Goal: Information Seeking & Learning: Learn about a topic

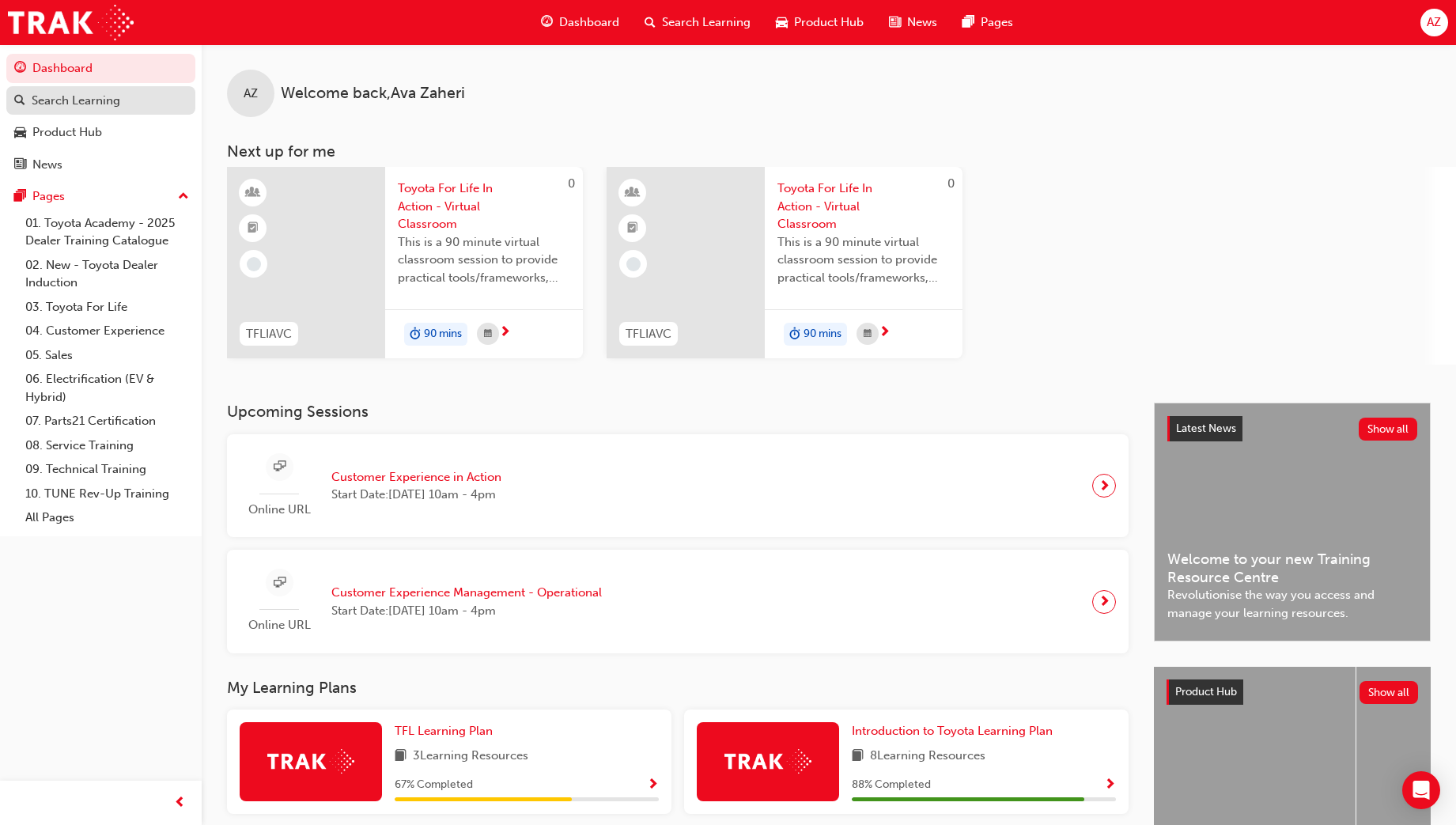
click at [104, 89] on link "Search Learning" at bounding box center [101, 101] width 189 height 29
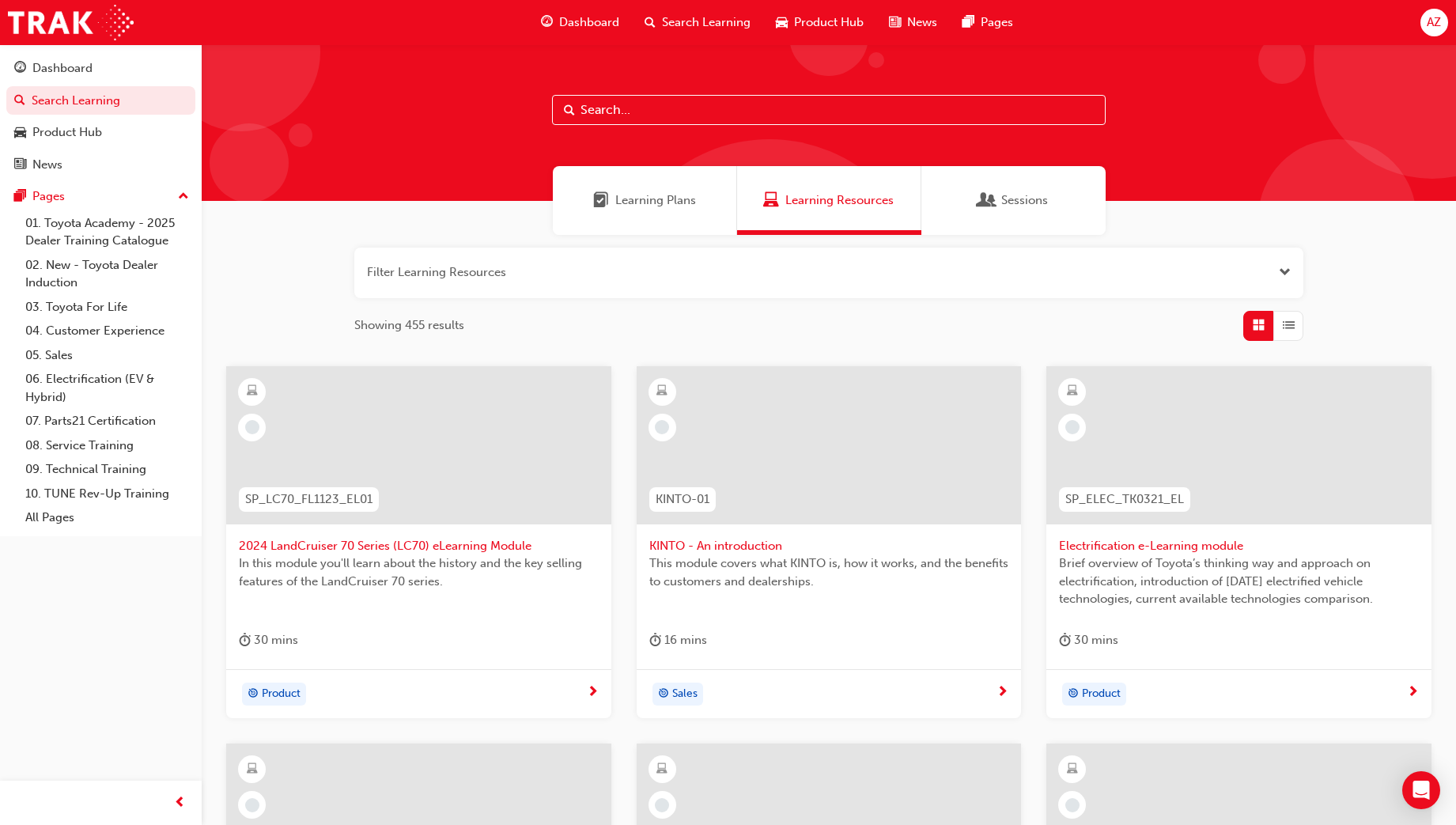
click at [976, 114] on input "text" at bounding box center [828, 110] width 554 height 30
type input "a"
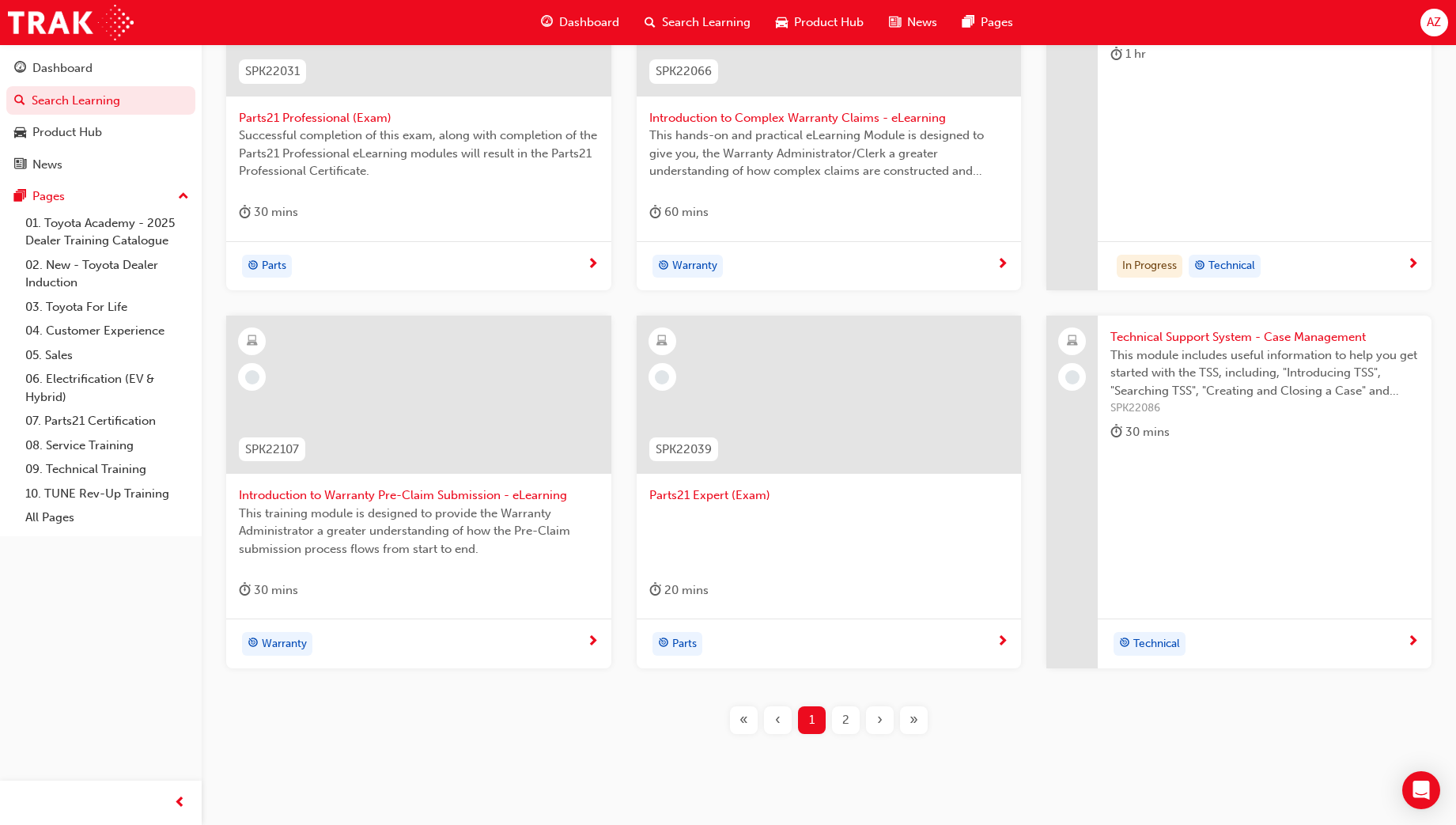
scroll to position [465, 0]
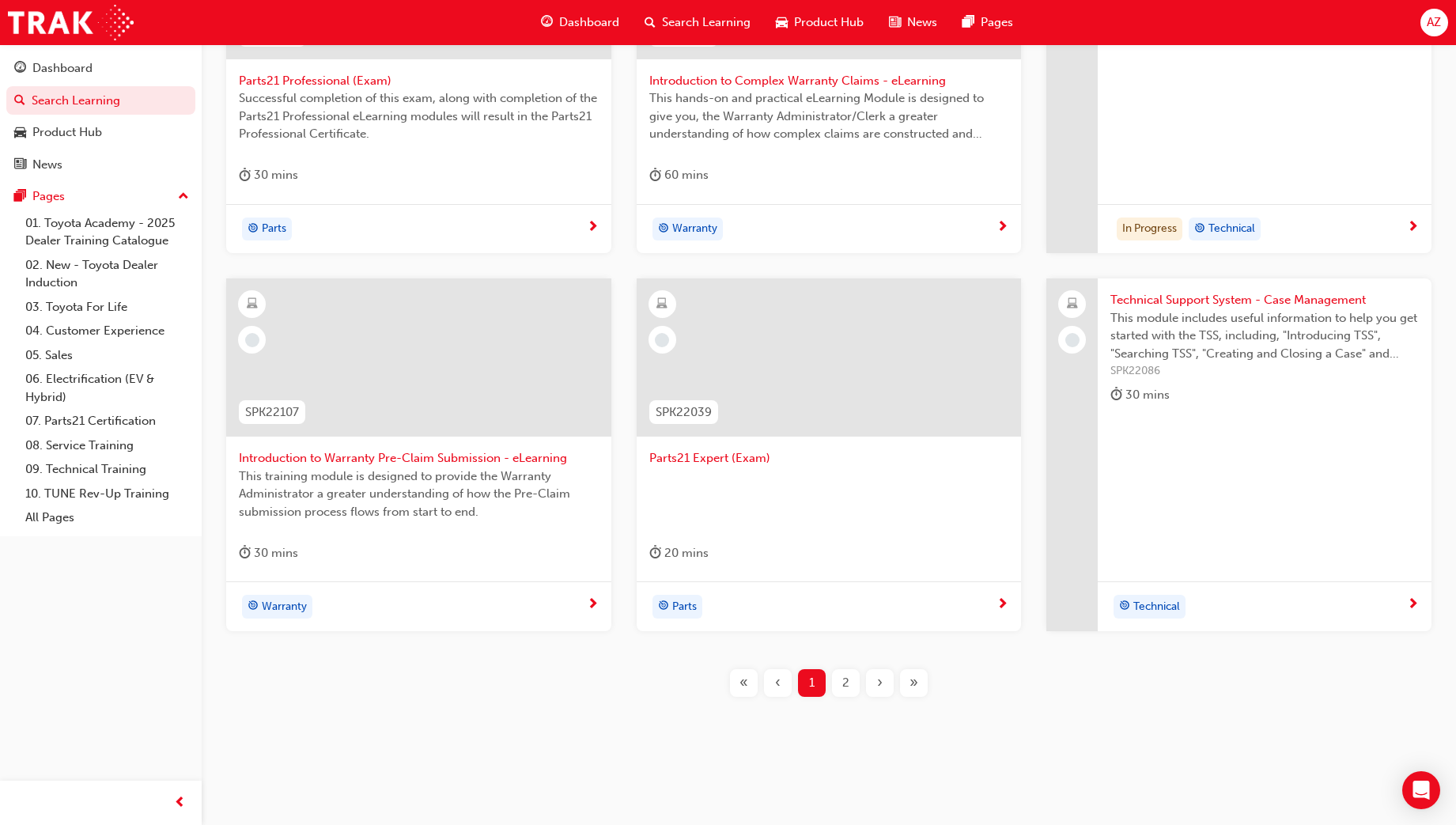
click at [847, 693] on div "2" at bounding box center [845, 682] width 28 height 28
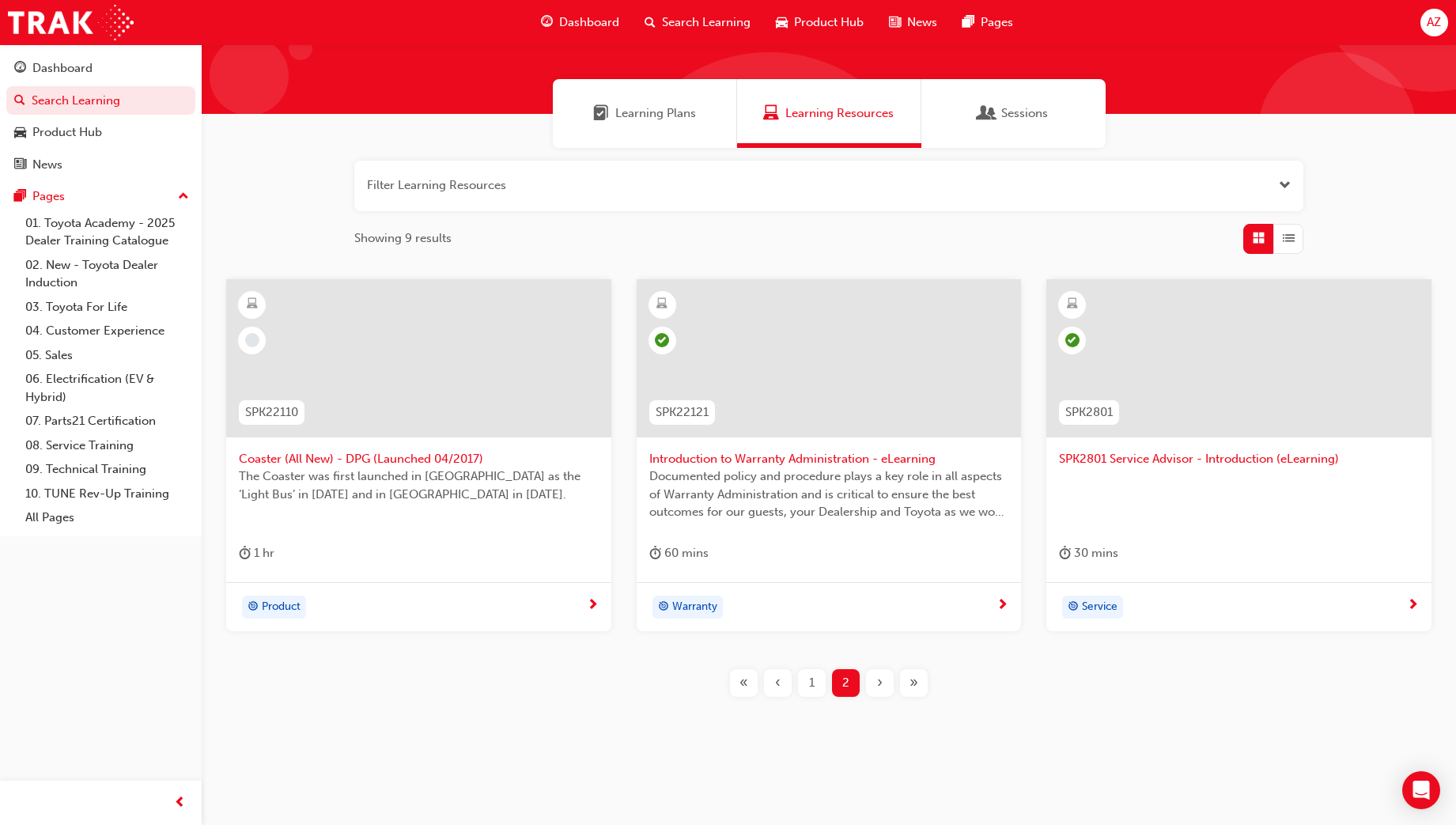
click at [643, 150] on div "Filter Learning Resources Showing 9 results SPK22110 Coaster (All New) - DPG (L…" at bounding box center [828, 441] width 1254 height 587
drag, startPoint x: 619, startPoint y: 179, endPoint x: 354, endPoint y: 175, distance: 265.0
click at [343, 175] on div "Filter Learning Resources Showing 9 results SPK22110 Coaster (All New) - DPG (L…" at bounding box center [828, 441] width 1254 height 587
click at [555, 193] on button "button" at bounding box center [829, 186] width 949 height 50
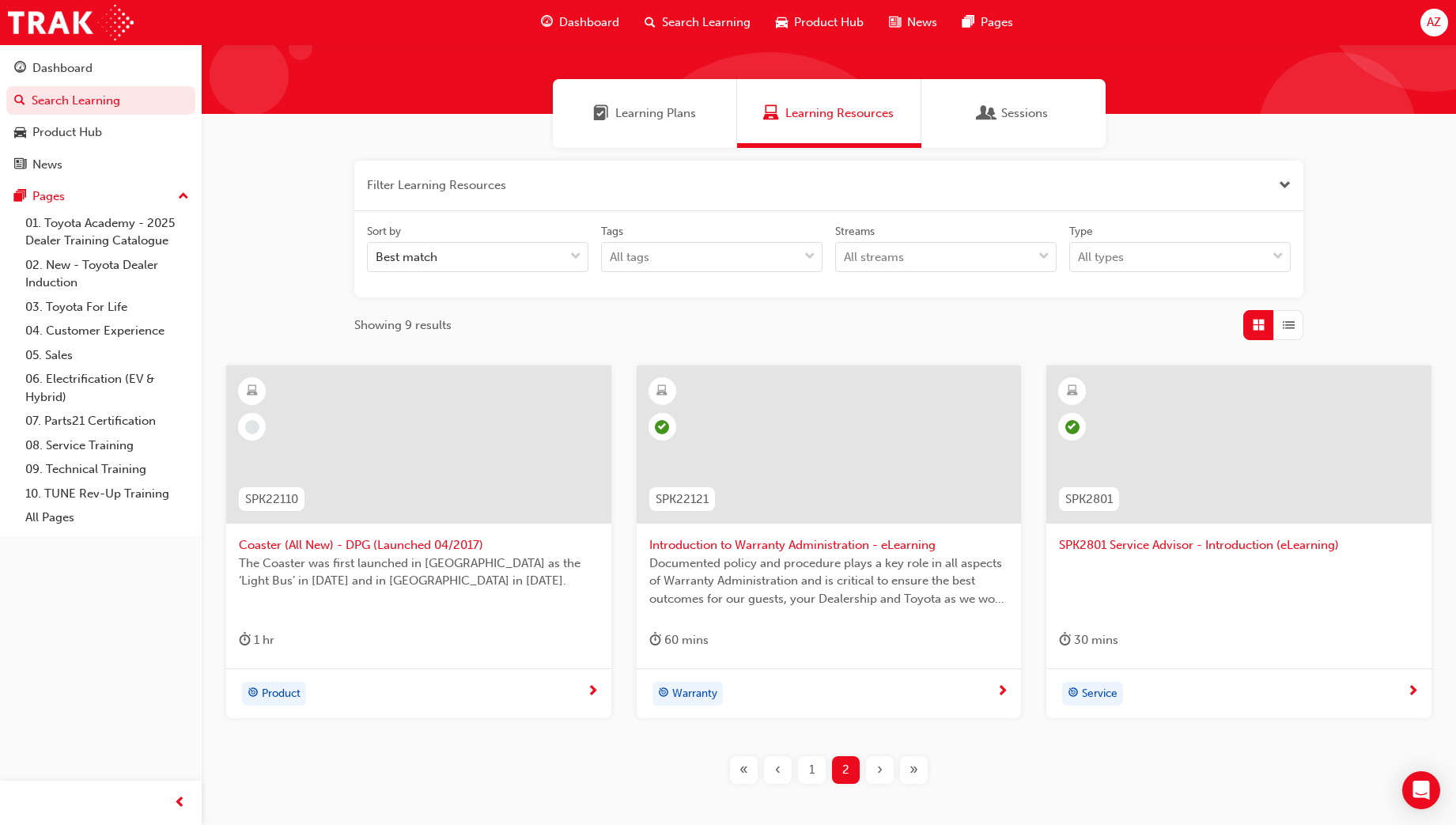
click at [623, 113] on span "Learning Plans" at bounding box center [655, 113] width 81 height 18
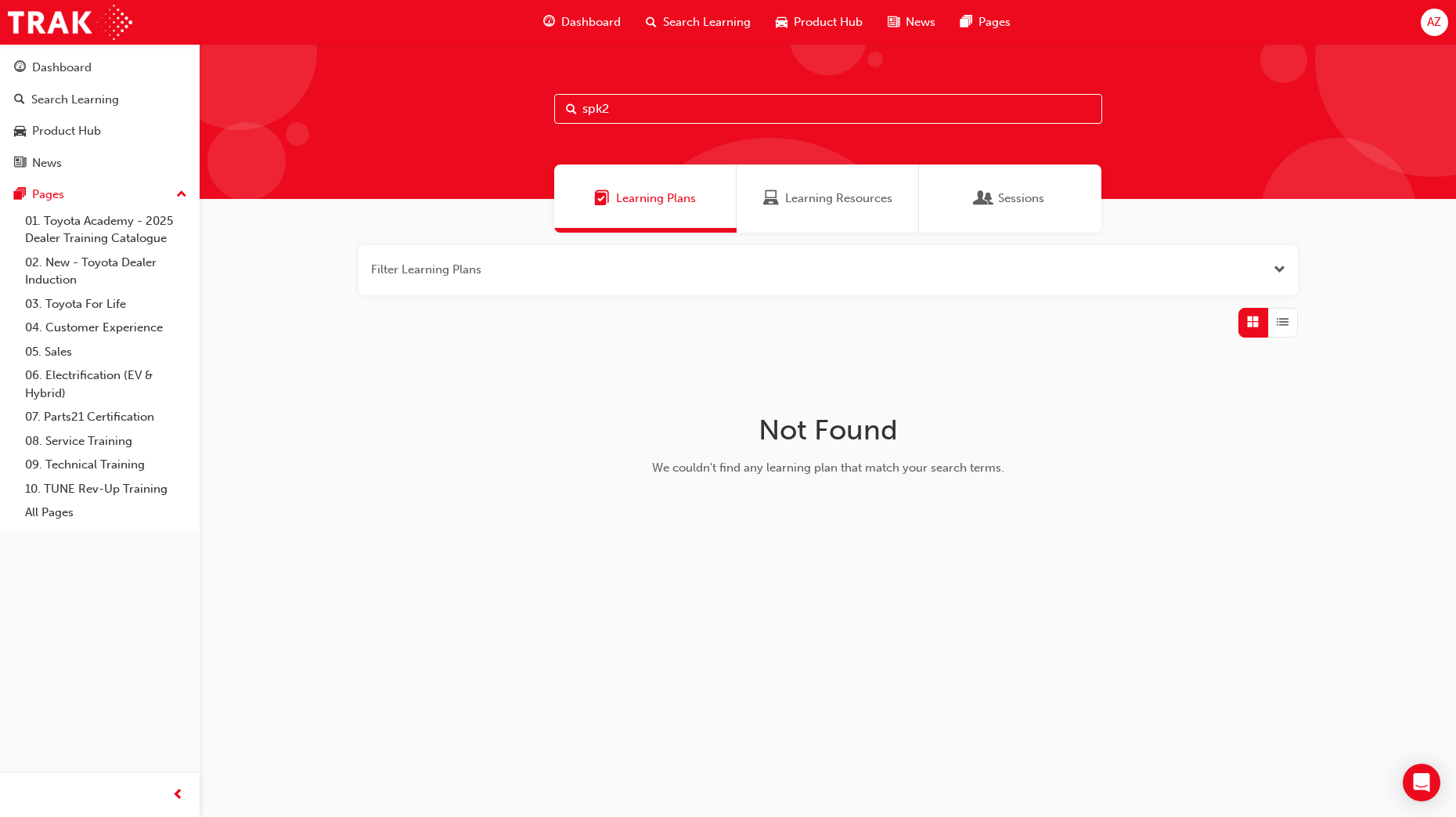
click at [1014, 213] on div "Sessions" at bounding box center [1009, 199] width 182 height 68
drag, startPoint x: 674, startPoint y: 196, endPoint x: 604, endPoint y: 201, distance: 70.2
click at [674, 196] on span "Learning Plans" at bounding box center [656, 199] width 80 height 18
click at [648, 113] on input "spk2" at bounding box center [827, 109] width 548 height 30
type input "s"
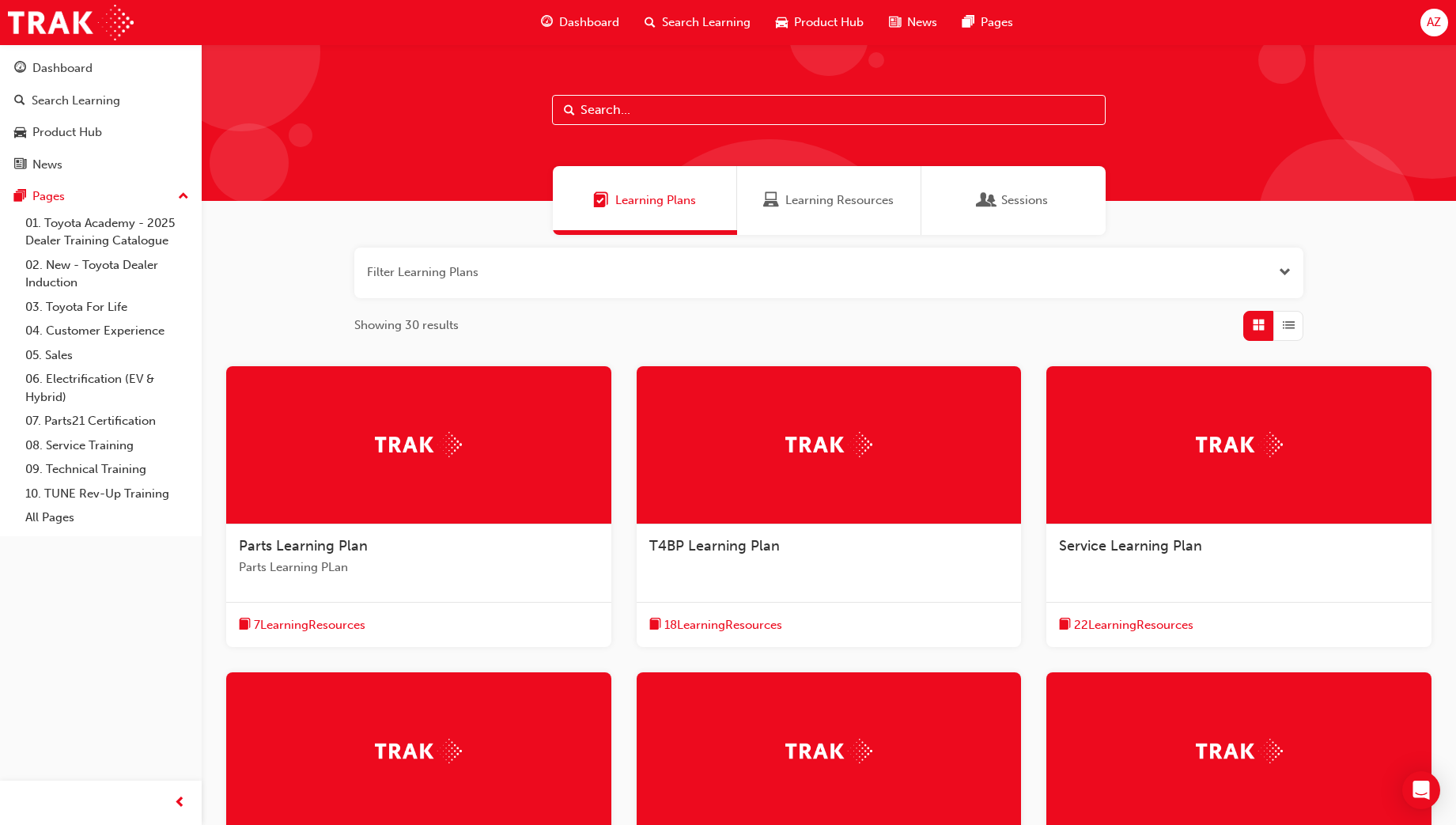
drag, startPoint x: 796, startPoint y: 218, endPoint x: 776, endPoint y: 236, distance: 26.9
click at [796, 218] on div "Learning Resources" at bounding box center [828, 201] width 184 height 69
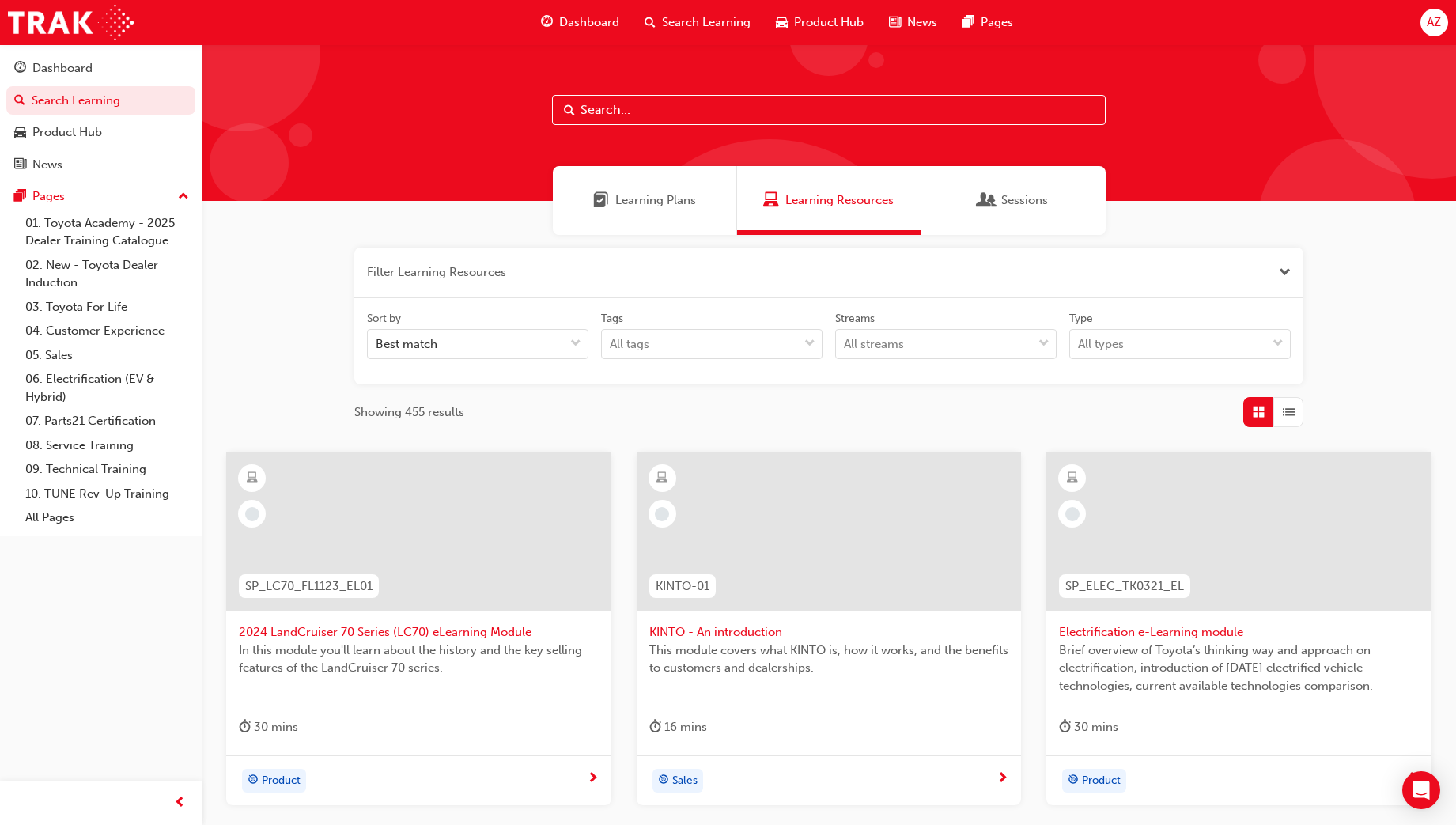
click at [1376, 289] on div "Filter Learning Resources Sort by Best match Tags All tags Streams All streams …" at bounding box center [828, 770] width 1254 height 1069
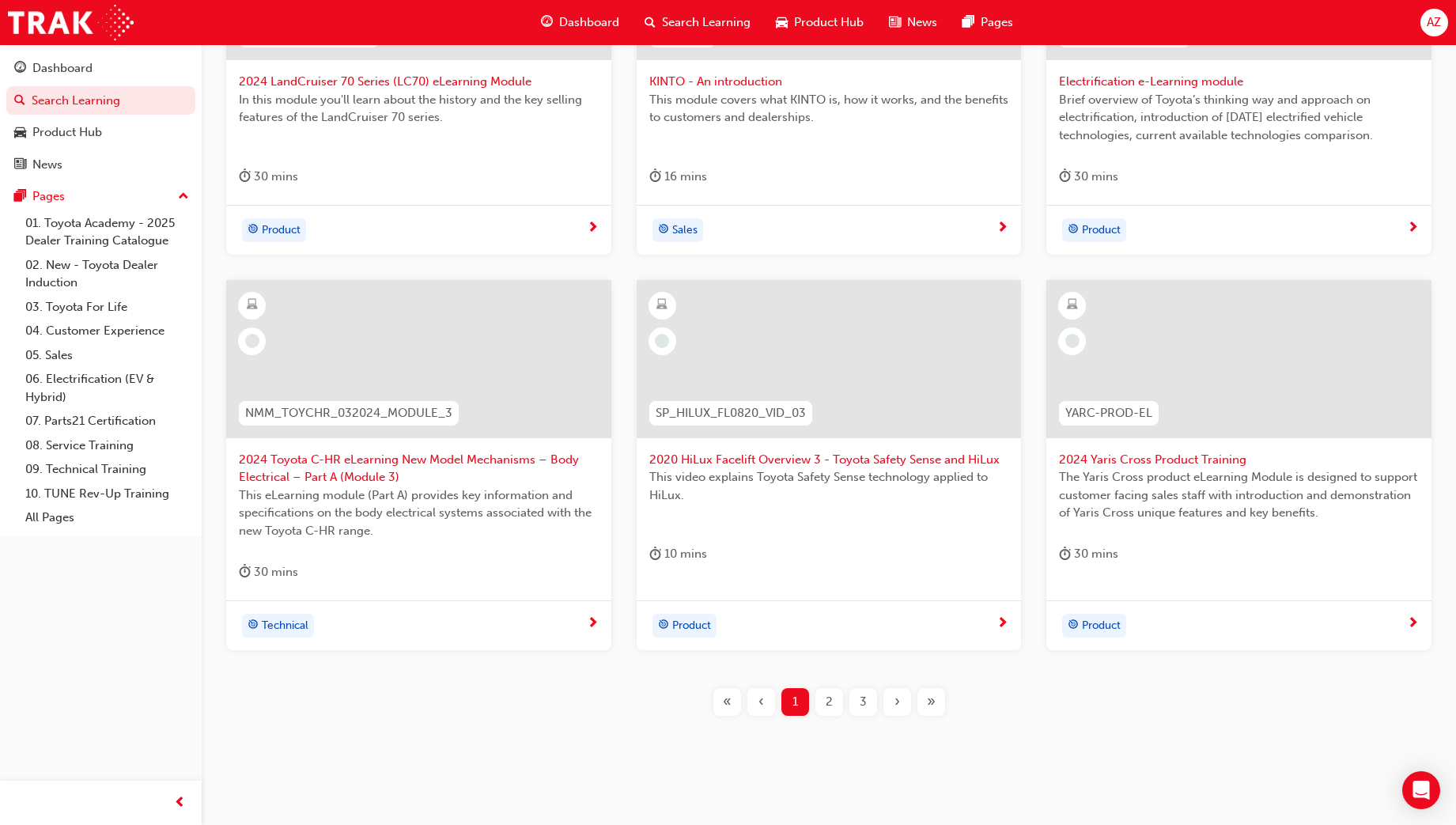
scroll to position [570, 0]
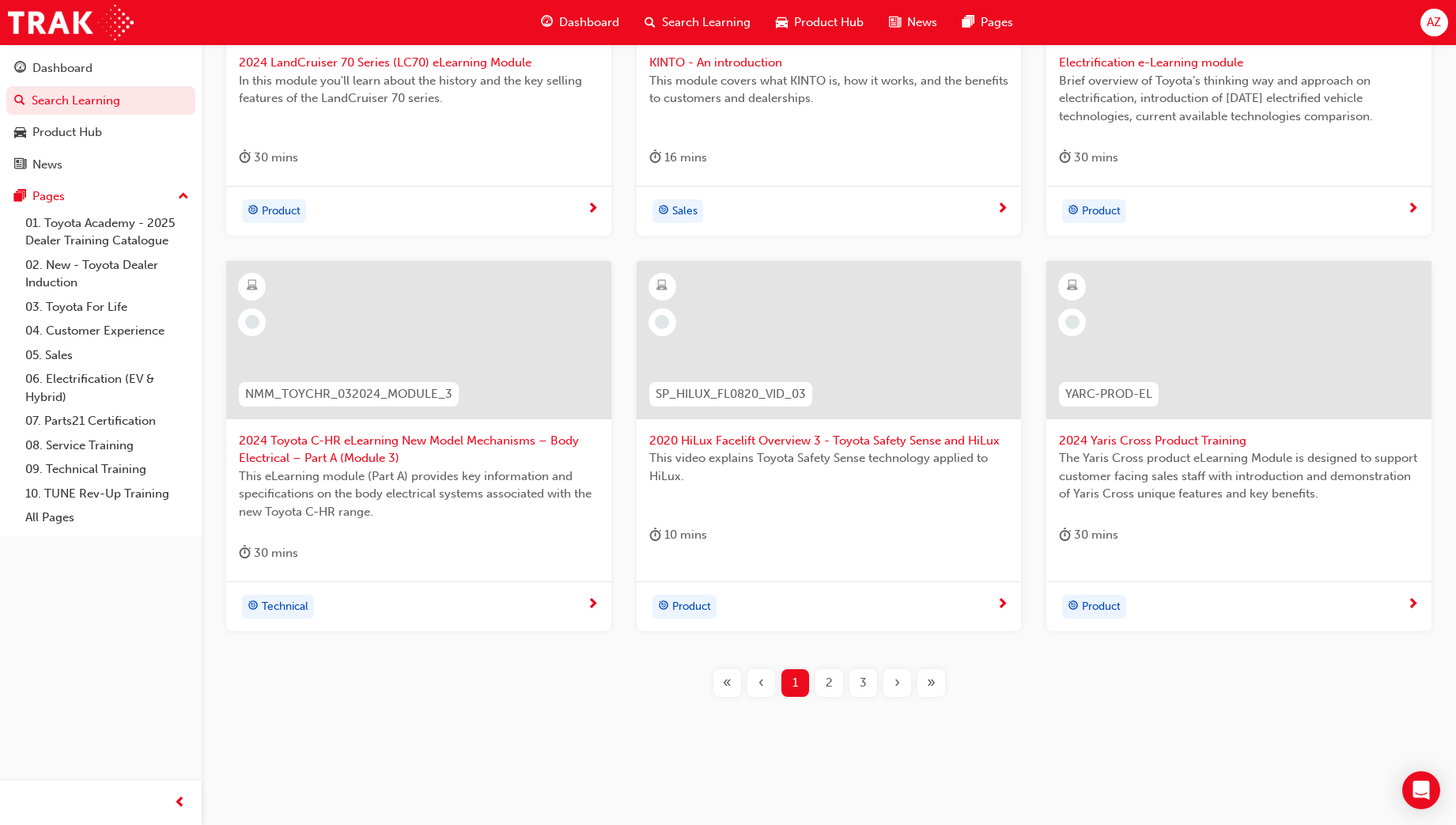
click at [829, 680] on span "2" at bounding box center [829, 683] width 7 height 18
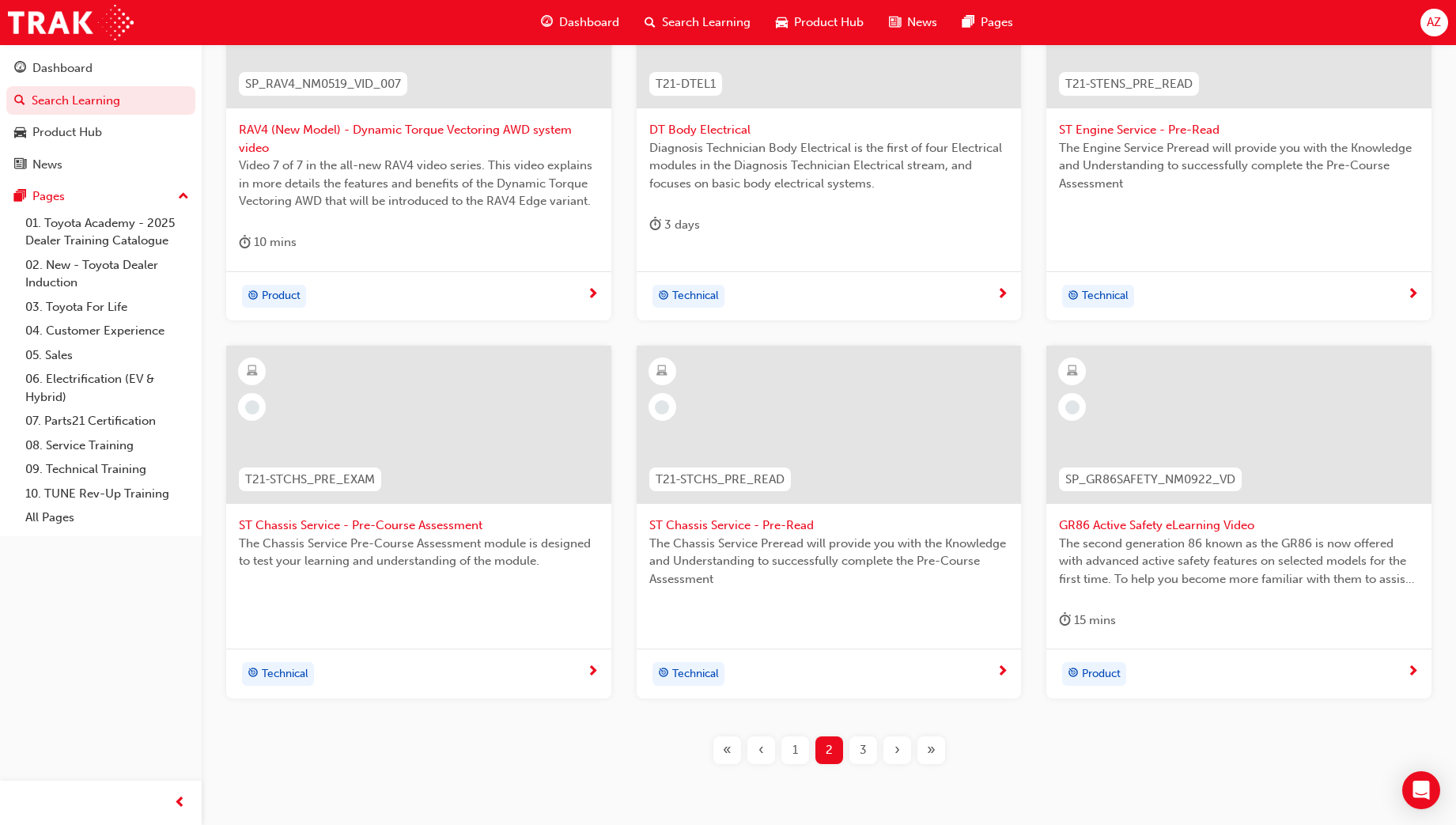
scroll to position [570, 0]
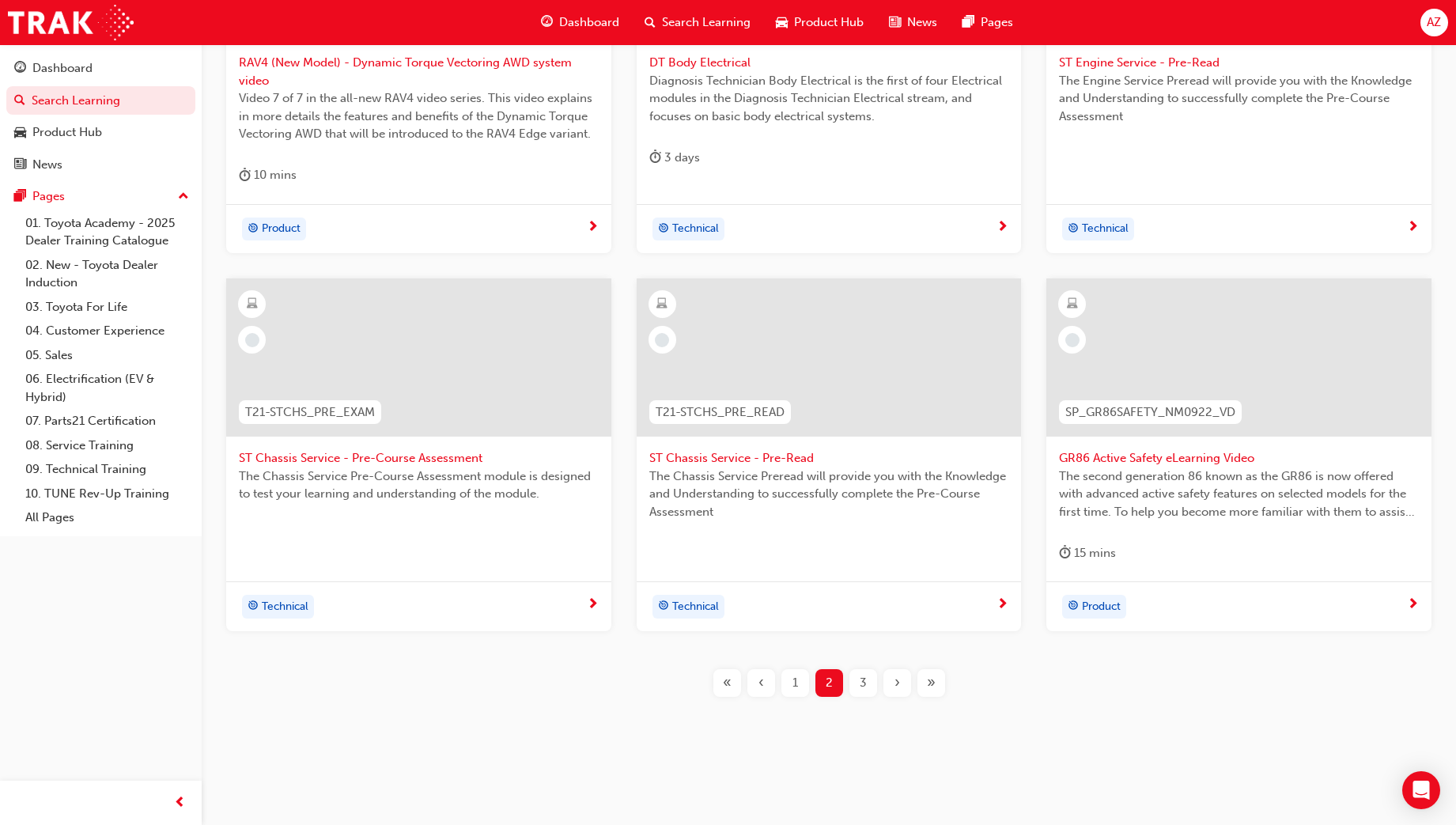
click at [849, 680] on div "3" at bounding box center [863, 682] width 28 height 28
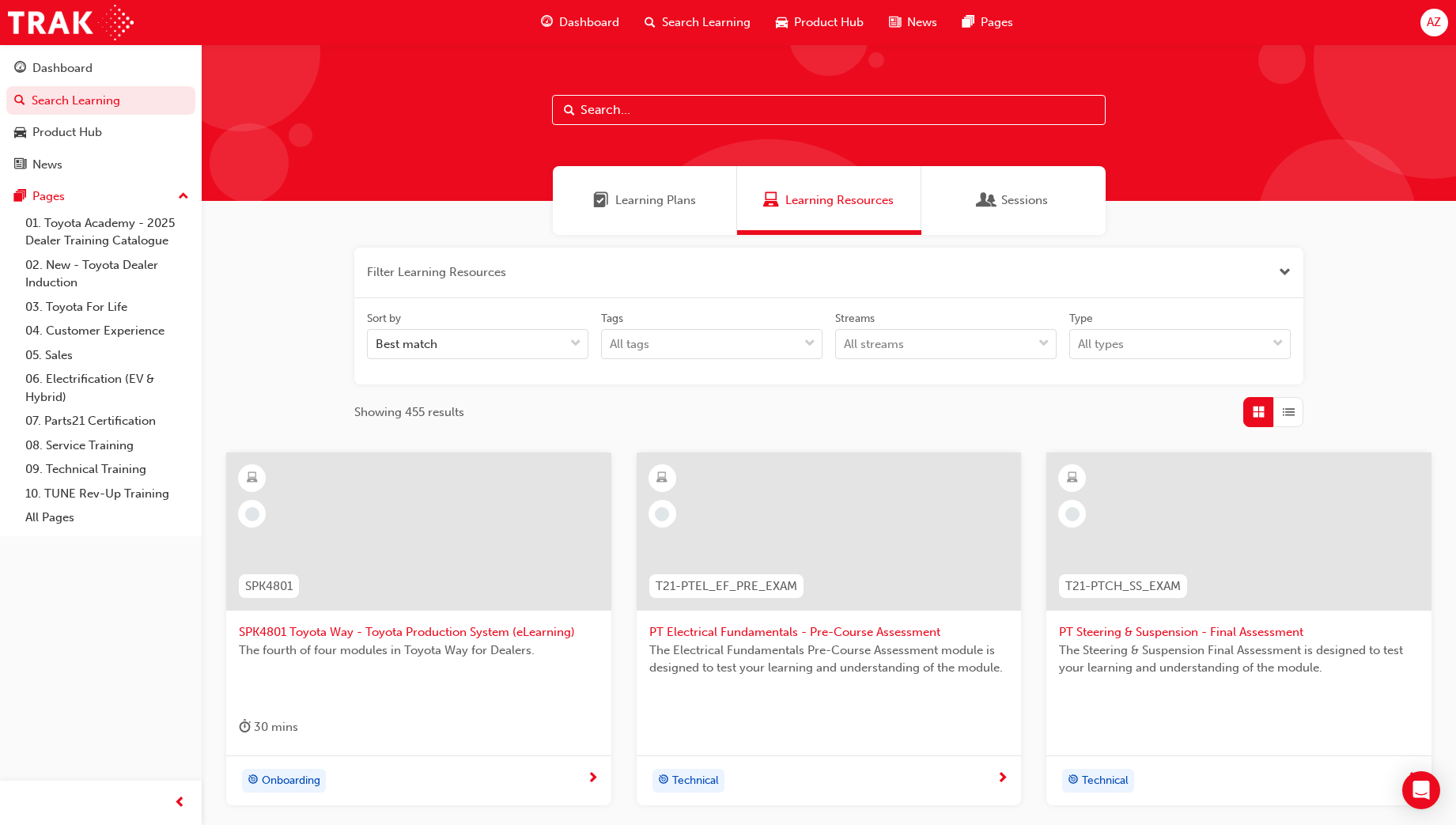
scroll to position [197, 0]
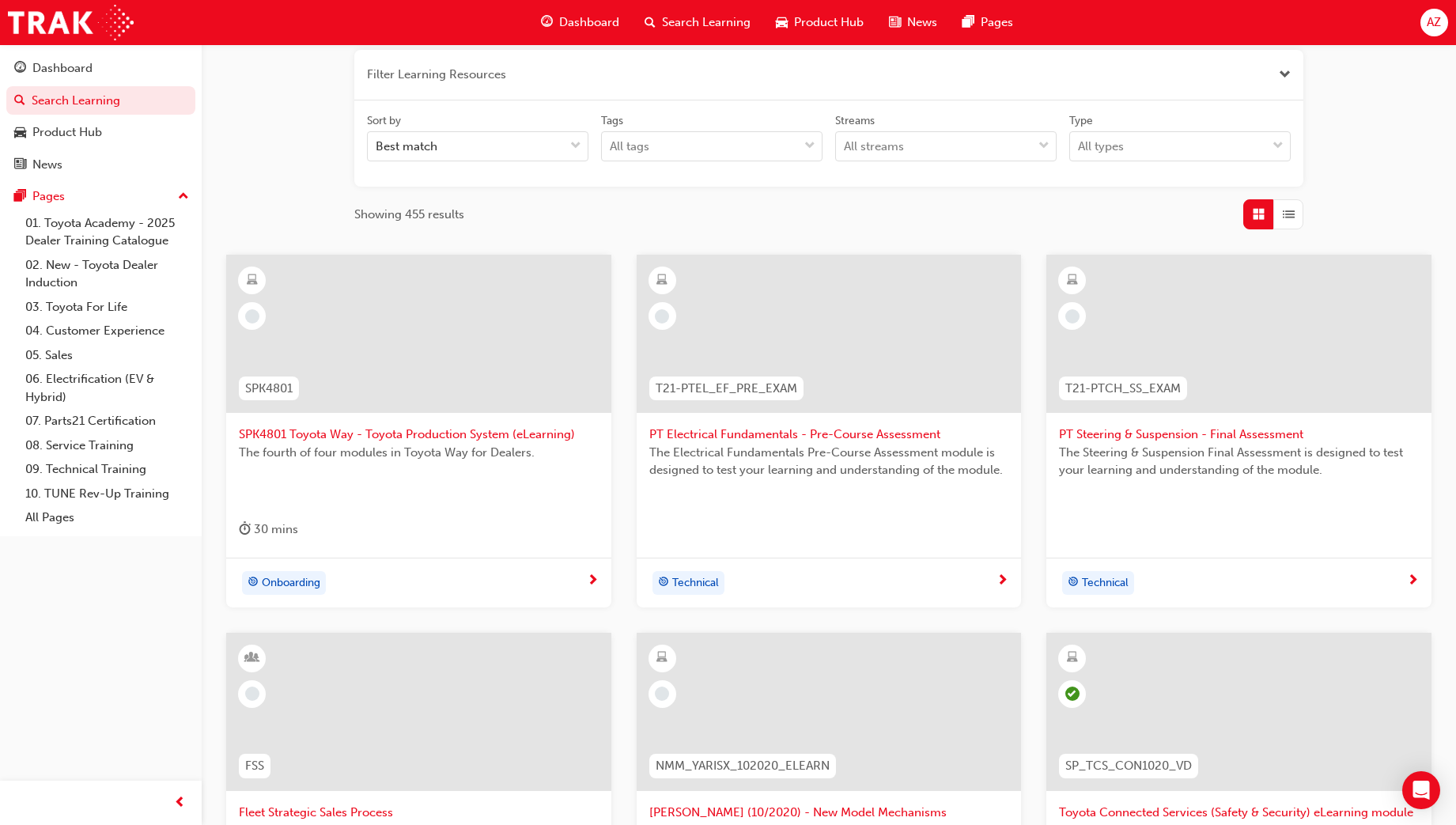
click at [575, 468] on div "The fourth of four modules in Toyota Way for Dealers." at bounding box center [418, 475] width 360 height 63
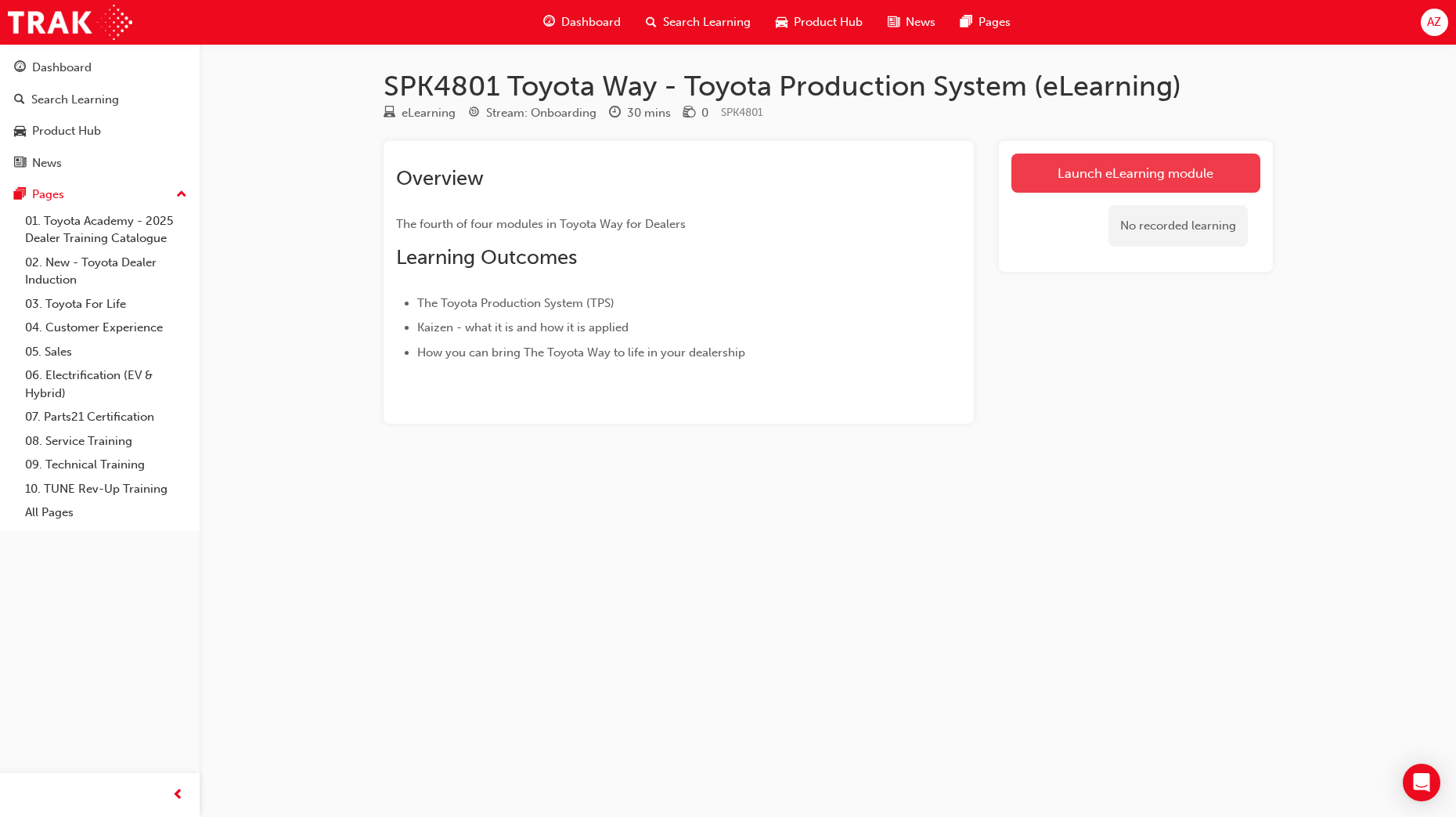
drag, startPoint x: 1215, startPoint y: 187, endPoint x: 1154, endPoint y: 211, distance: 65.6
click at [1214, 187] on link "Launch eLearning module" at bounding box center [1135, 172] width 249 height 39
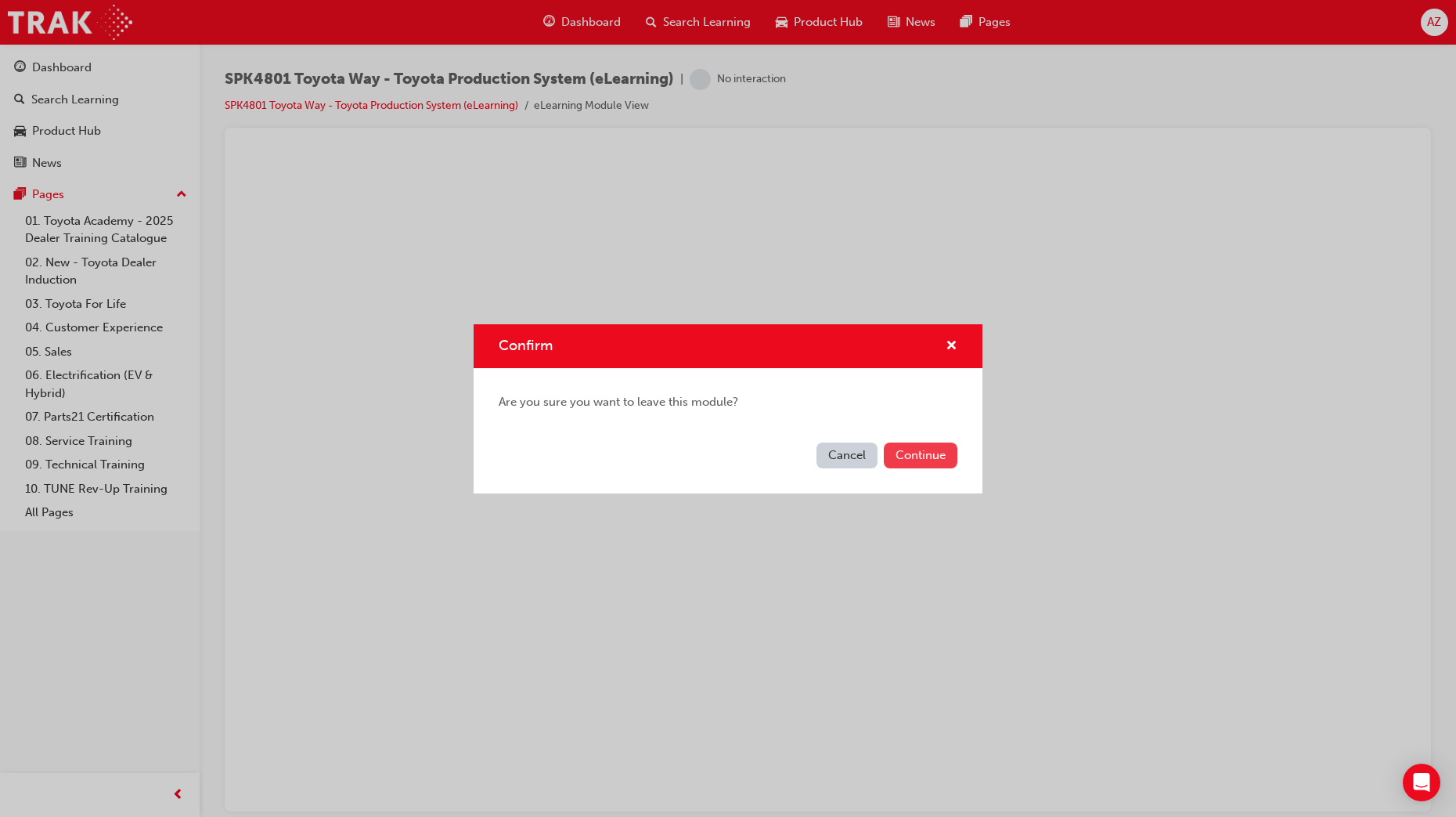
click at [924, 460] on button "Continue" at bounding box center [920, 455] width 73 height 26
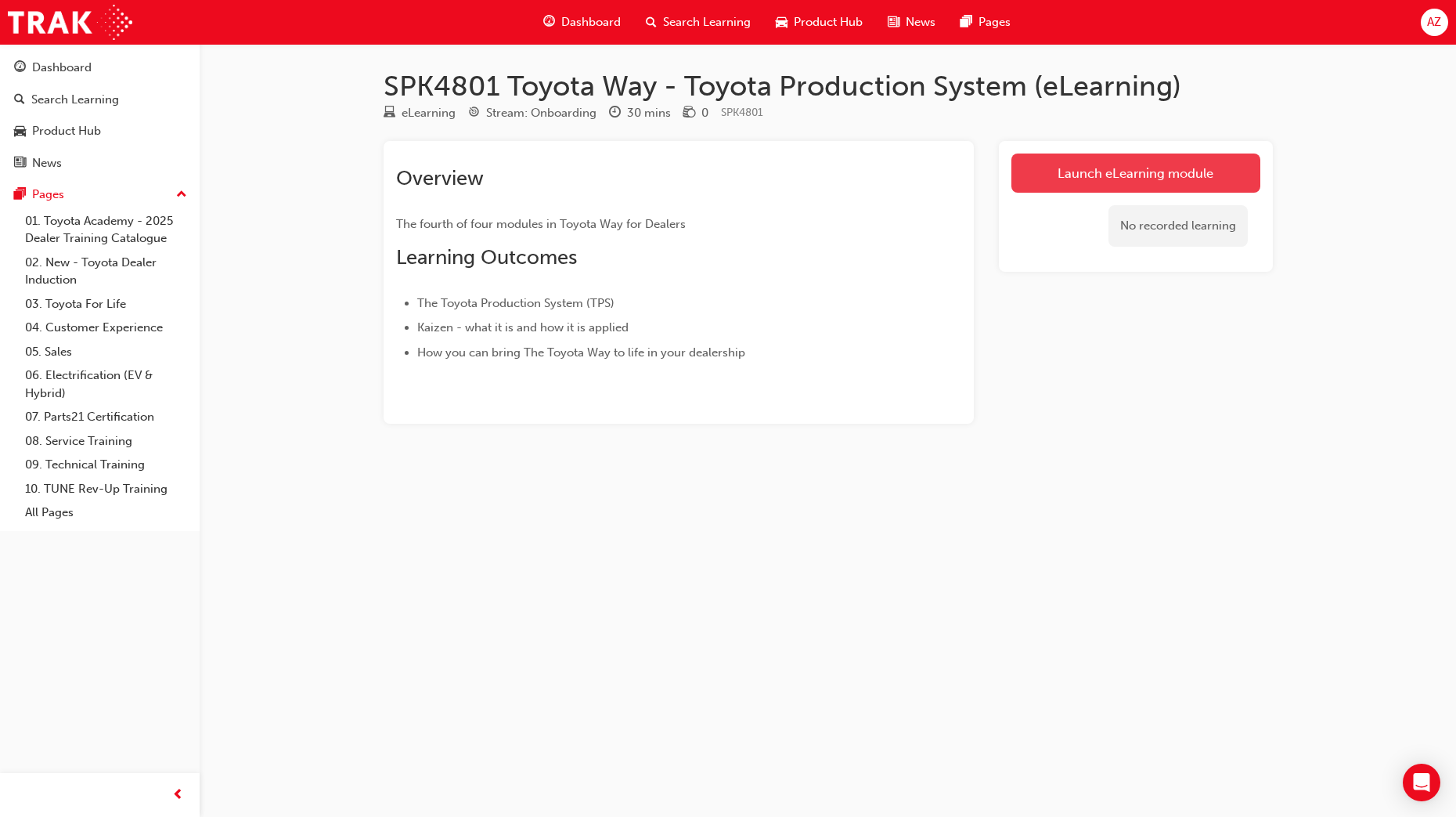
click at [1119, 172] on link "Launch eLearning module" at bounding box center [1135, 172] width 249 height 39
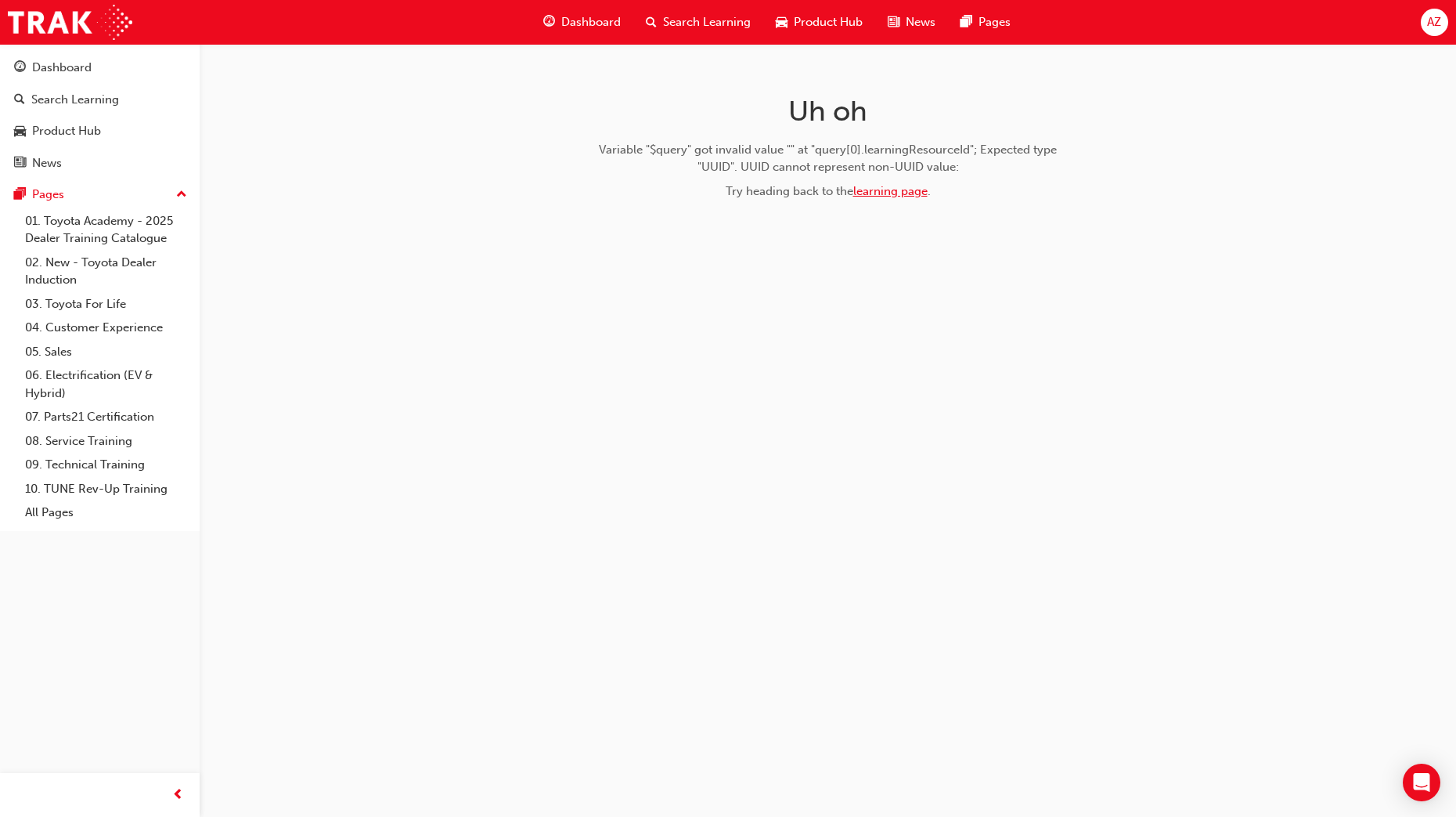
click at [890, 195] on link "learning page" at bounding box center [890, 191] width 74 height 14
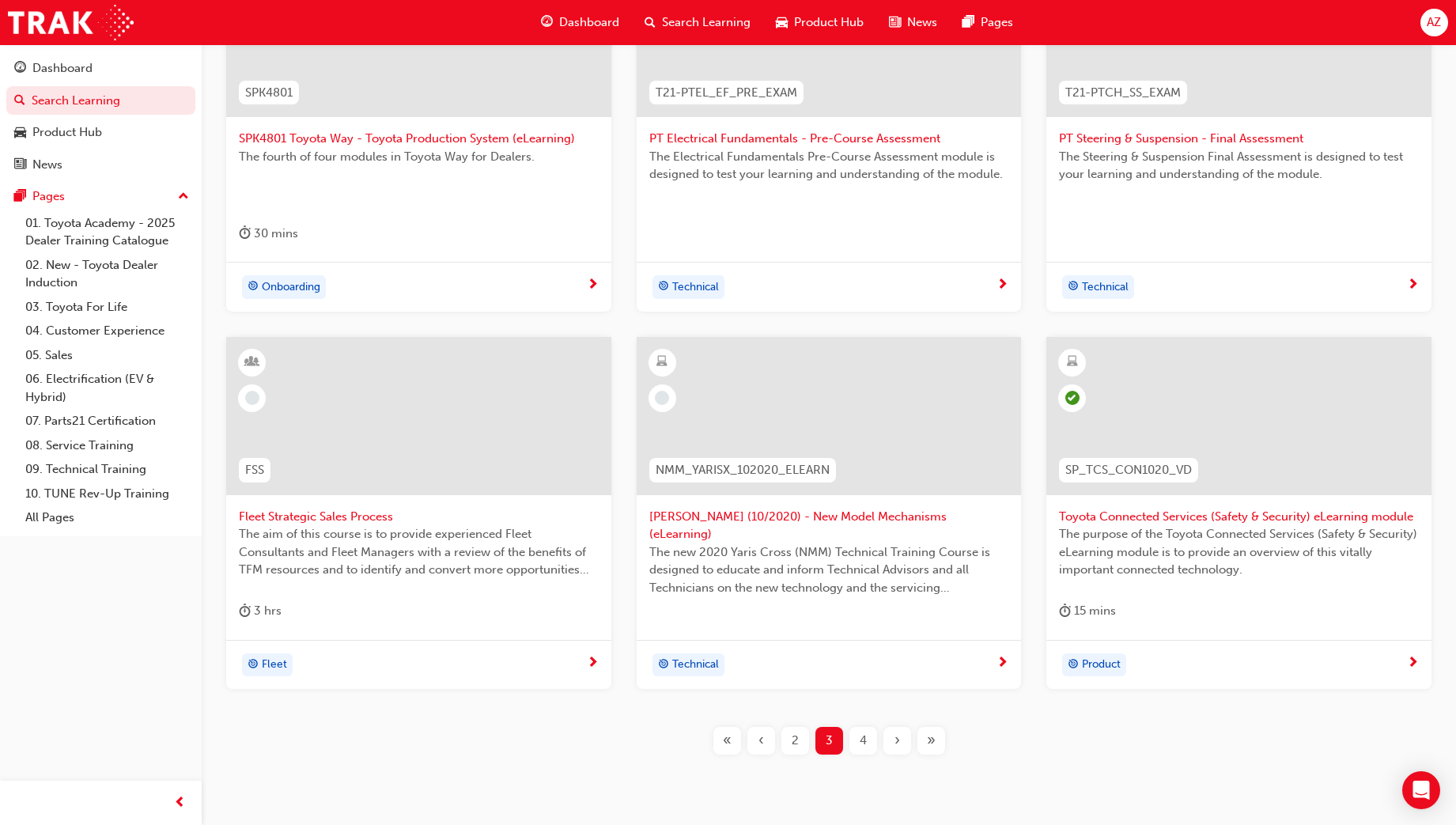
scroll to position [551, 0]
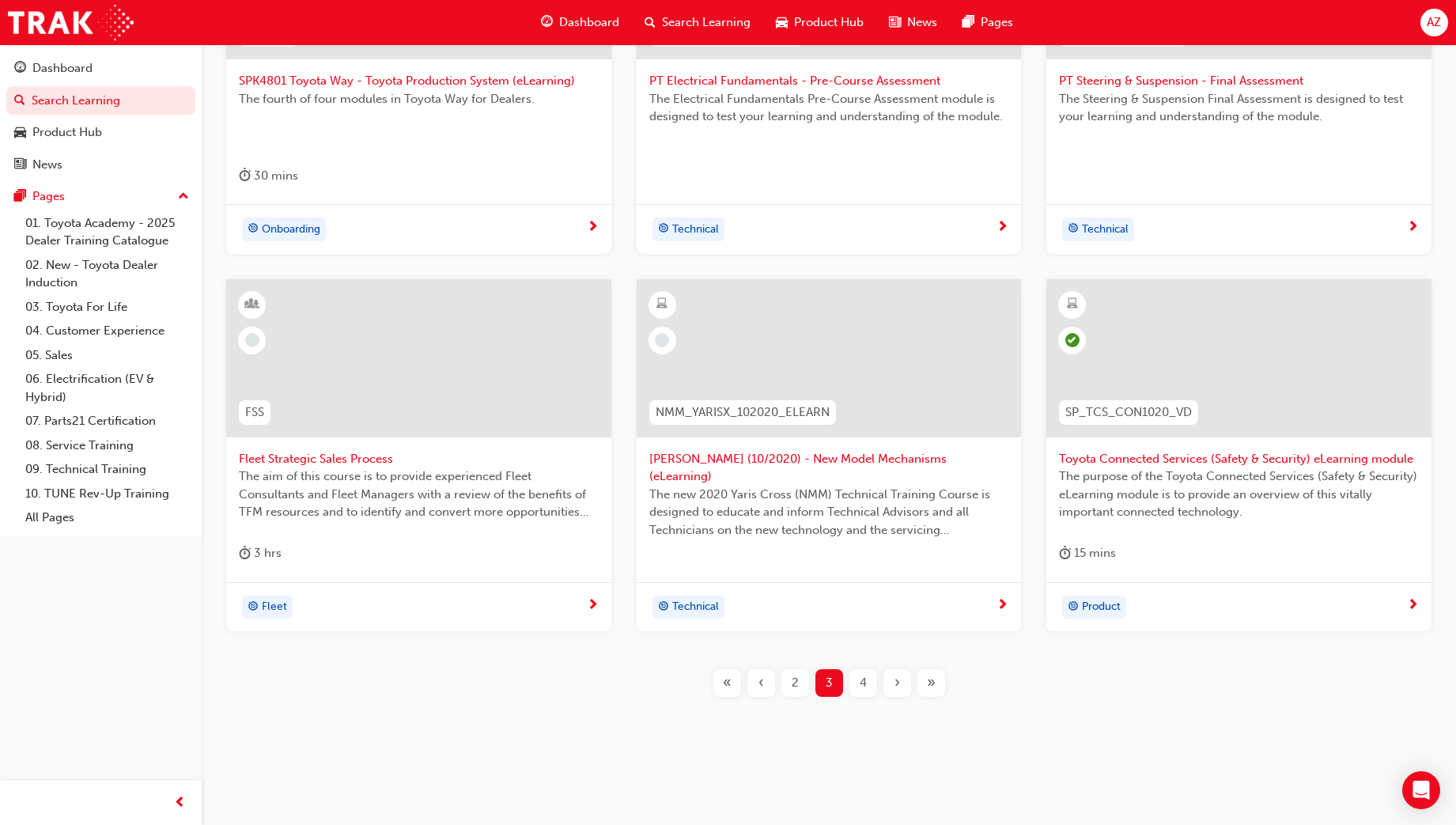
click at [859, 682] on div "4" at bounding box center [863, 682] width 28 height 28
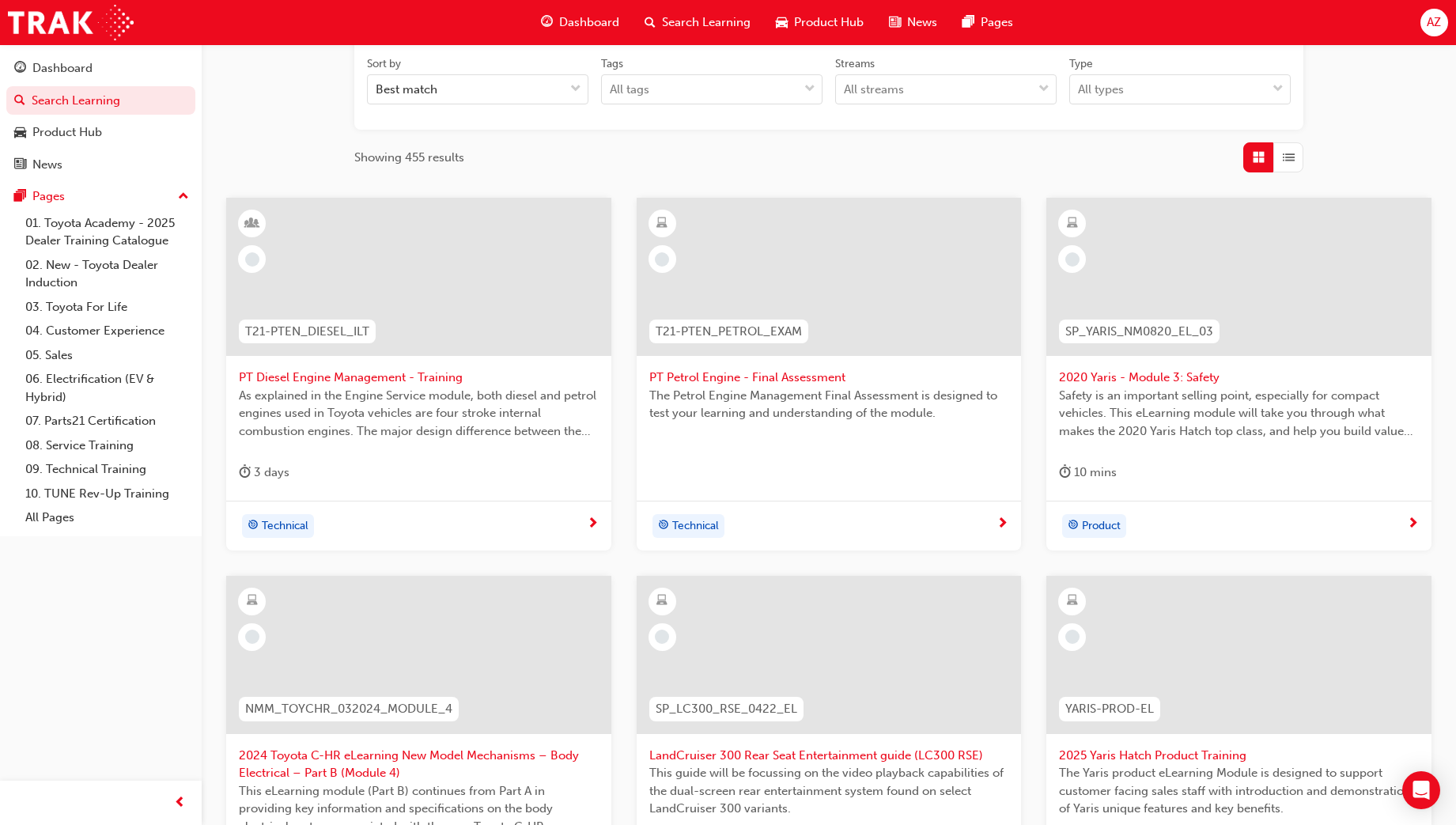
scroll to position [570, 0]
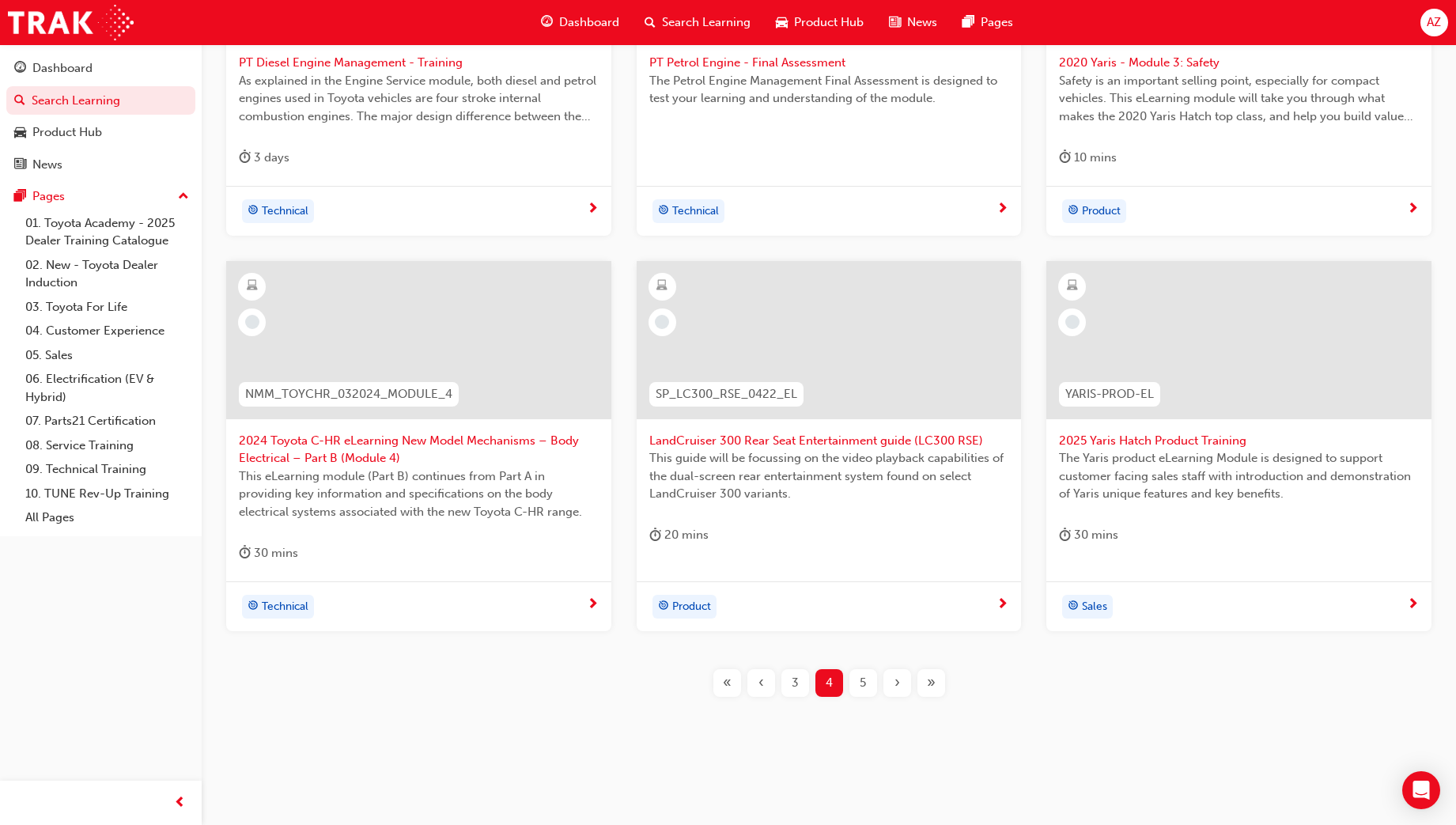
click at [871, 677] on div "5" at bounding box center [863, 682] width 28 height 28
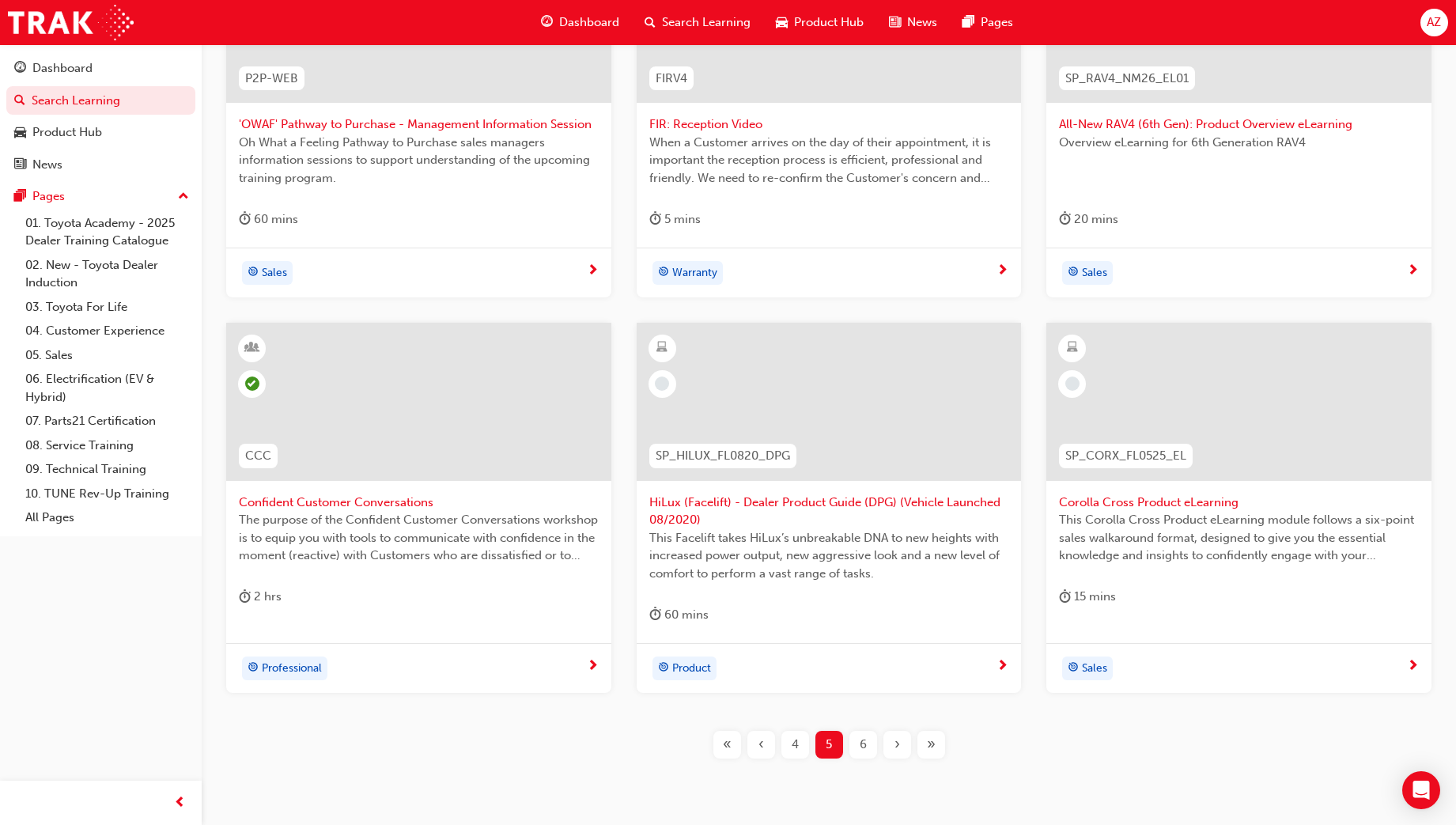
scroll to position [570, 0]
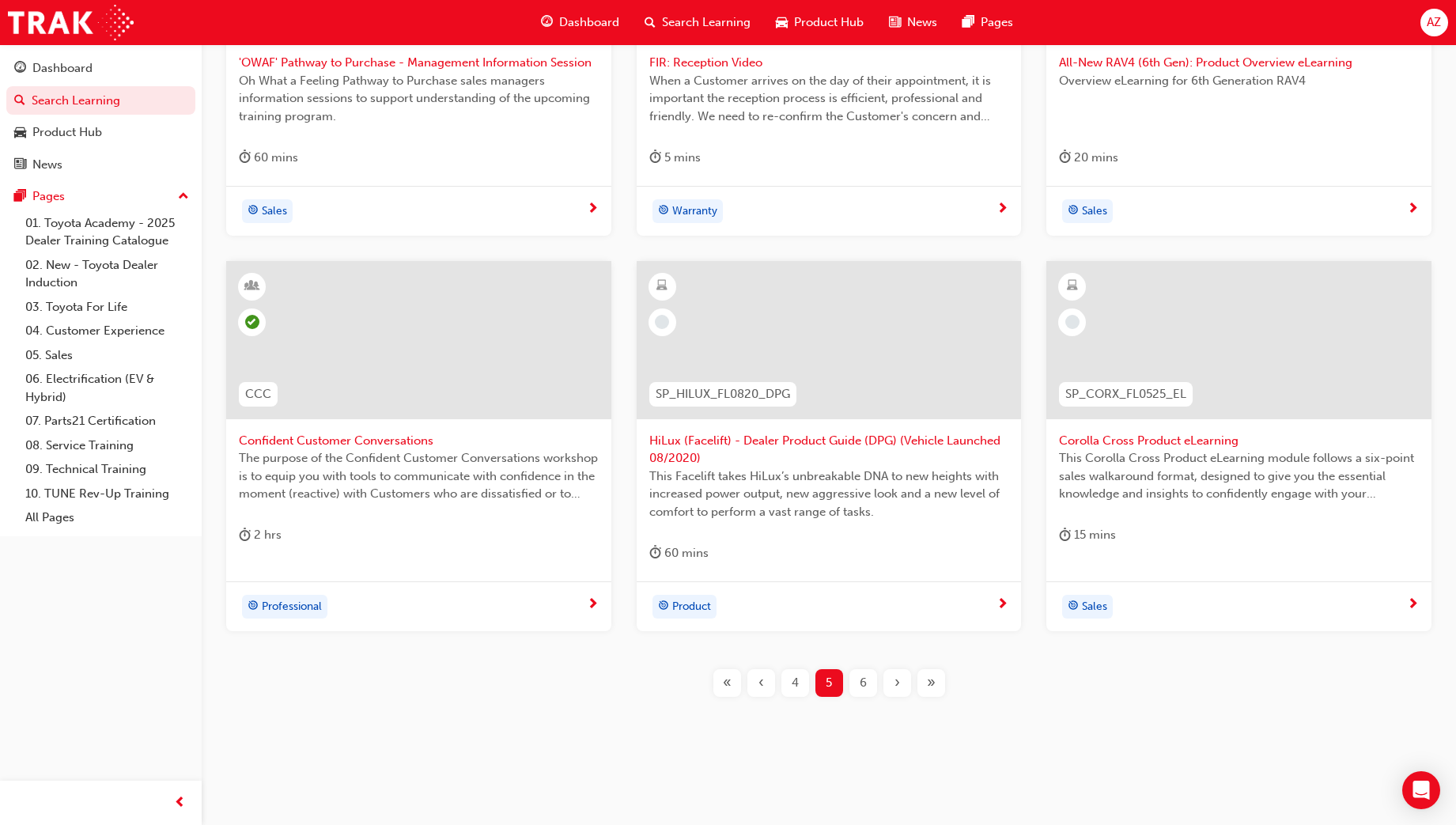
click at [859, 680] on div "6" at bounding box center [863, 682] width 28 height 28
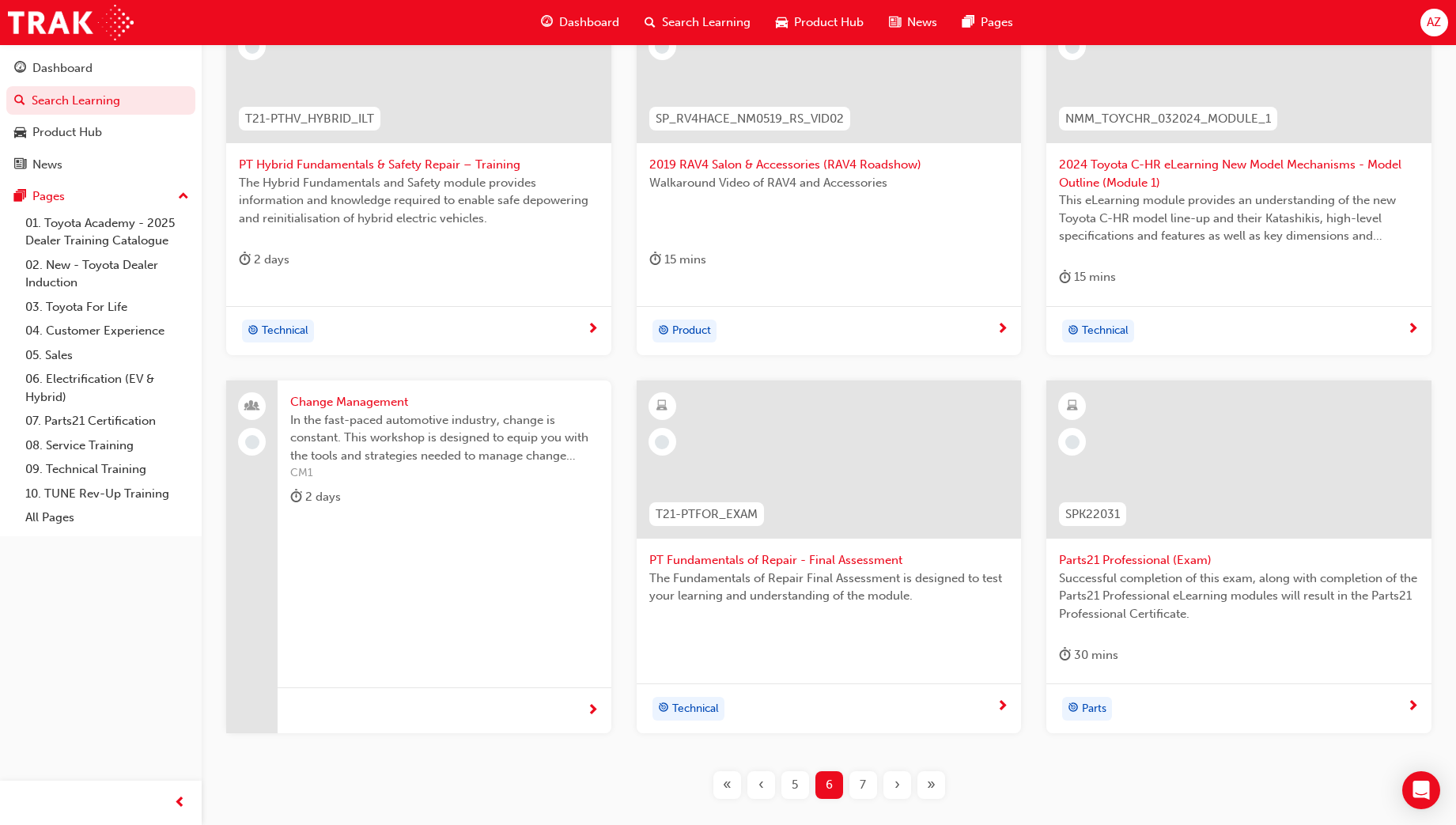
scroll to position [570, 0]
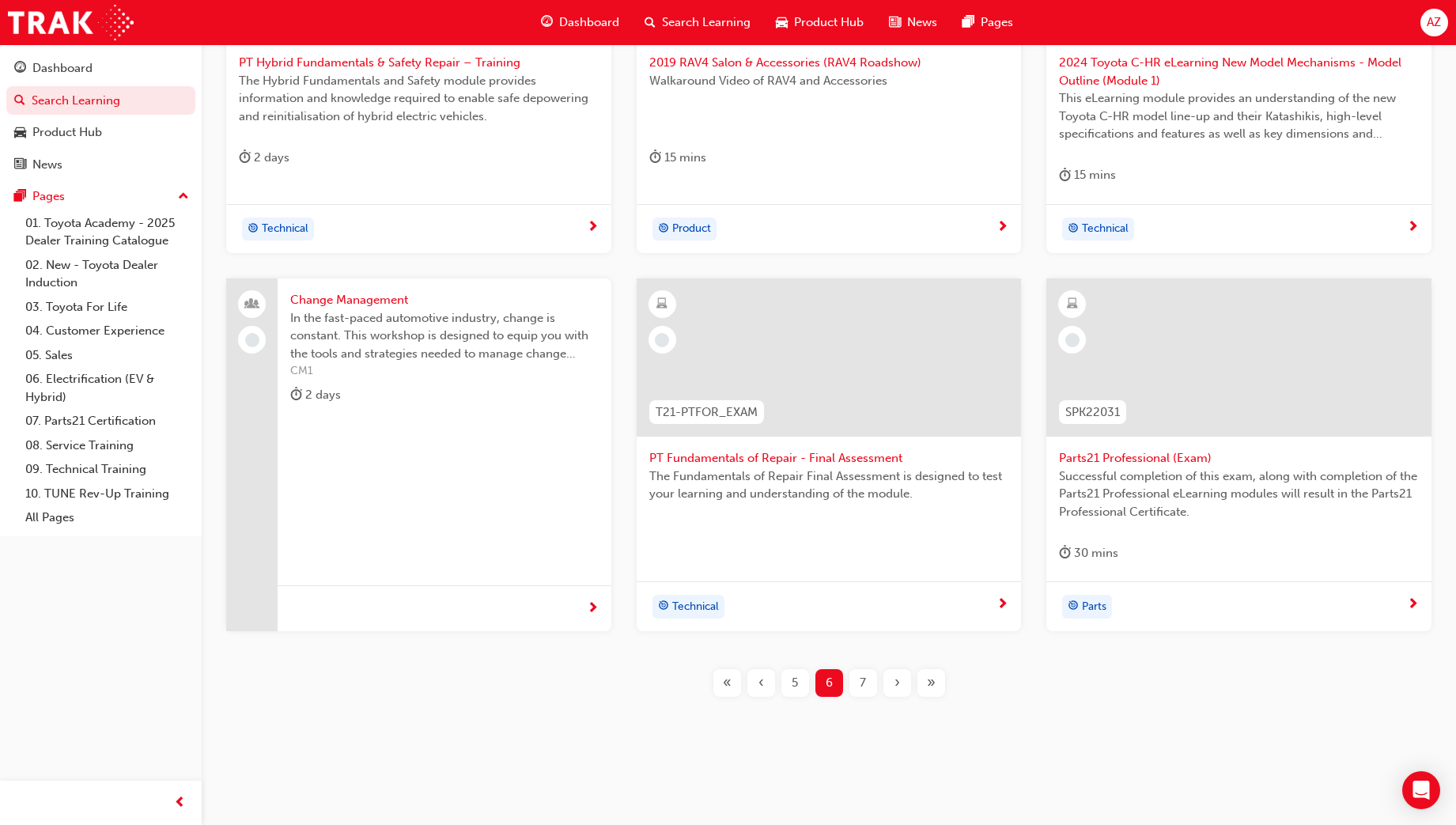
click at [865, 681] on span "7" at bounding box center [863, 683] width 7 height 18
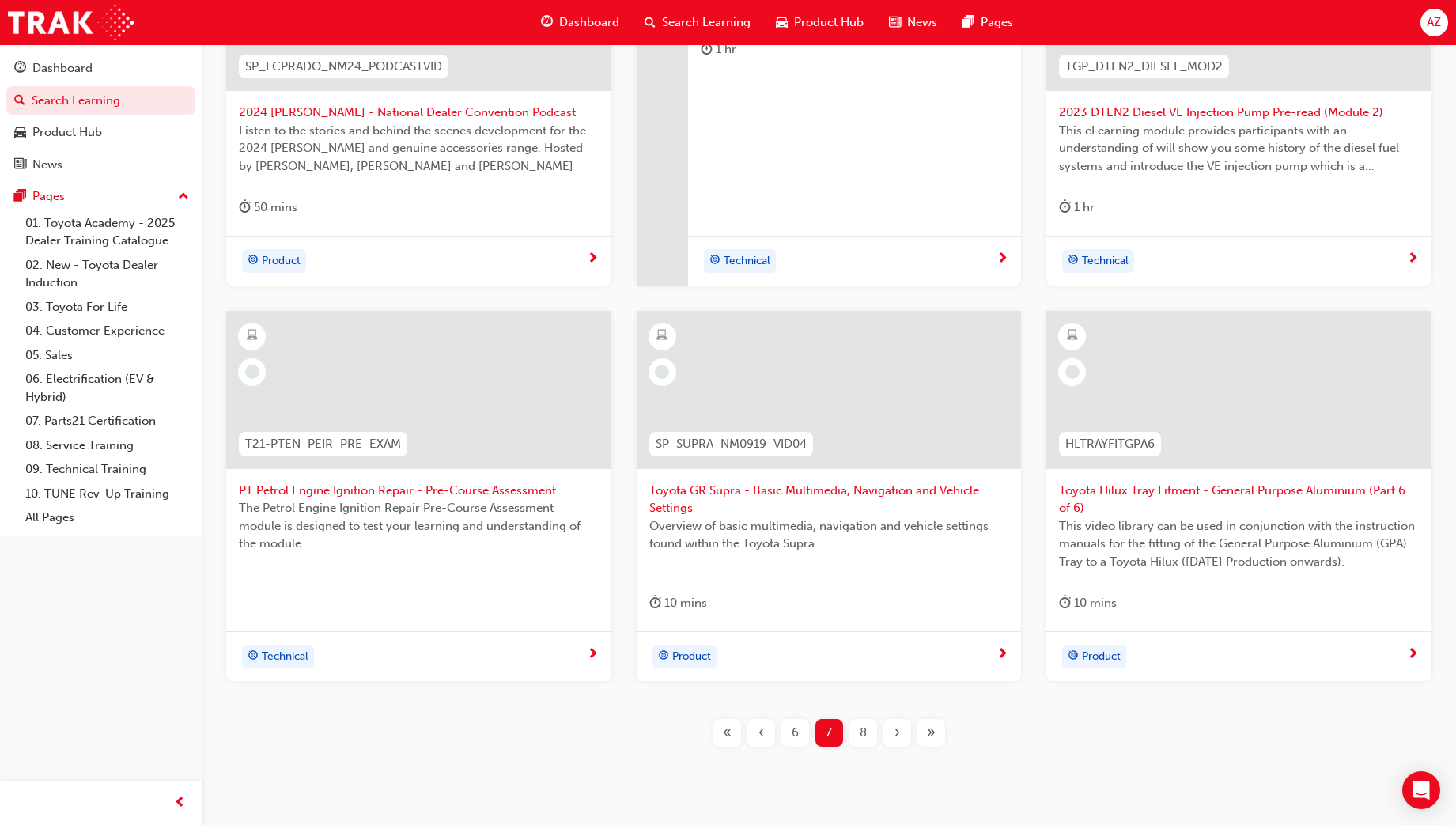
scroll to position [570, 0]
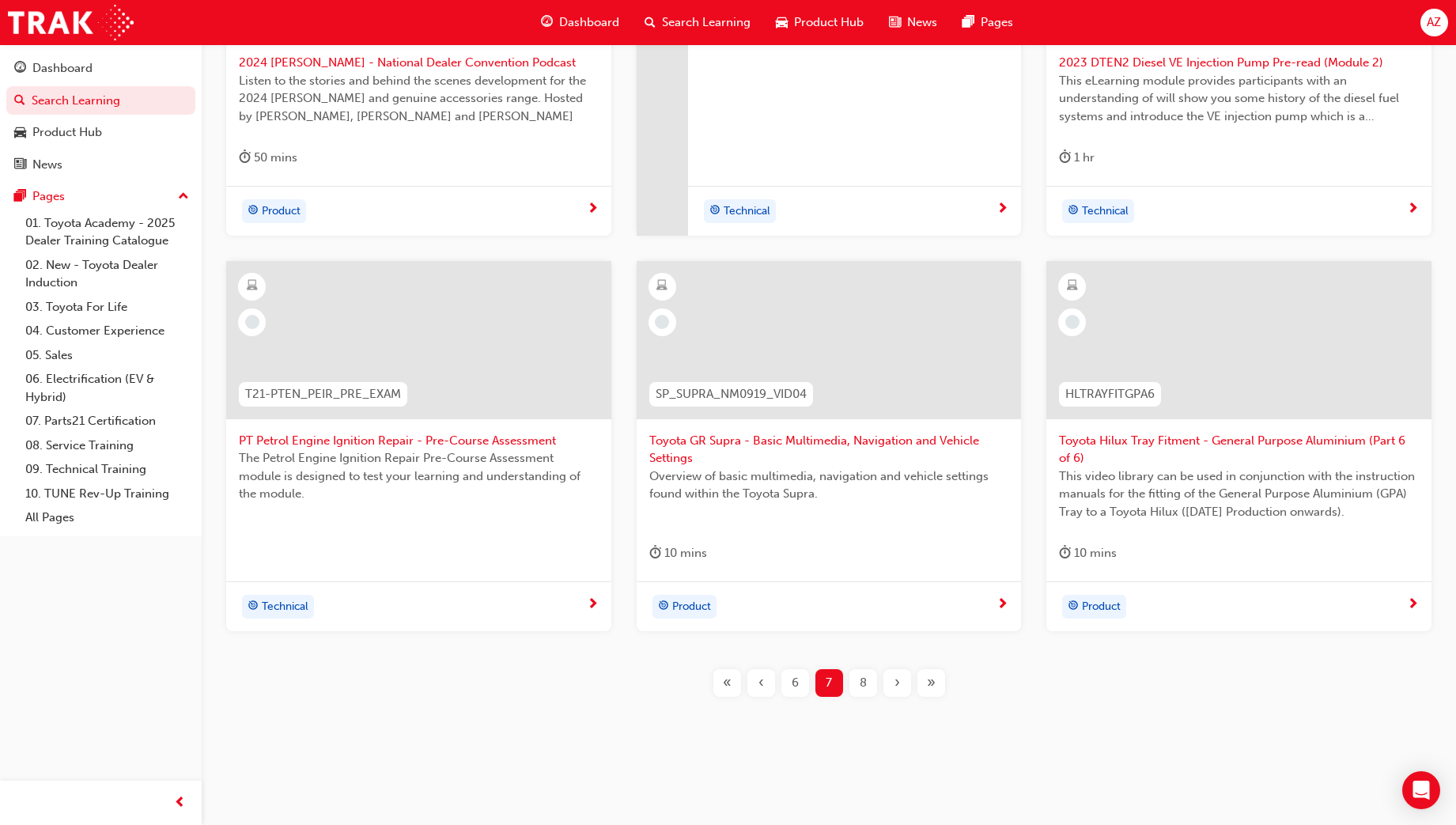
click at [851, 680] on div "8" at bounding box center [863, 682] width 28 height 28
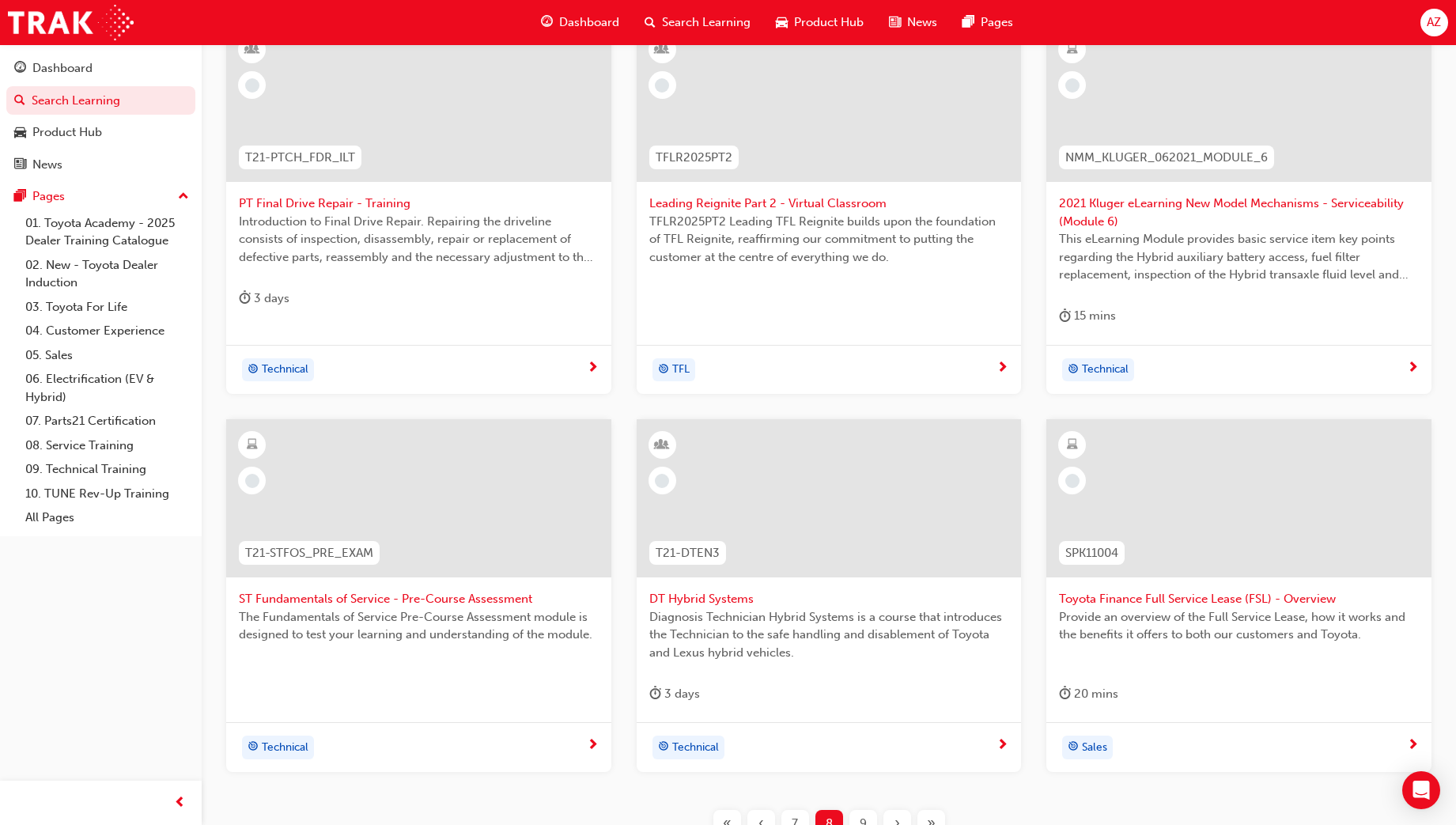
scroll to position [470, 0]
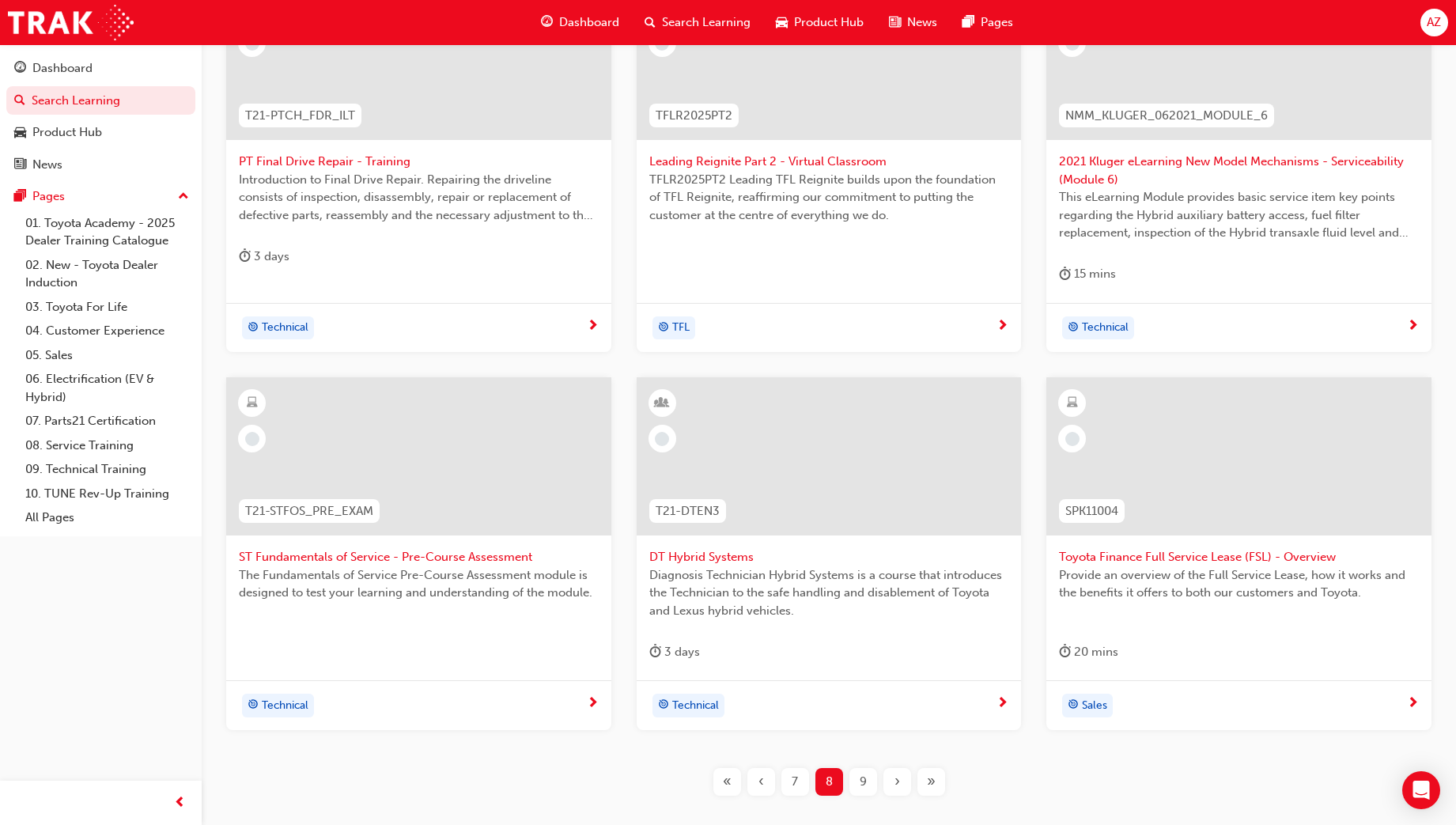
click at [870, 780] on div "9" at bounding box center [863, 781] width 28 height 28
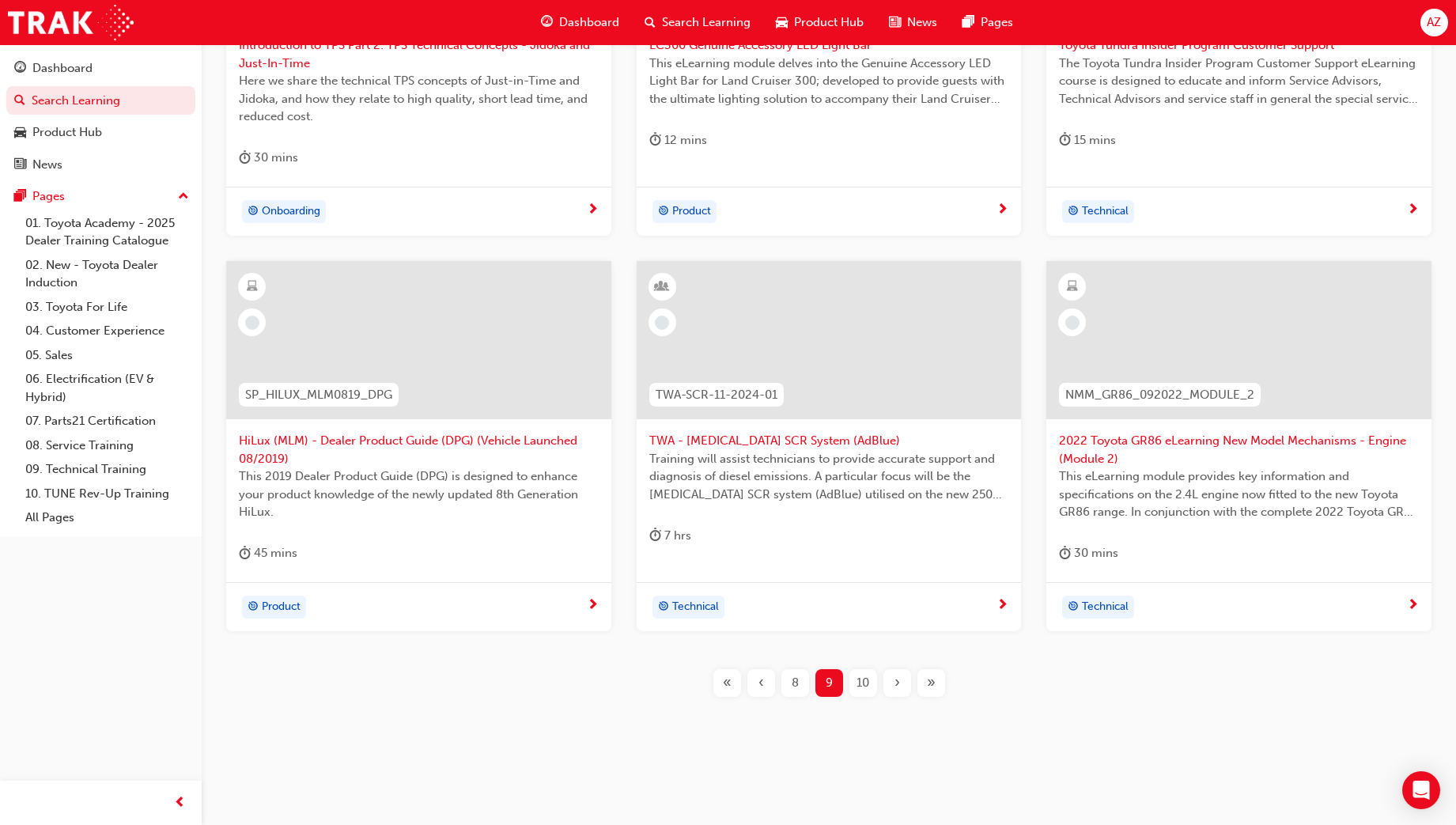
click at [849, 676] on div "10" at bounding box center [863, 682] width 28 height 28
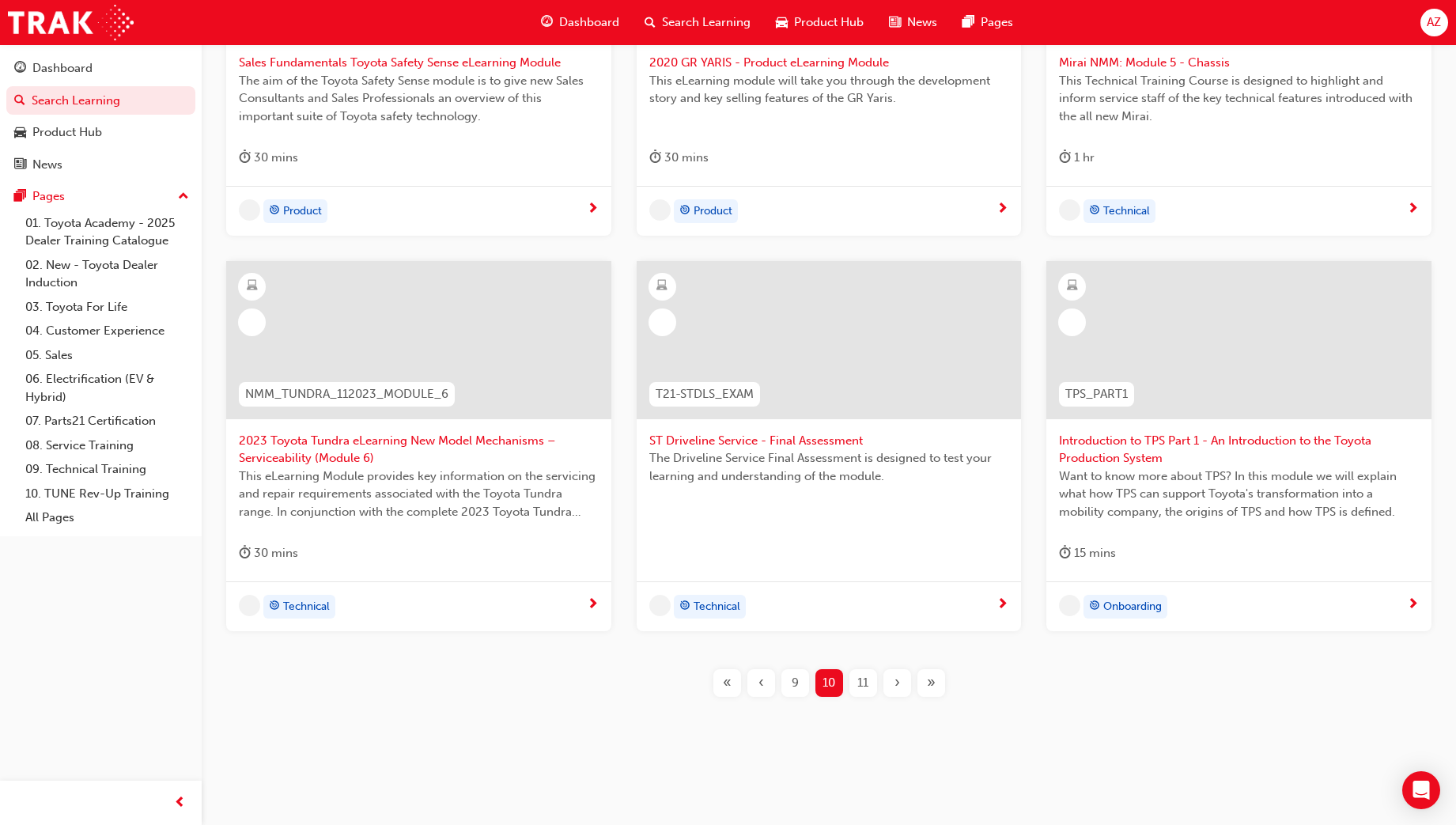
scroll to position [570, 0]
click at [874, 686] on div "11" at bounding box center [863, 682] width 28 height 28
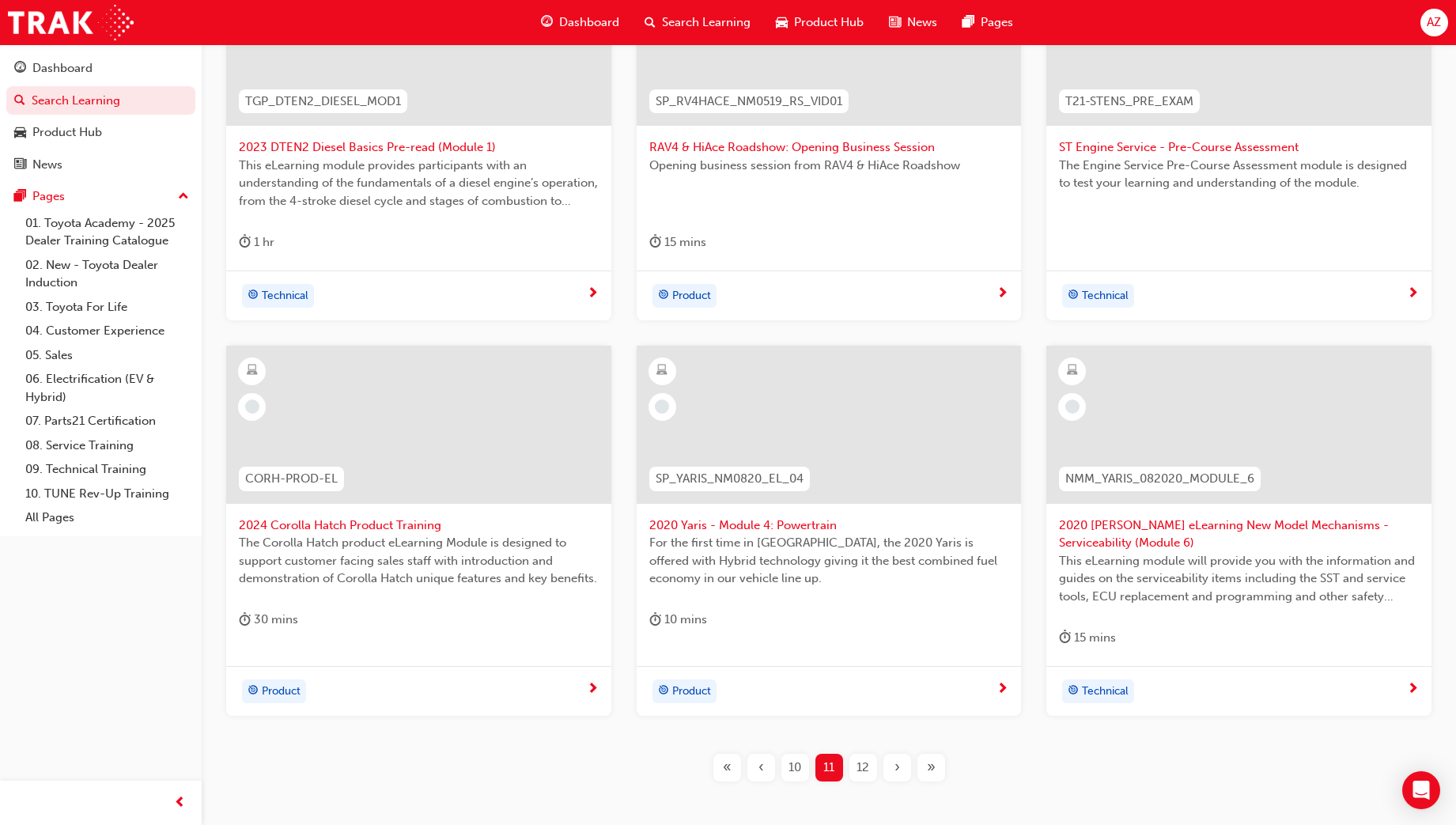
scroll to position [570, 0]
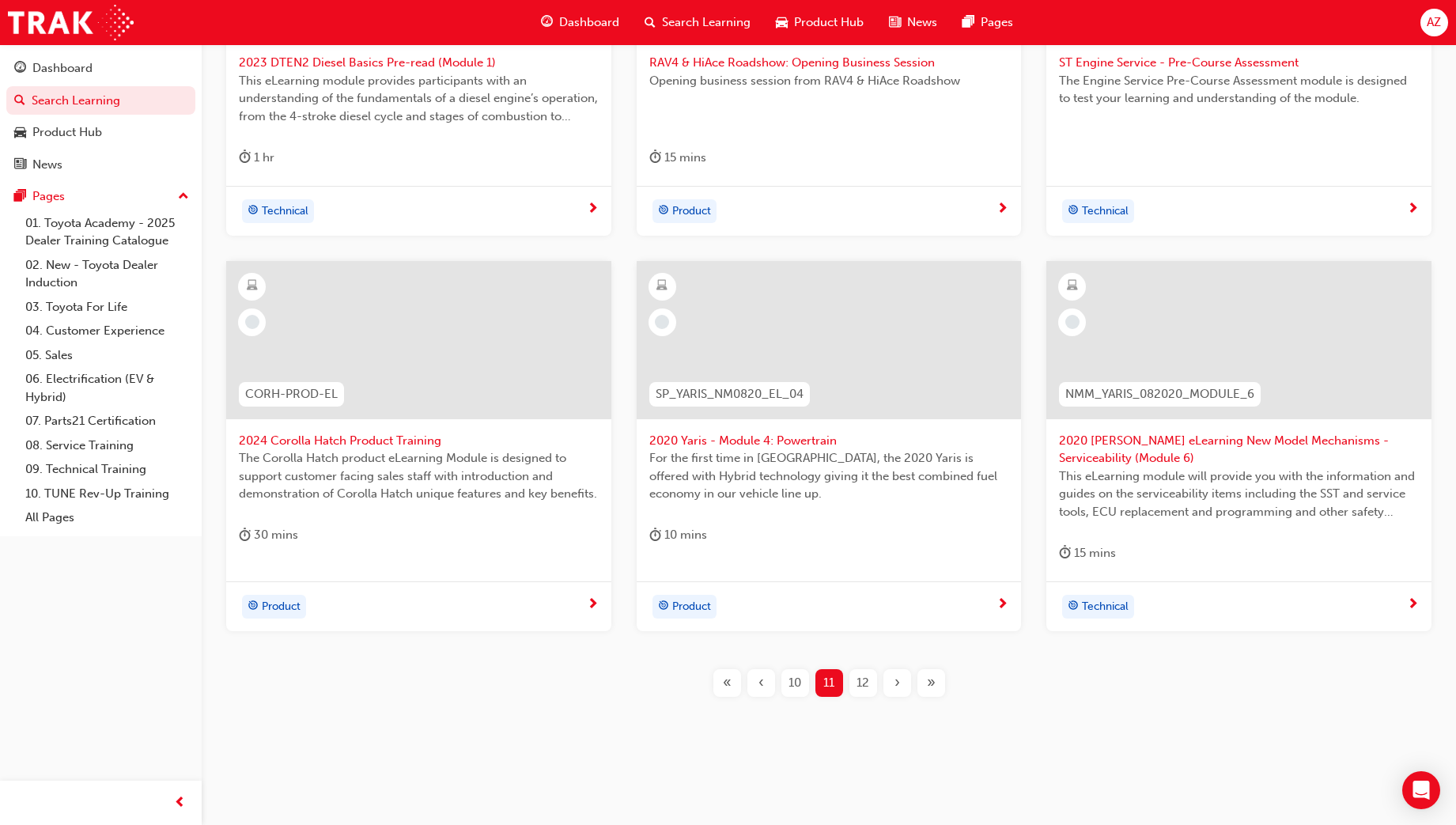
click at [848, 680] on button "12" at bounding box center [863, 682] width 34 height 28
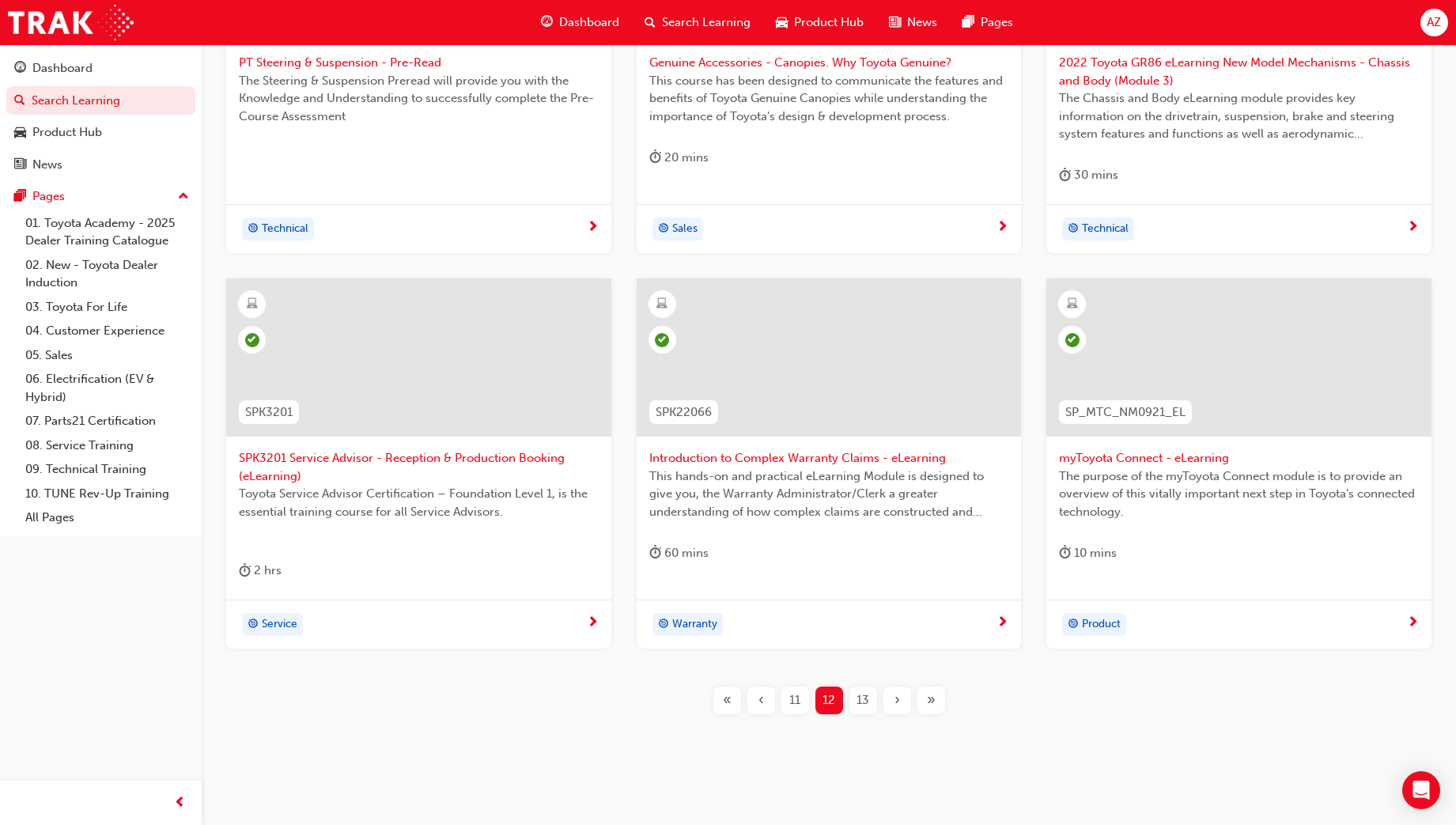
click at [869, 702] on div "13" at bounding box center [863, 700] width 28 height 28
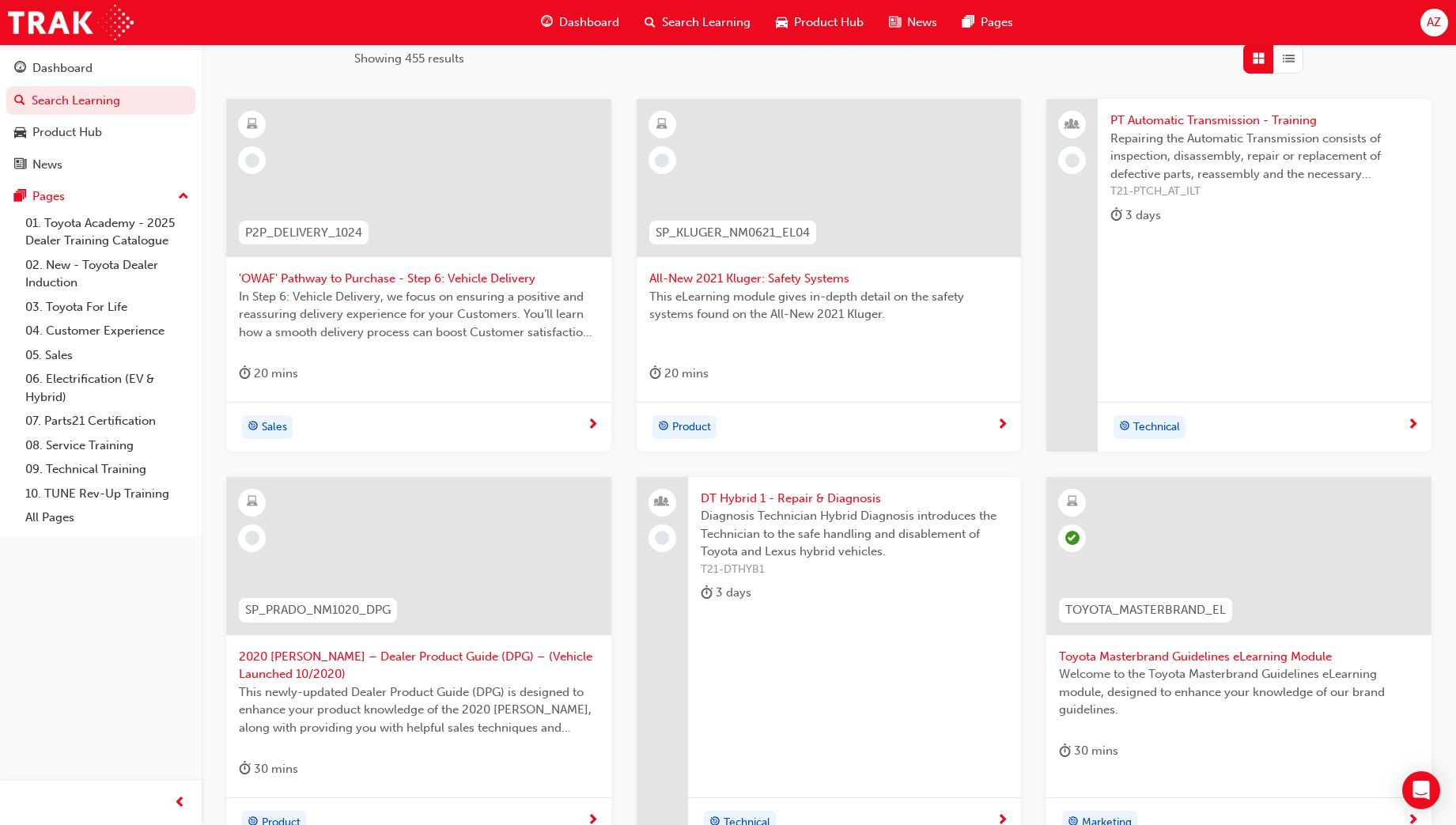
scroll to position [570, 0]
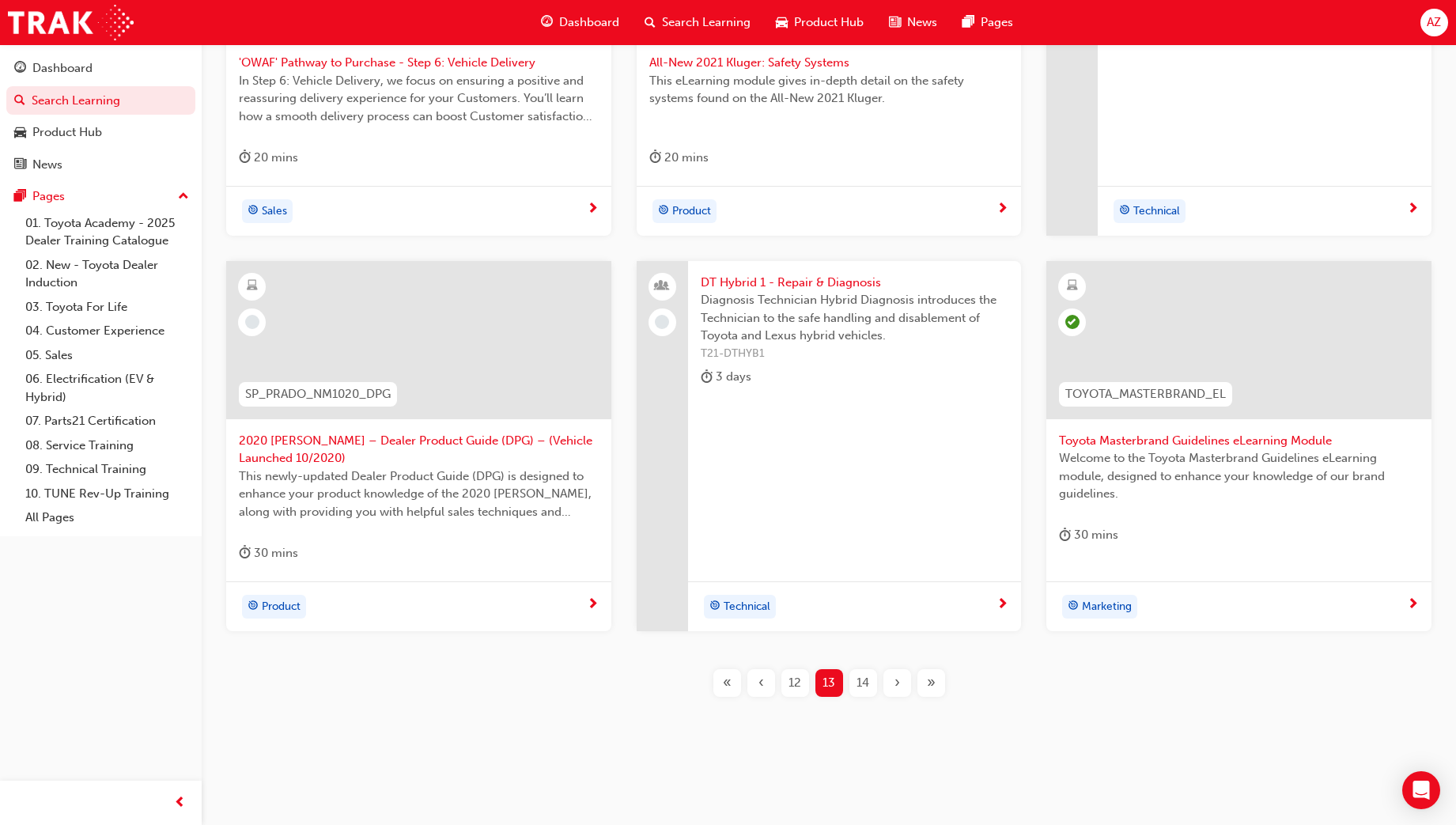
click at [871, 691] on div "14" at bounding box center [863, 682] width 28 height 28
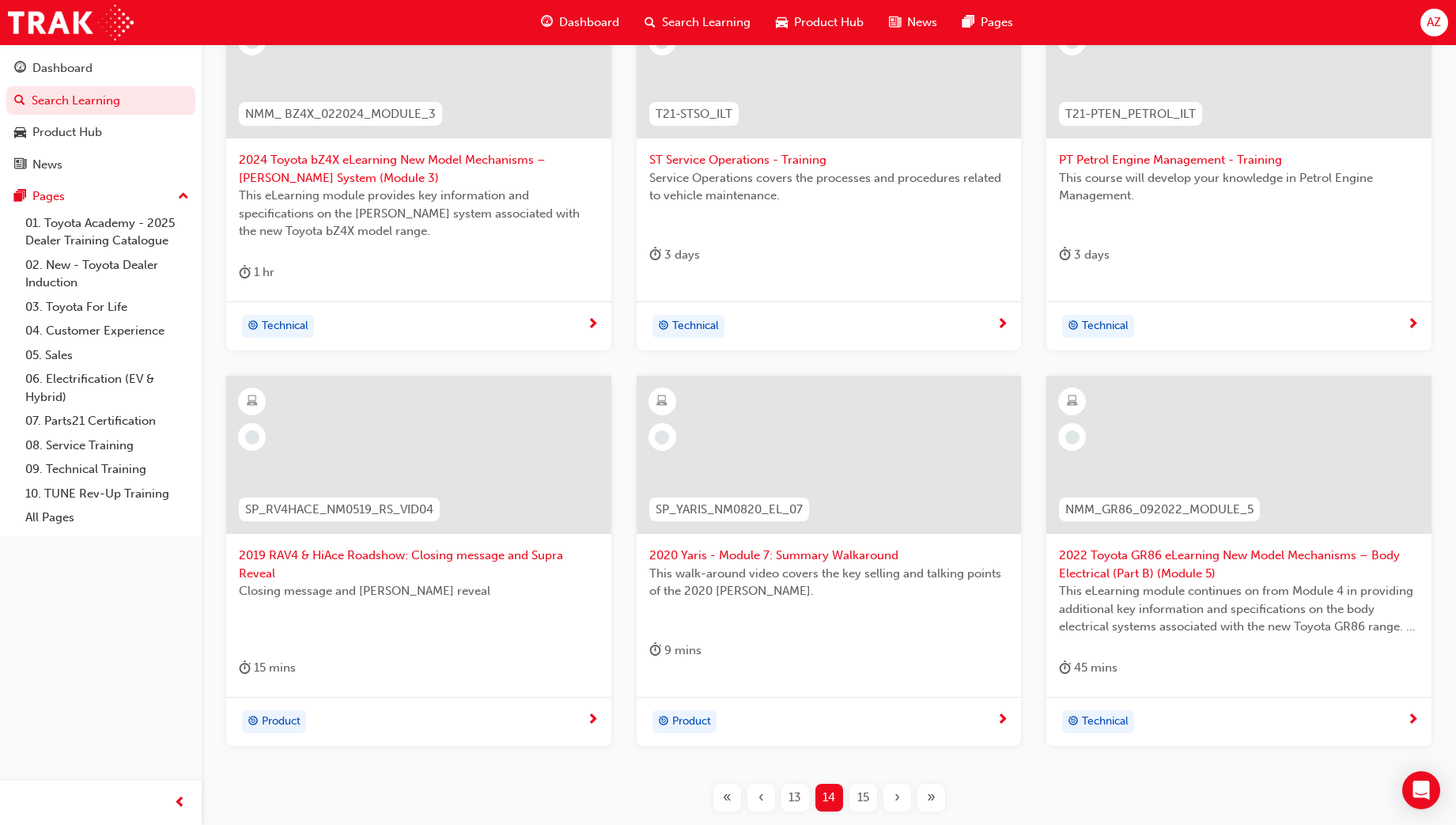
scroll to position [488, 0]
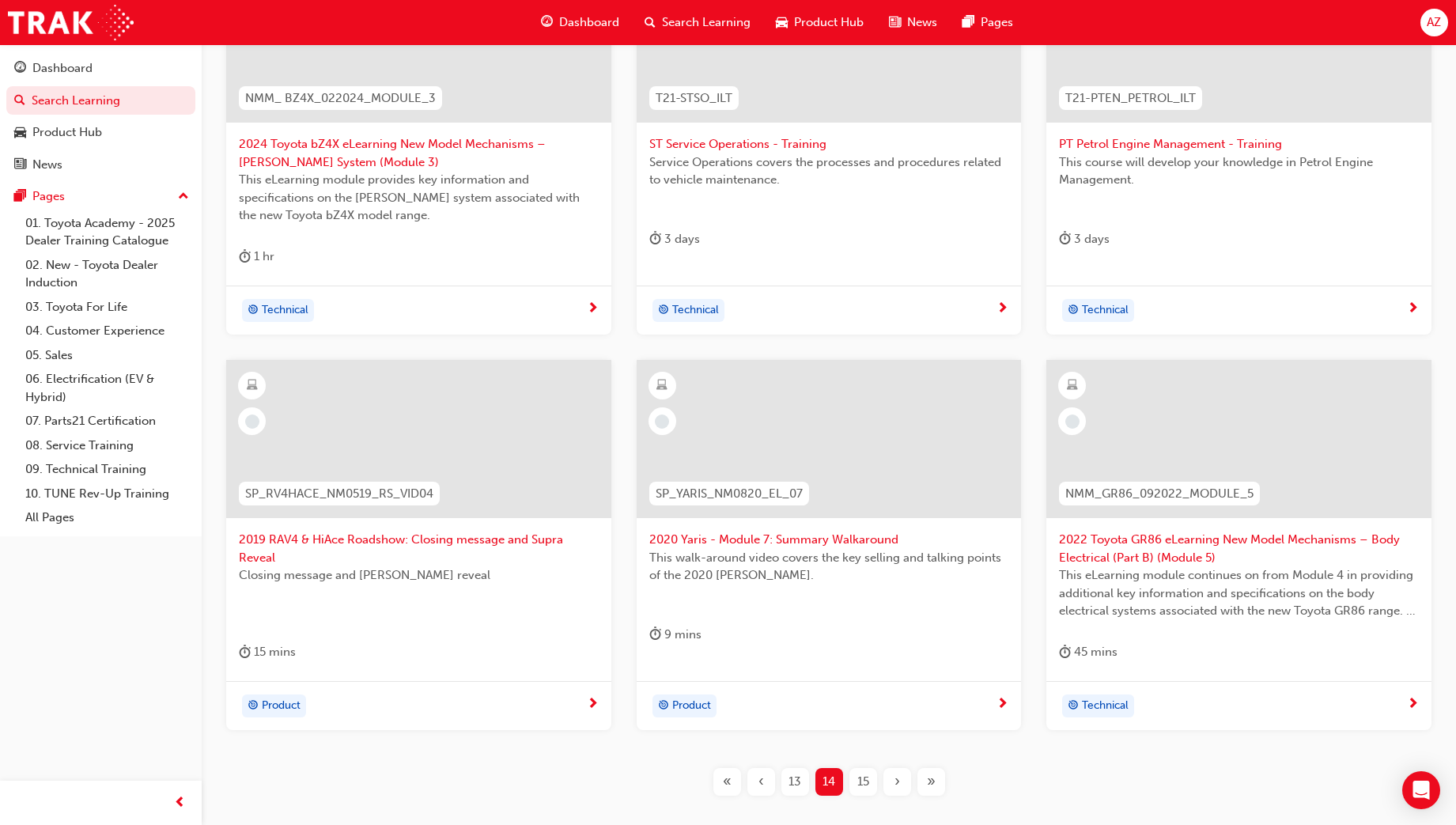
click at [857, 784] on div "15" at bounding box center [863, 781] width 28 height 28
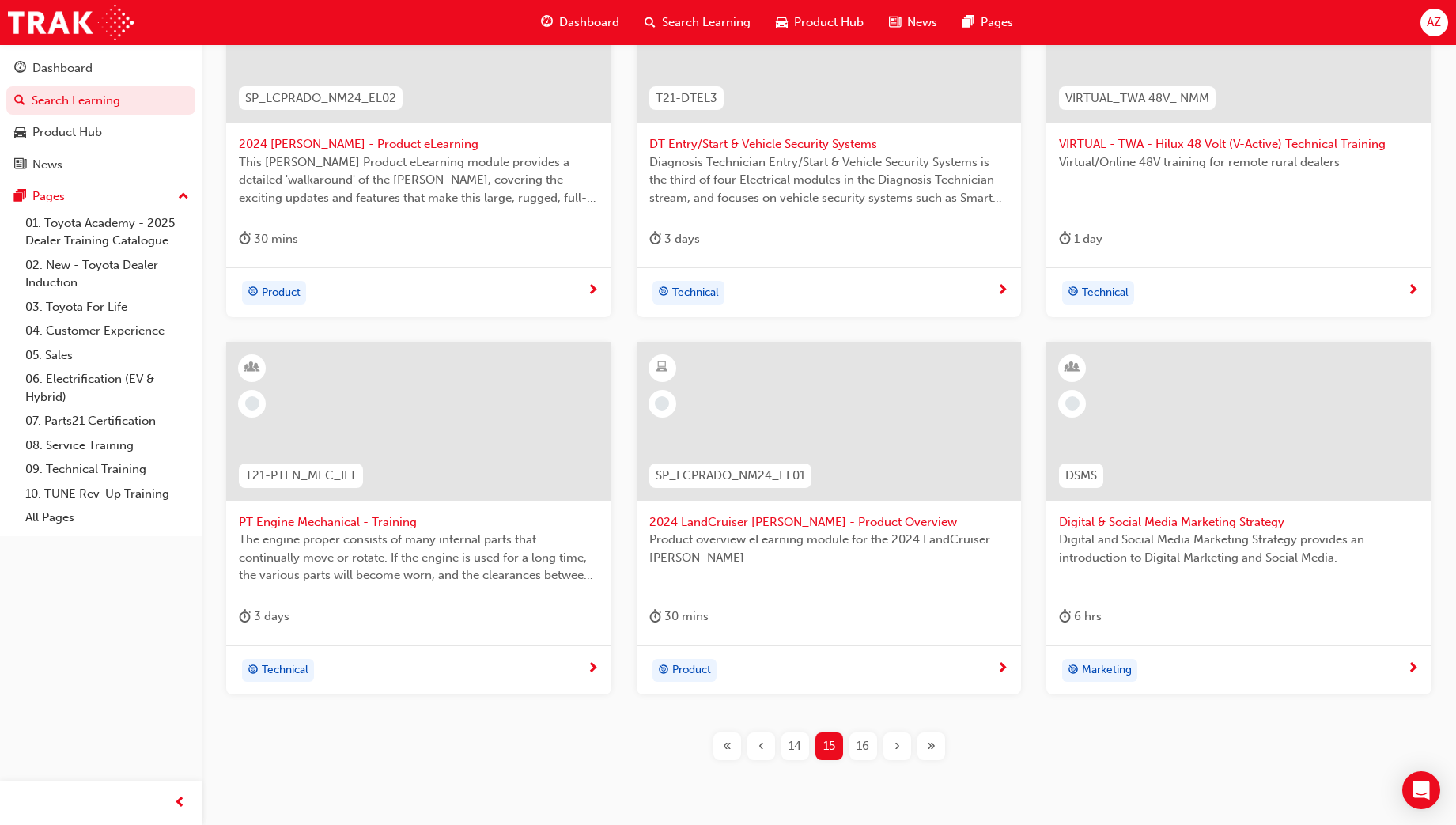
click at [1154, 505] on div at bounding box center [1238, 434] width 360 height 158
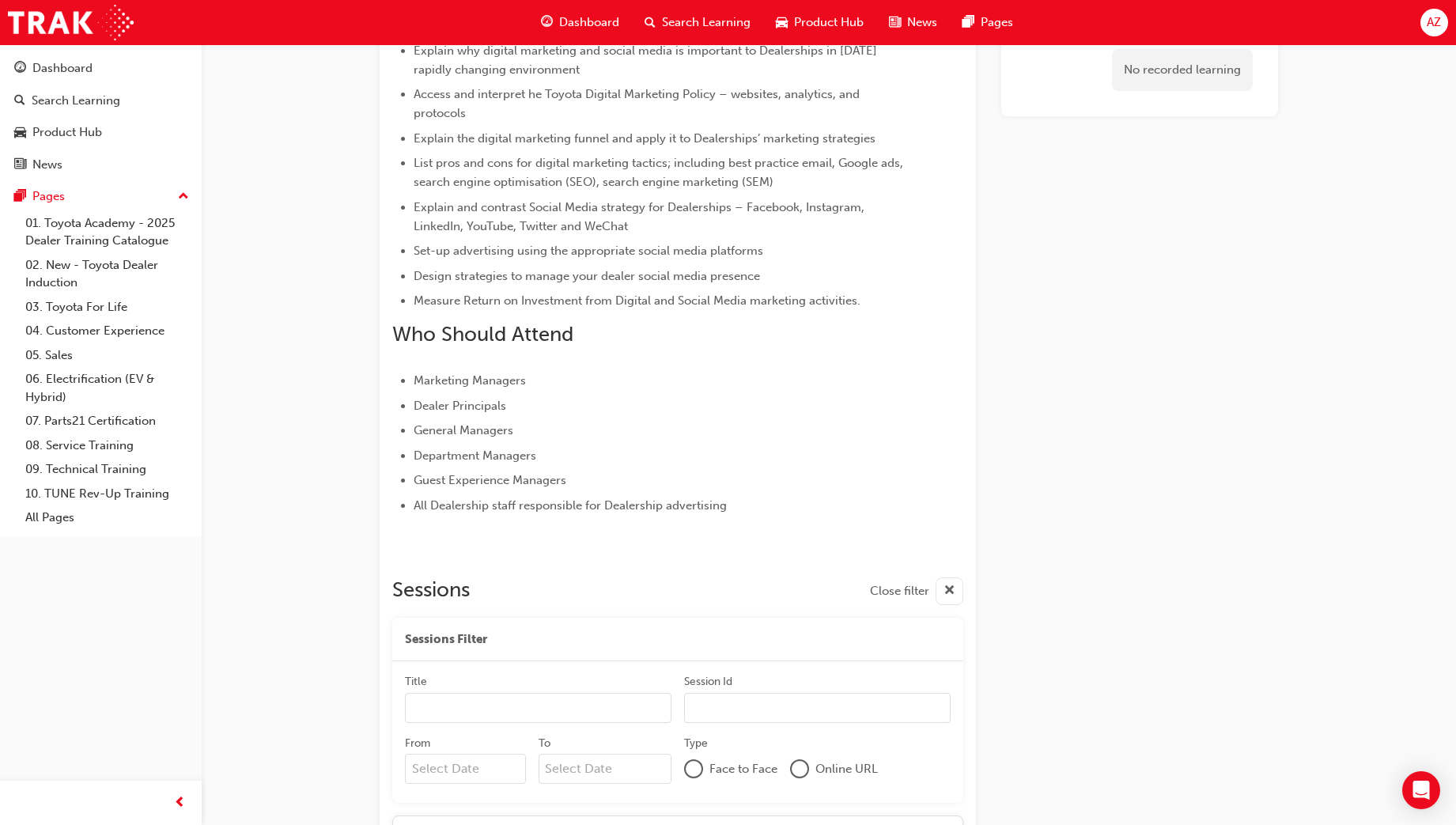
scroll to position [381, 0]
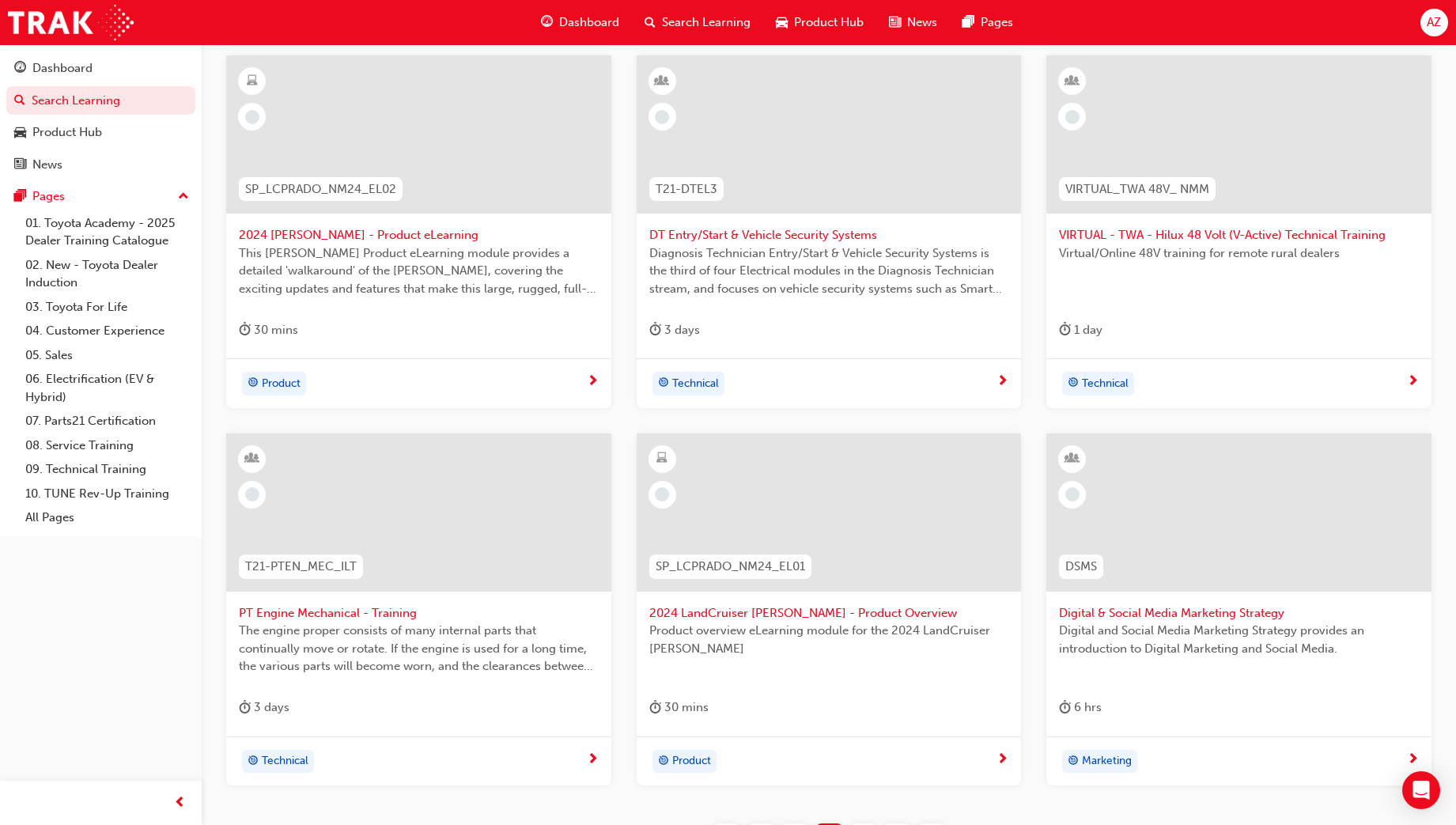
scroll to position [551, 0]
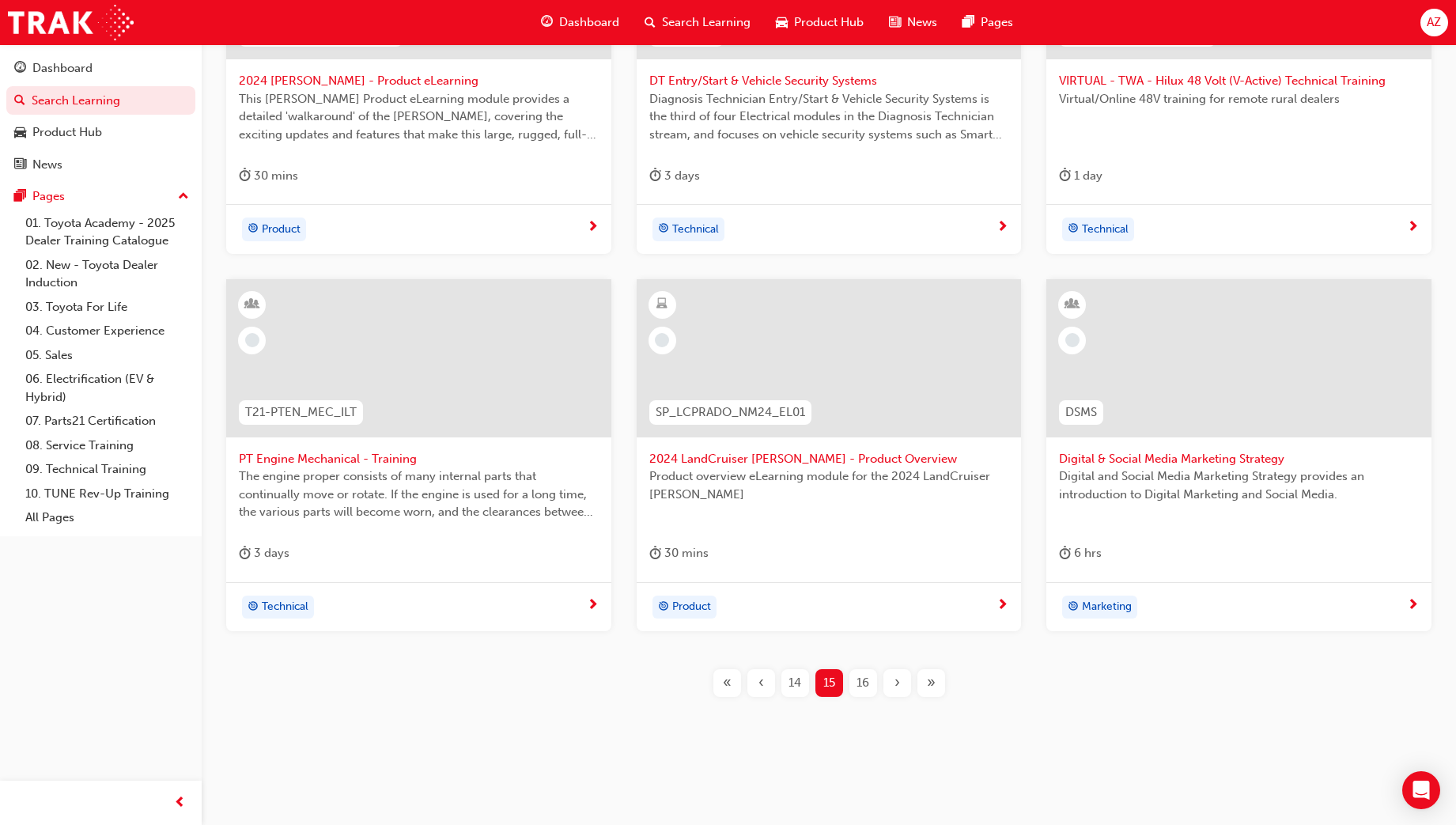
click at [801, 496] on span "Product overview eLearning module for the 2024 LandCruiser [PERSON_NAME]" at bounding box center [829, 485] width 360 height 35
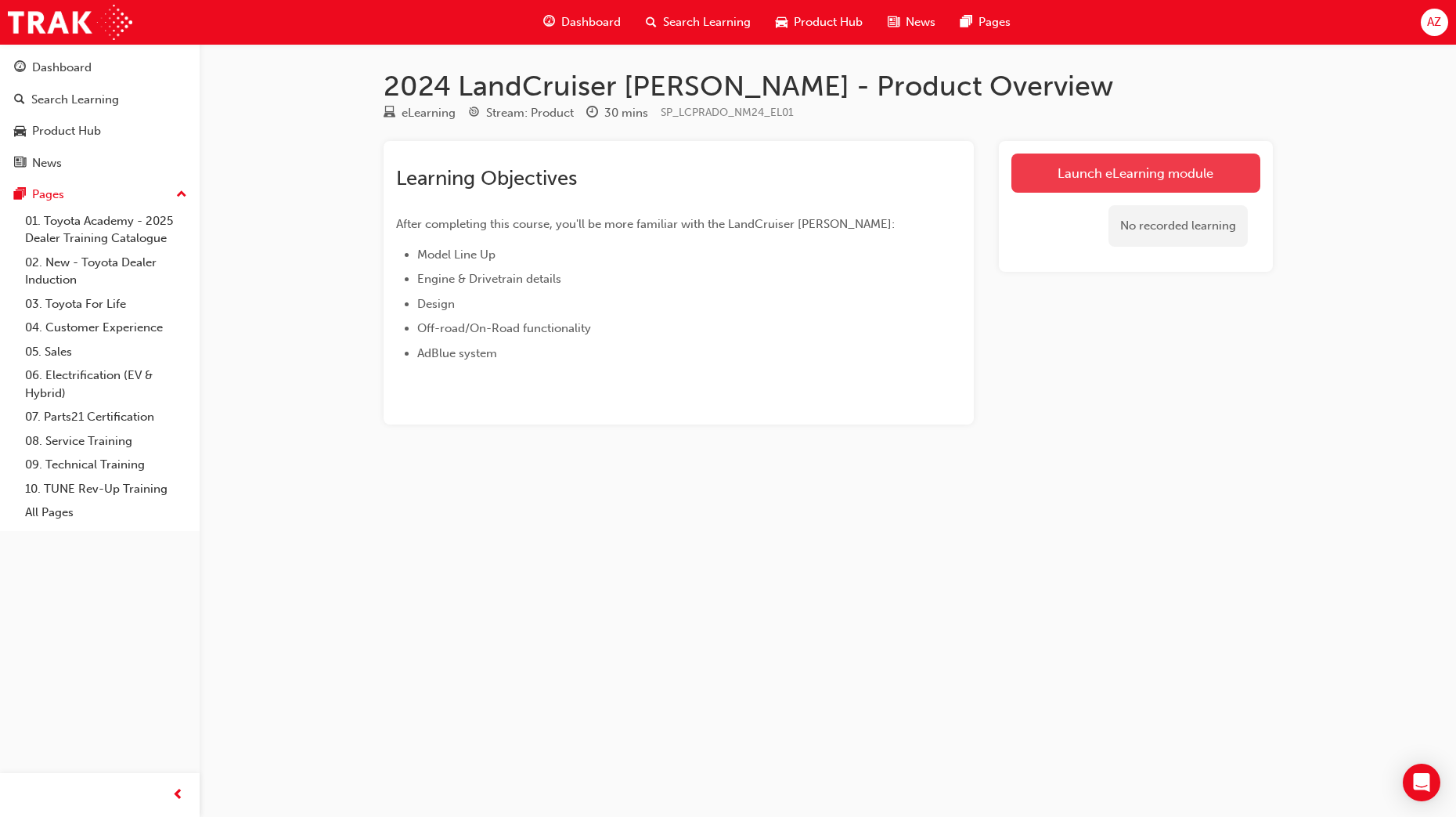
click at [1133, 180] on link "Launch eLearning module" at bounding box center [1135, 172] width 249 height 39
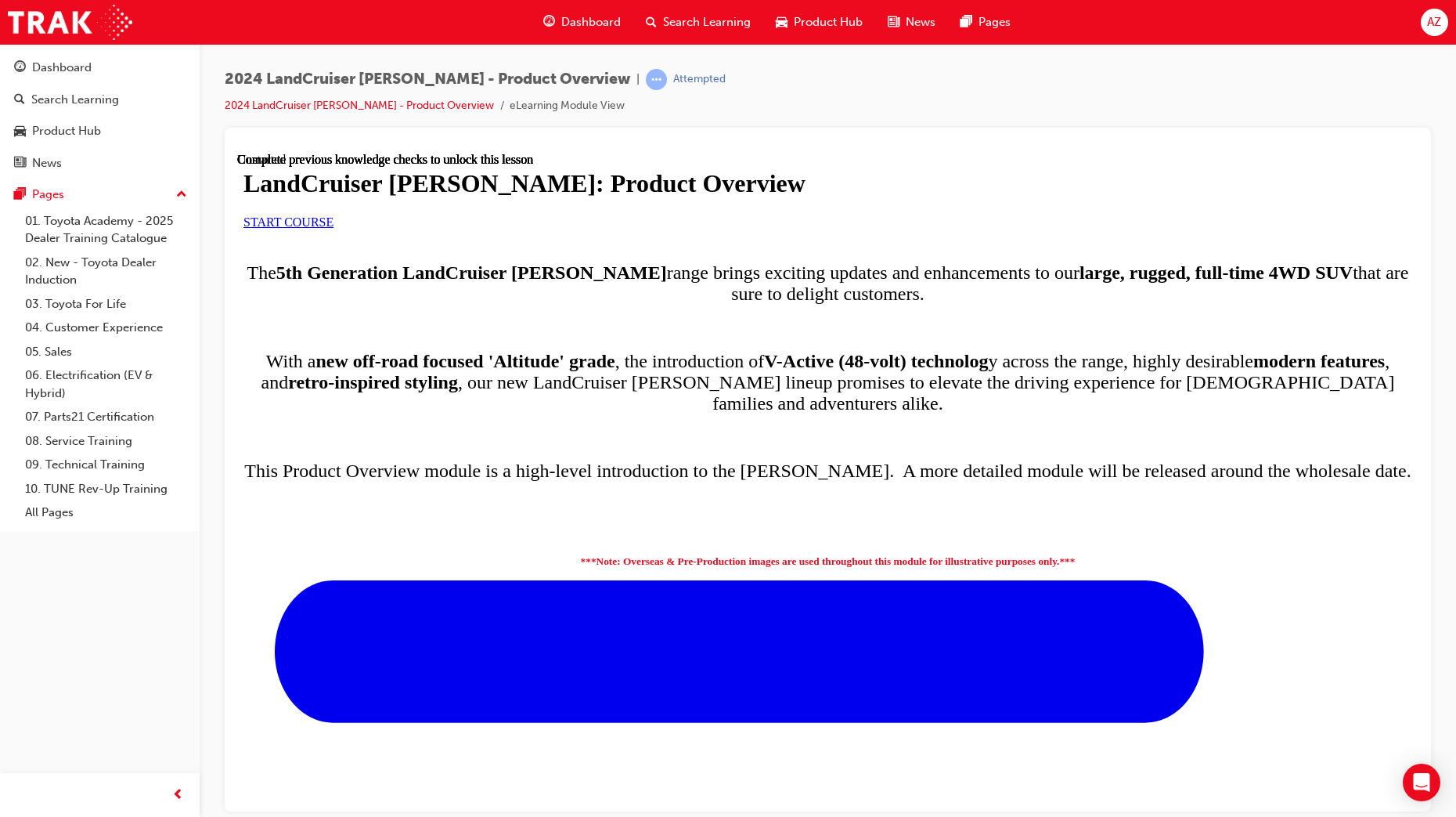
scroll to position [713, 0]
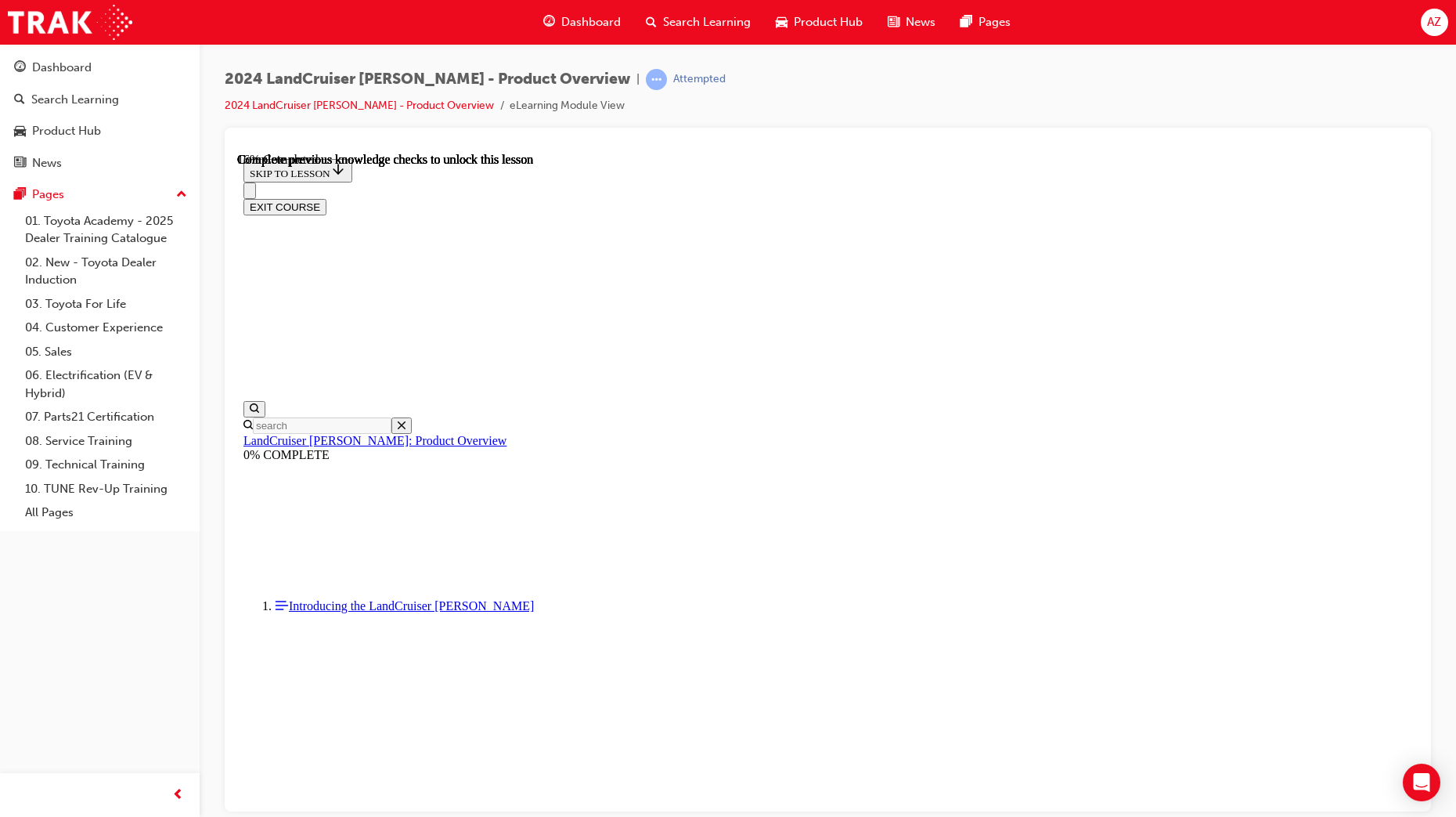
scroll to position [883, 0]
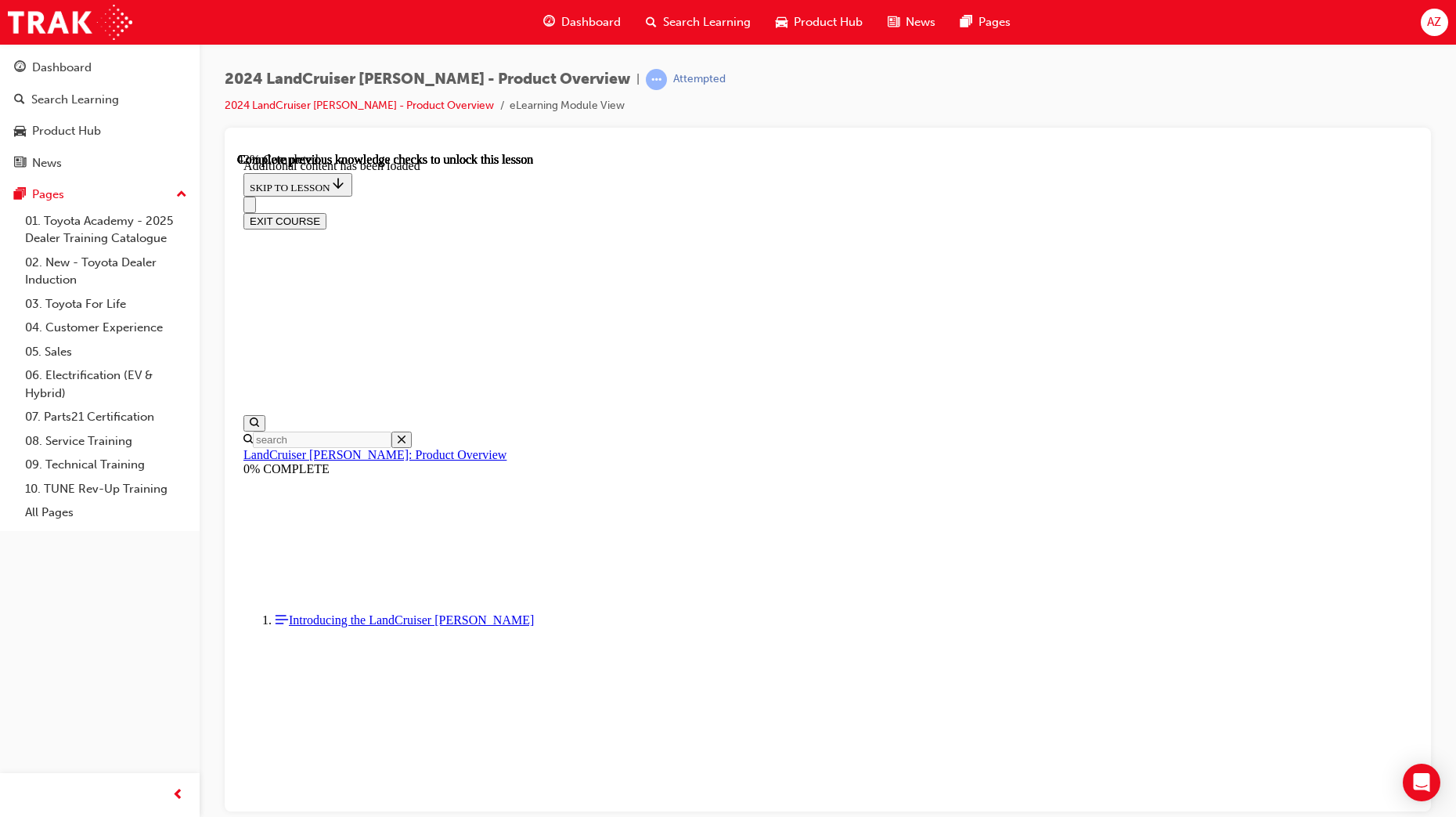
scroll to position [1856, 0]
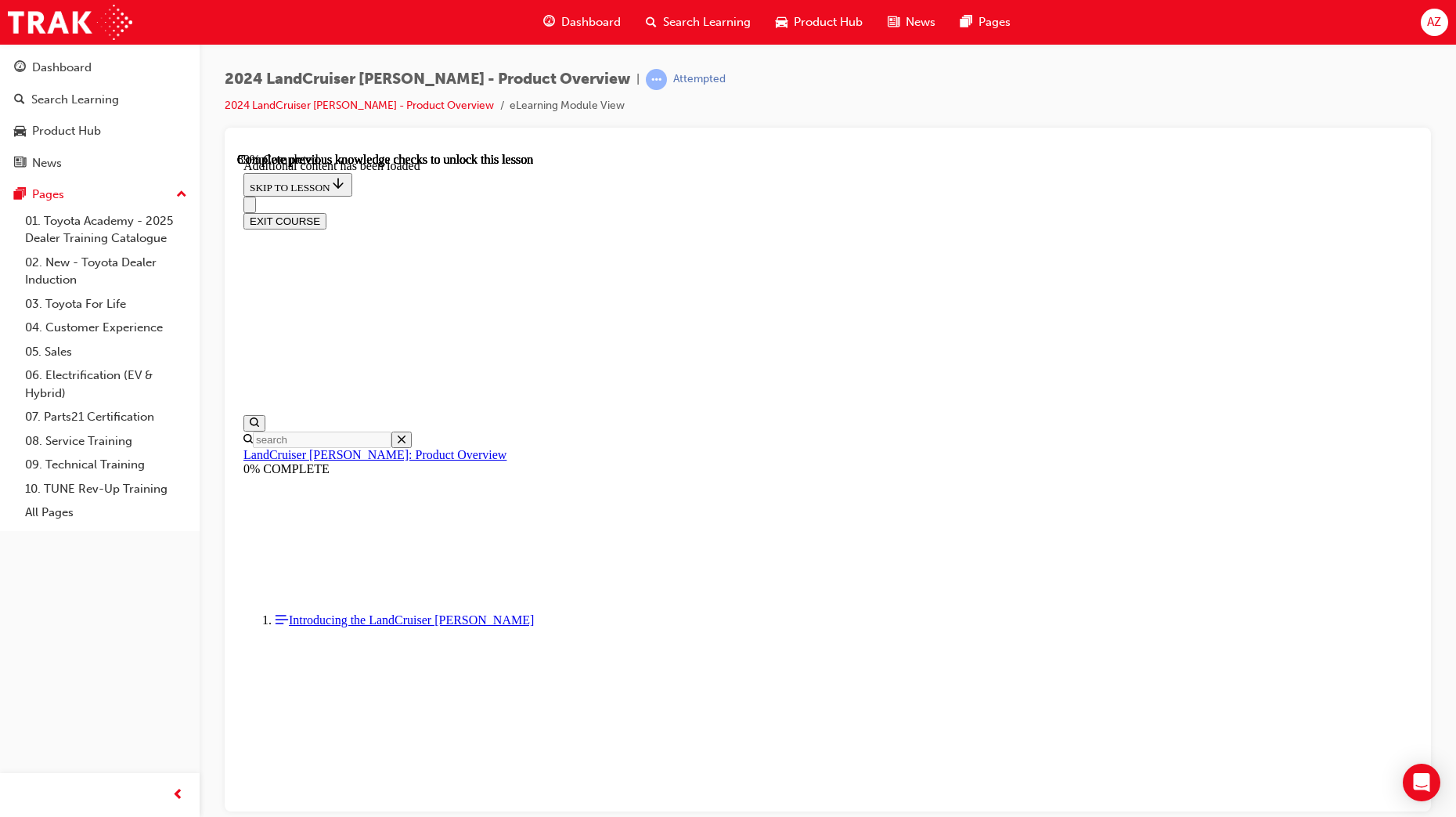
radio input "true"
drag, startPoint x: 908, startPoint y: 626, endPoint x: 749, endPoint y: 632, distance: 159.1
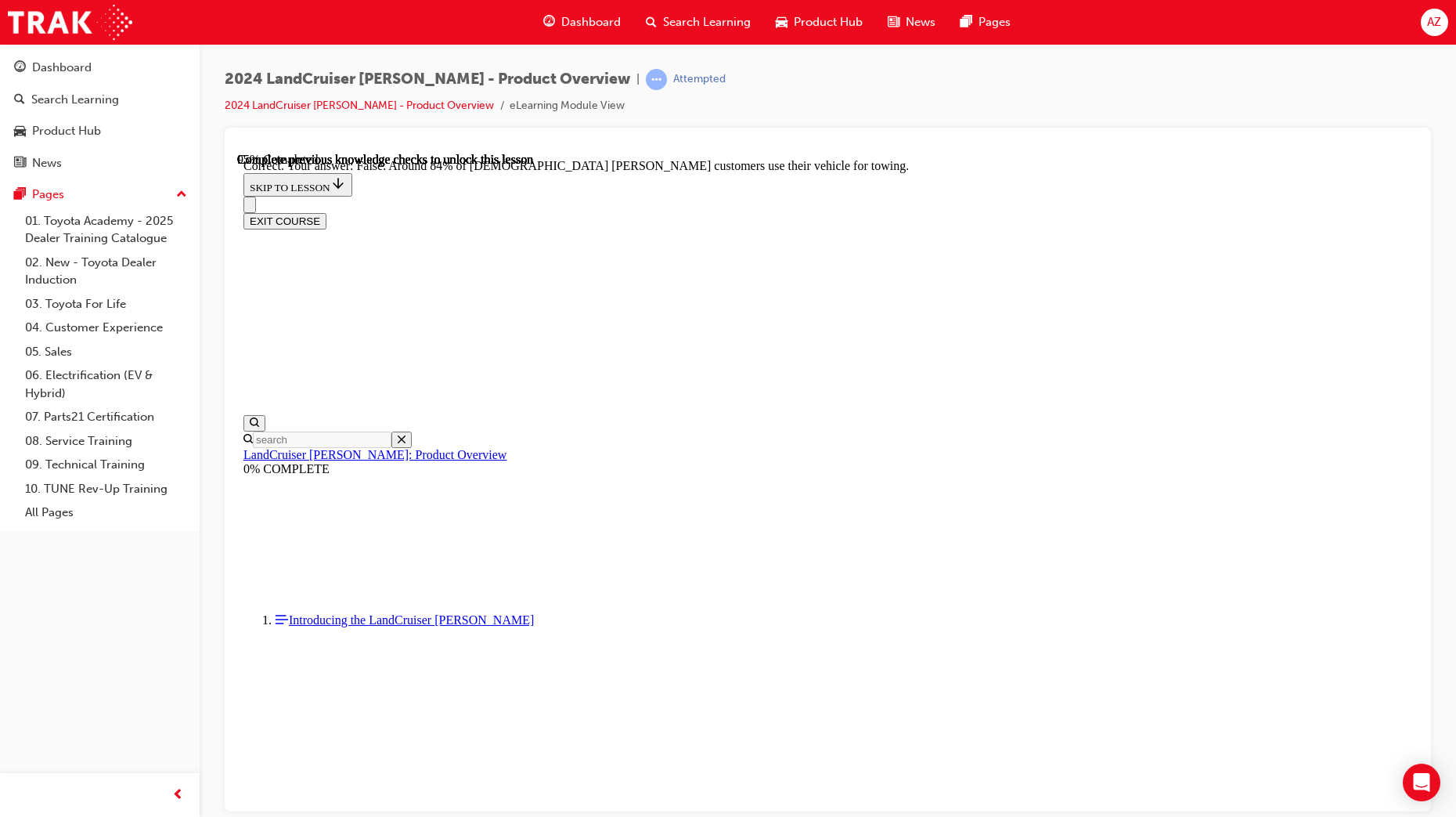
scroll to position [3378, 0]
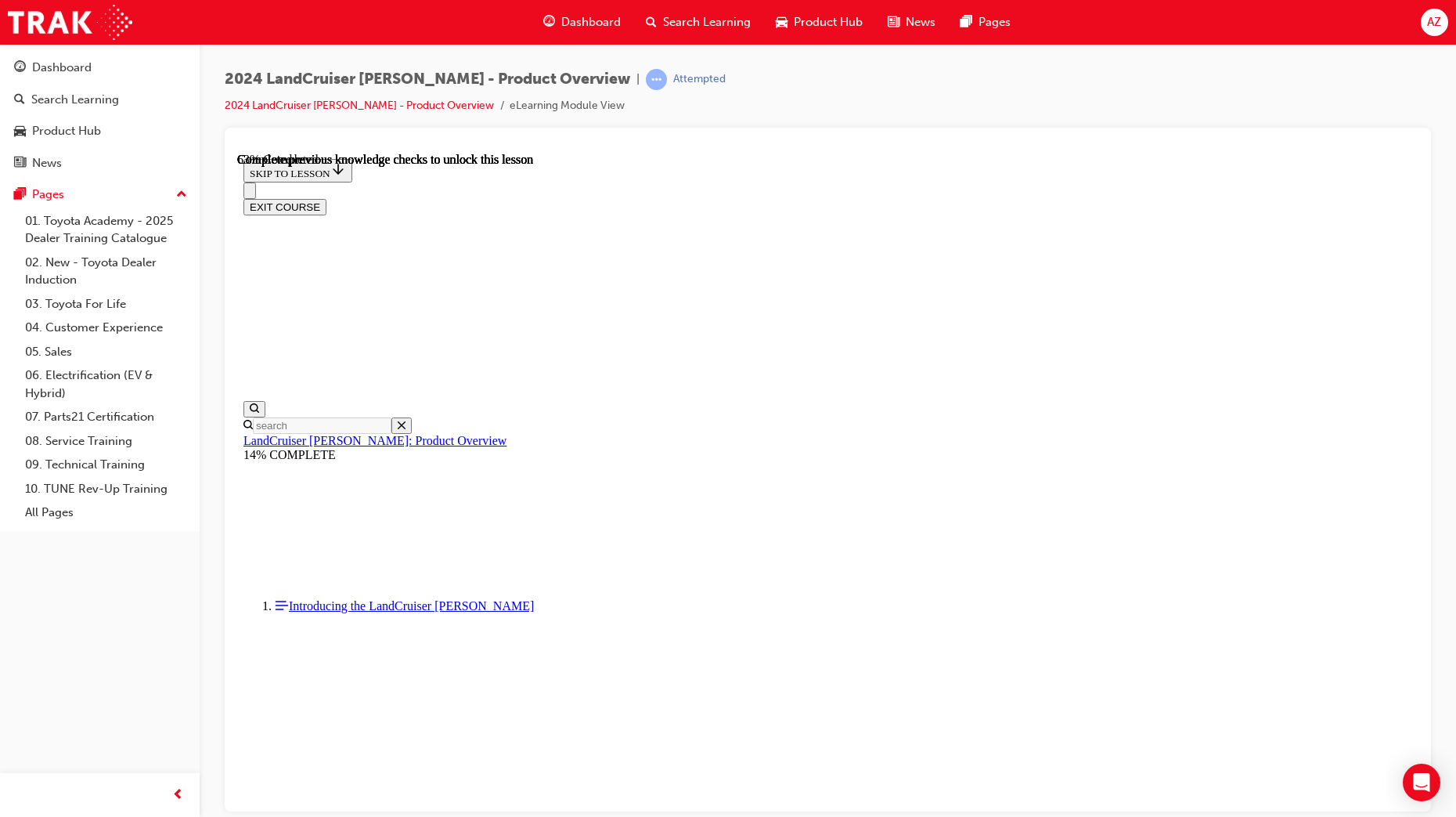
scroll to position [2143, 0]
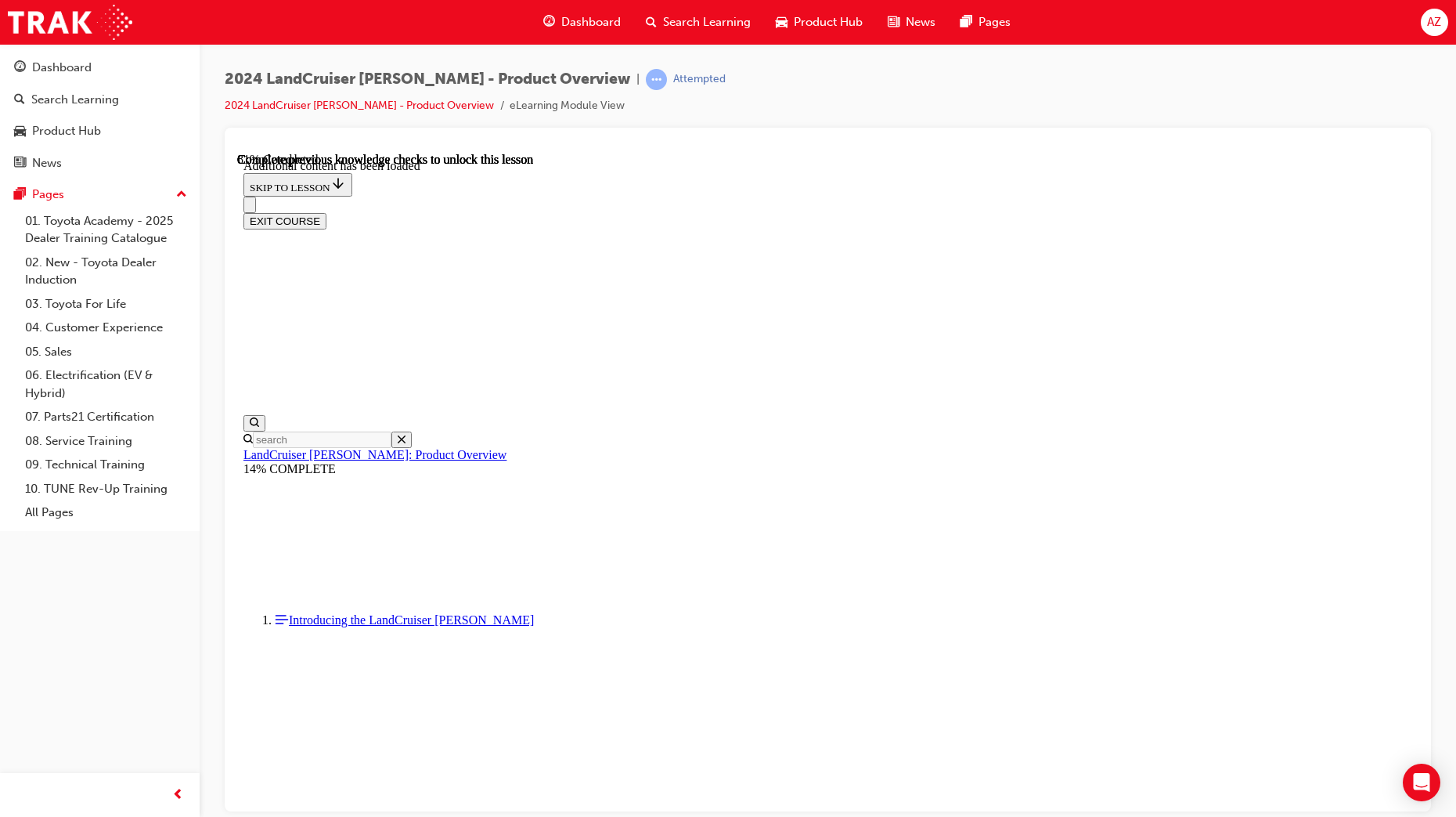
scroll to position [2634, 0]
drag, startPoint x: 739, startPoint y: 479, endPoint x: 891, endPoint y: 693, distance: 262.5
radio input "true"
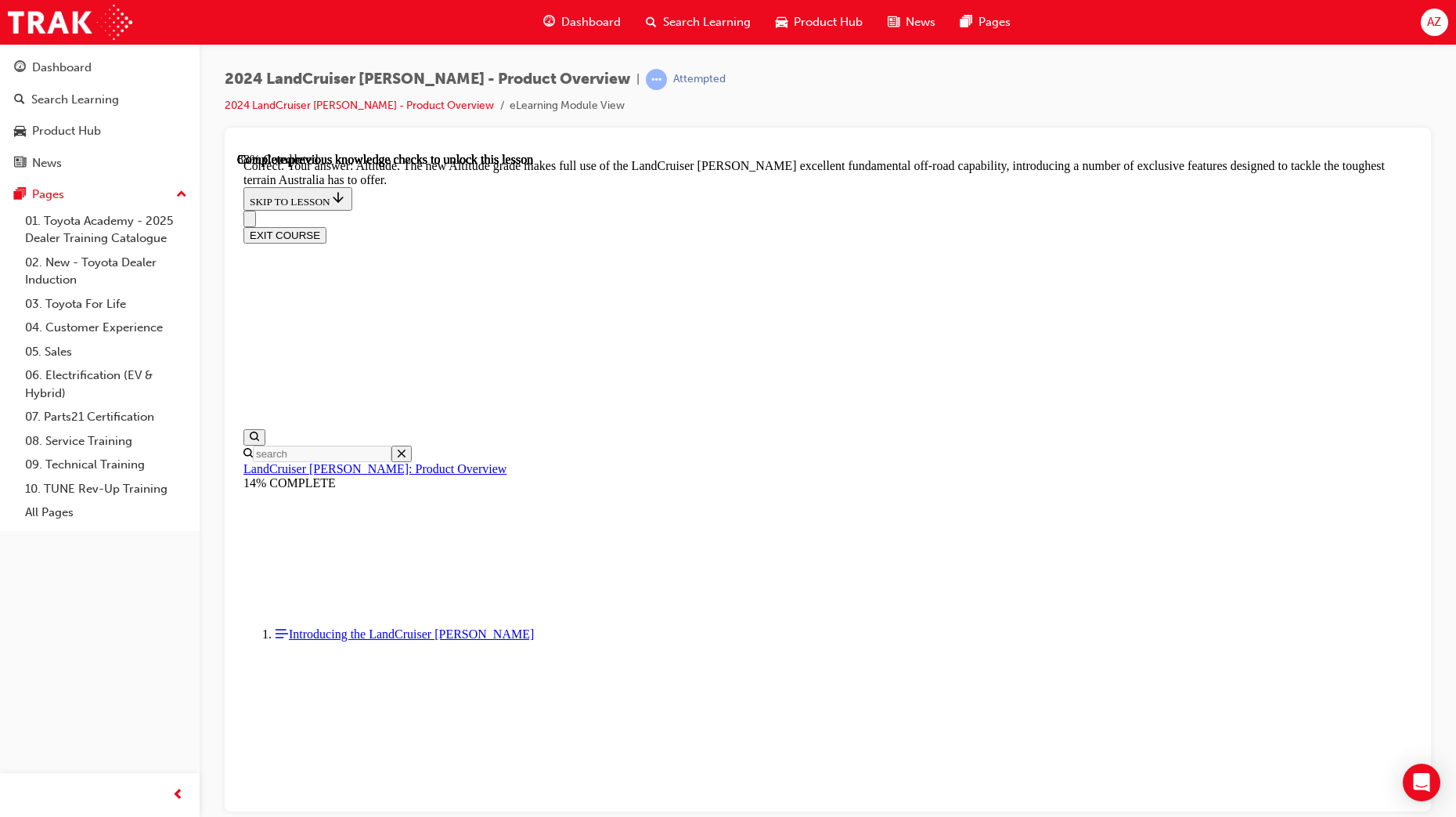
scroll to position [3320, 0]
checkbox input "true"
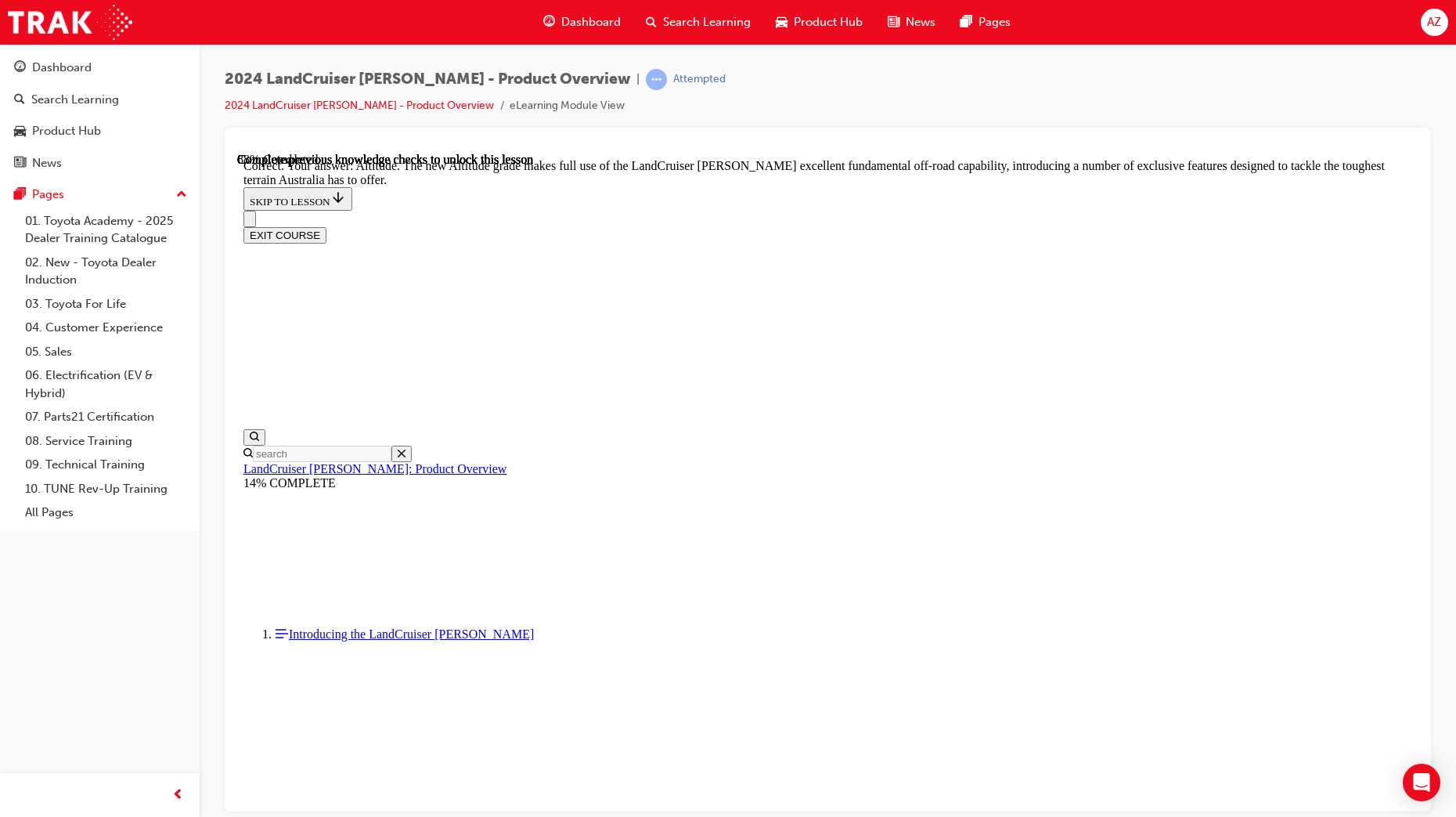
checkbox input "false"
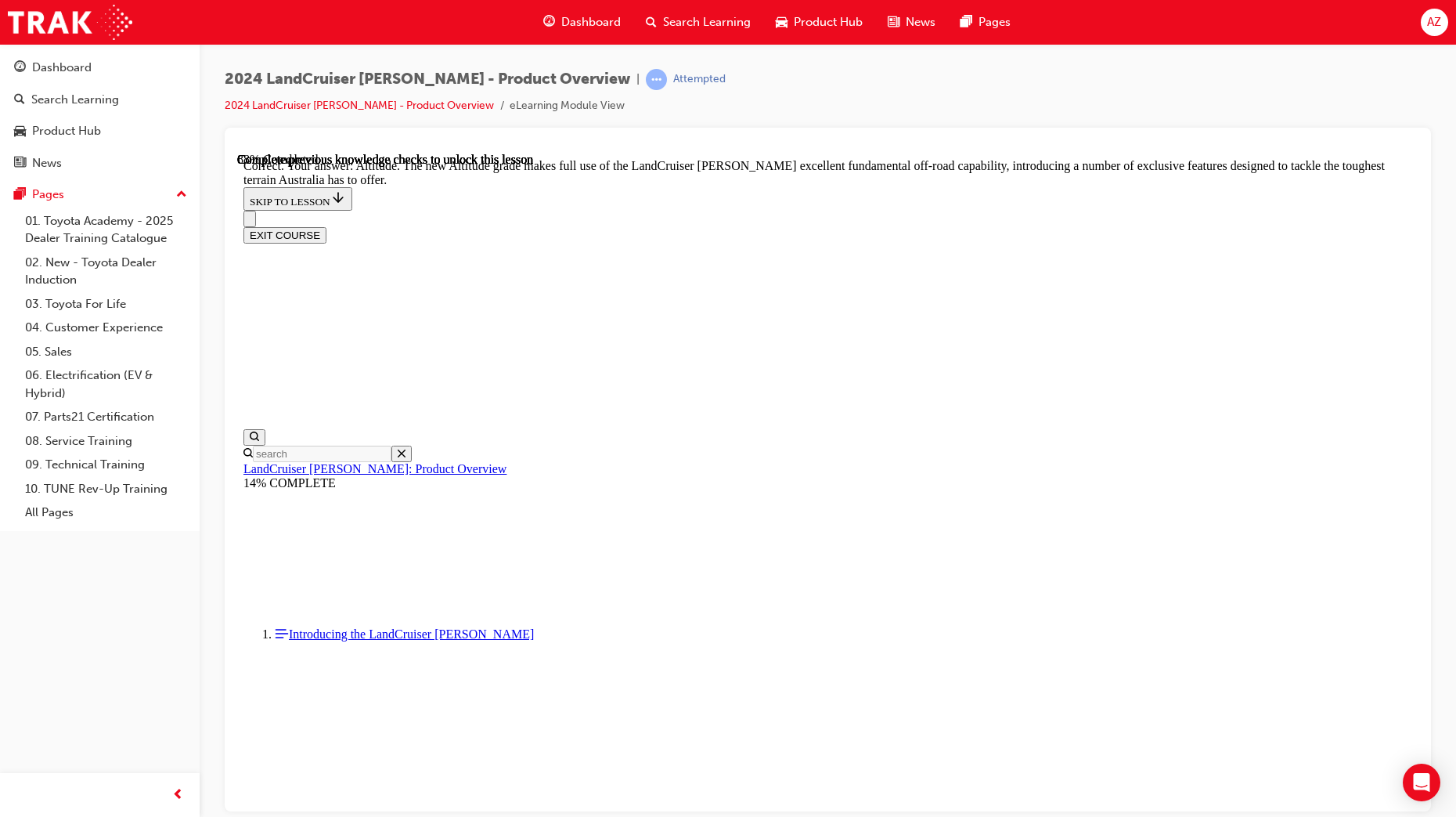
drag, startPoint x: 694, startPoint y: 584, endPoint x: 703, endPoint y: 584, distance: 9.0
checkbox input "true"
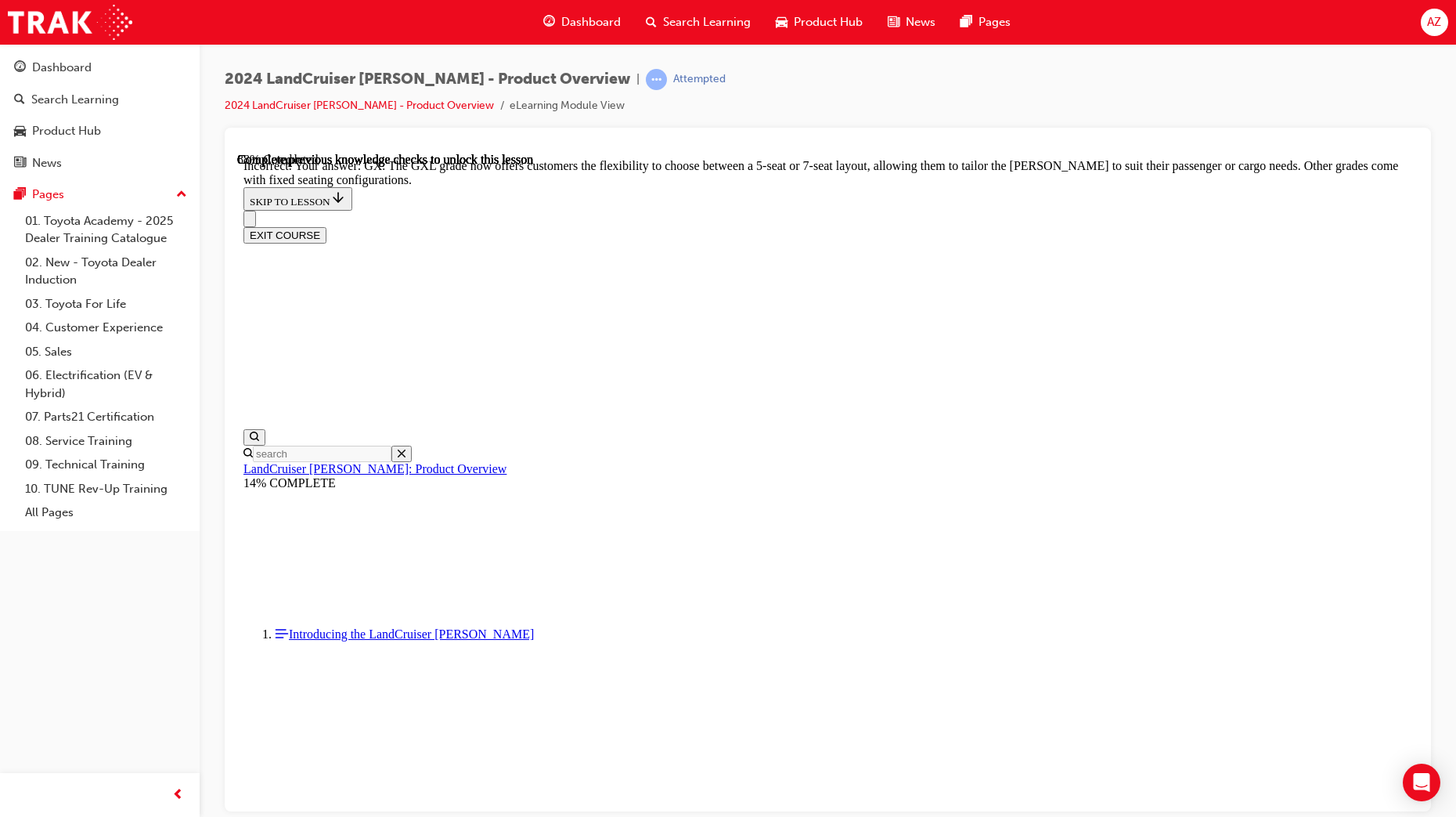
checkbox input "false"
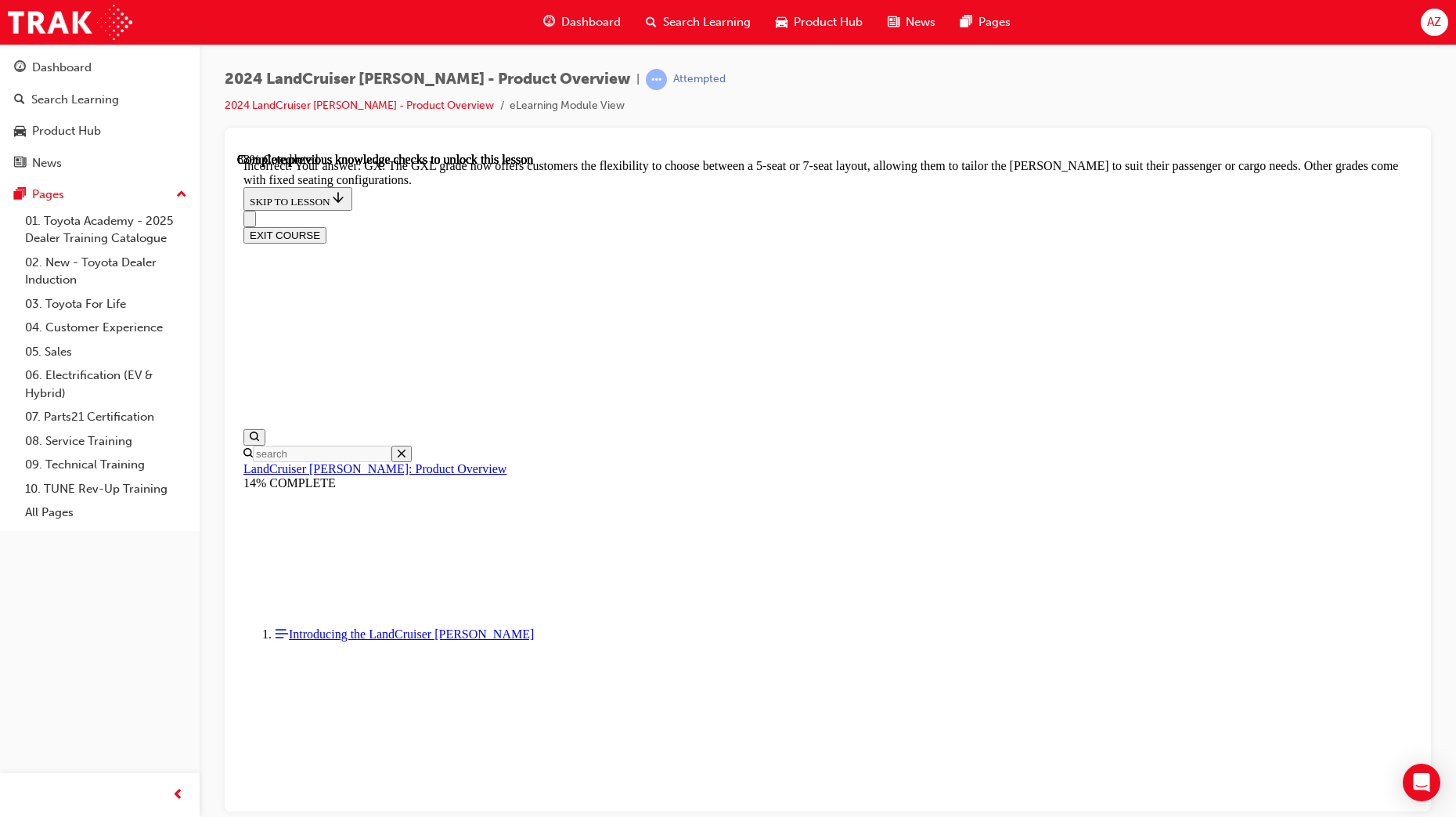
checkbox input "false"
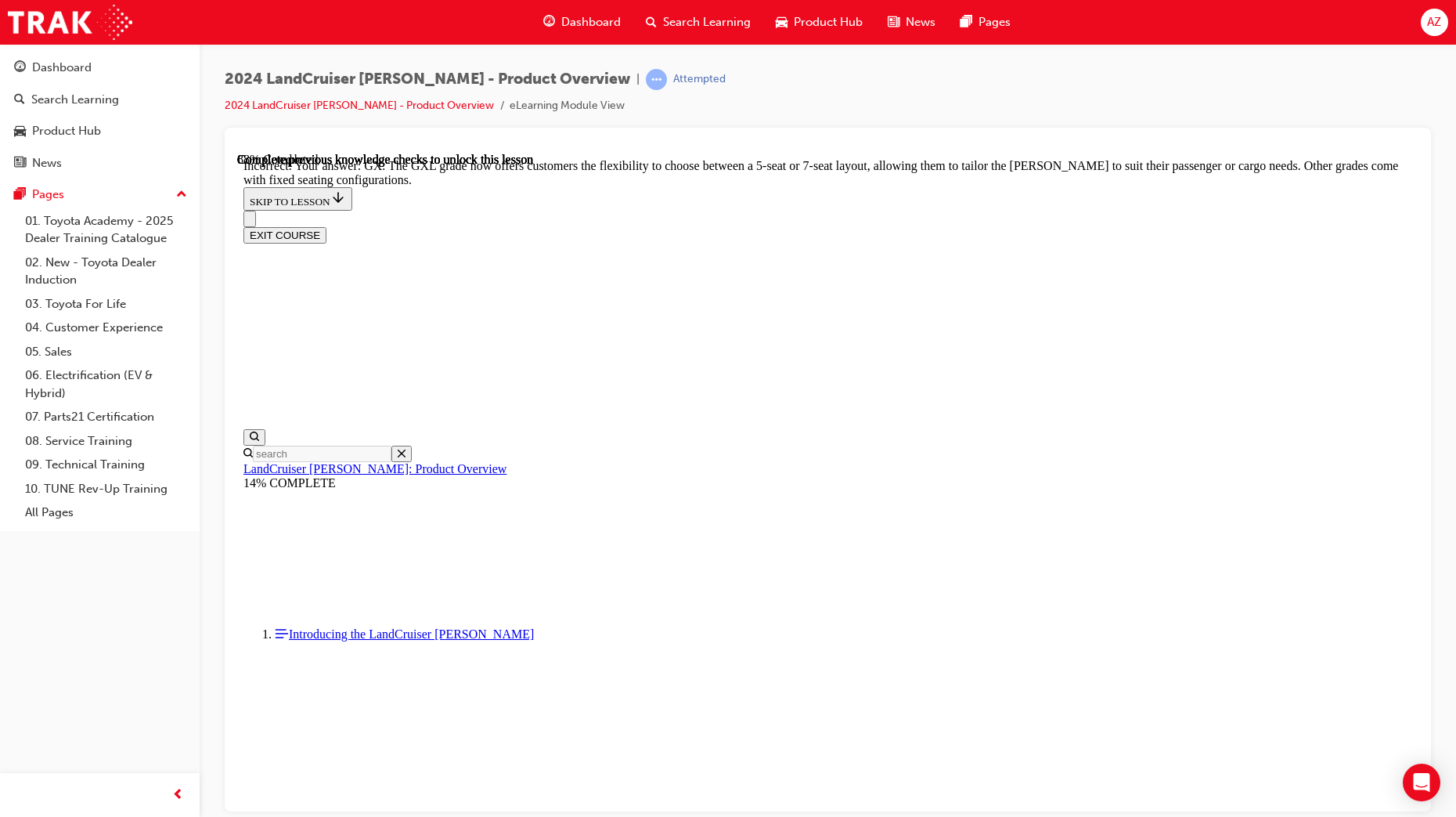
checkbox input "false"
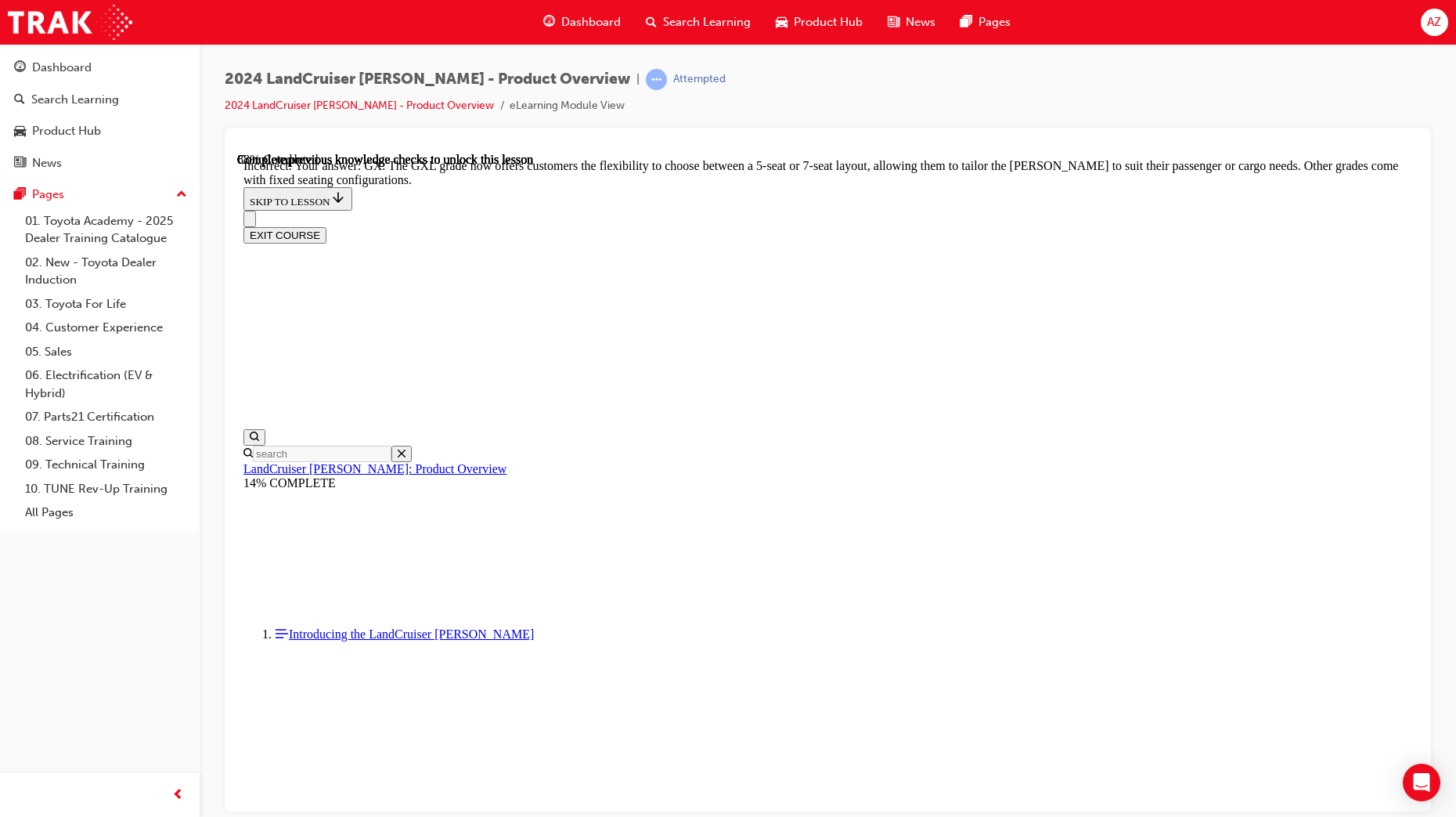
checkbox input "true"
drag, startPoint x: 703, startPoint y: 548, endPoint x: 772, endPoint y: 563, distance: 70.6
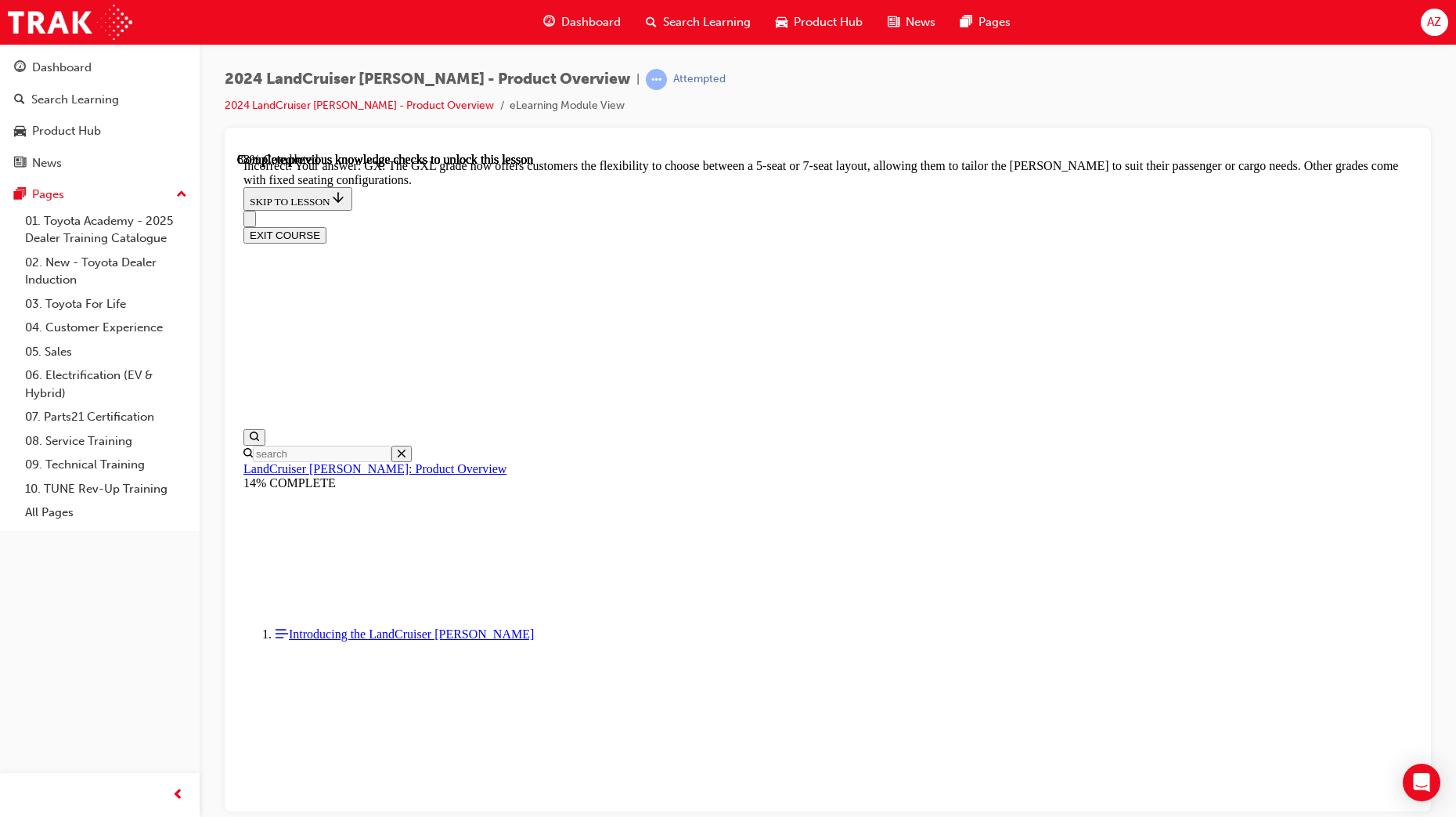
checkbox input "true"
drag, startPoint x: 751, startPoint y: 551, endPoint x: 875, endPoint y: 537, distance: 124.8
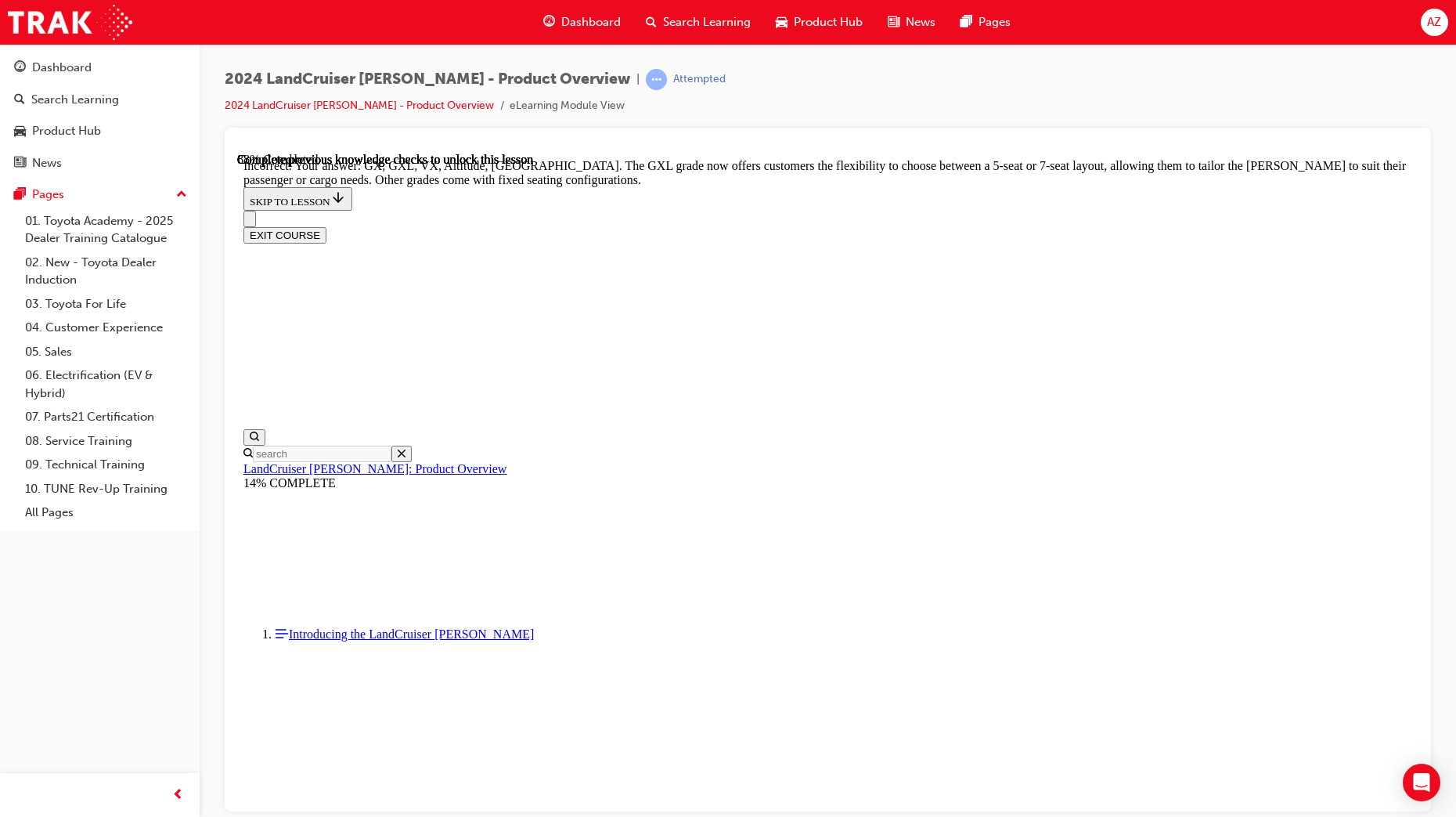
drag, startPoint x: 715, startPoint y: 327, endPoint x: 721, endPoint y: 385, distance: 58.3
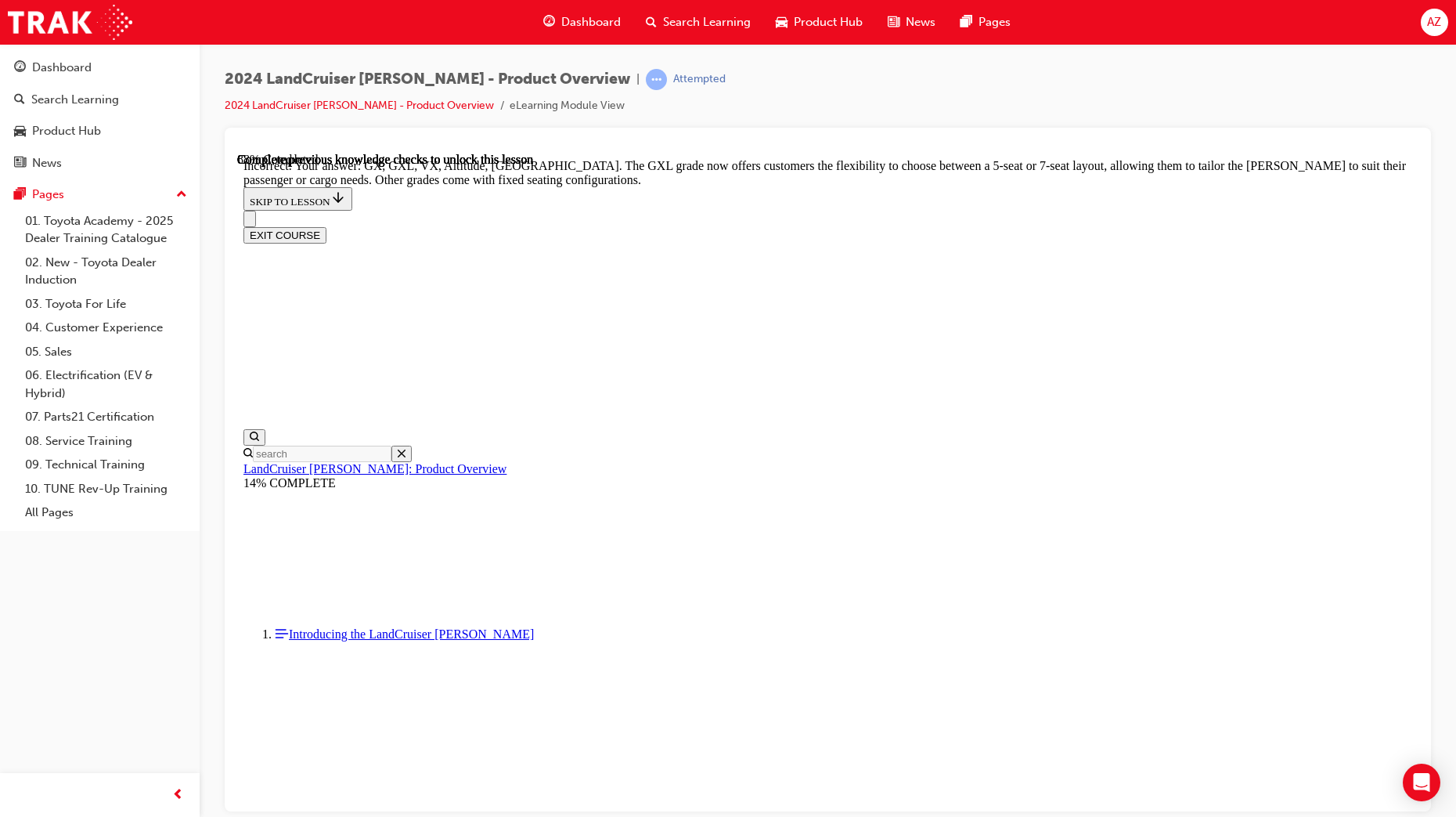
checkbox input "true"
drag, startPoint x: 721, startPoint y: 385, endPoint x: 723, endPoint y: 410, distance: 25.1
checkbox input "true"
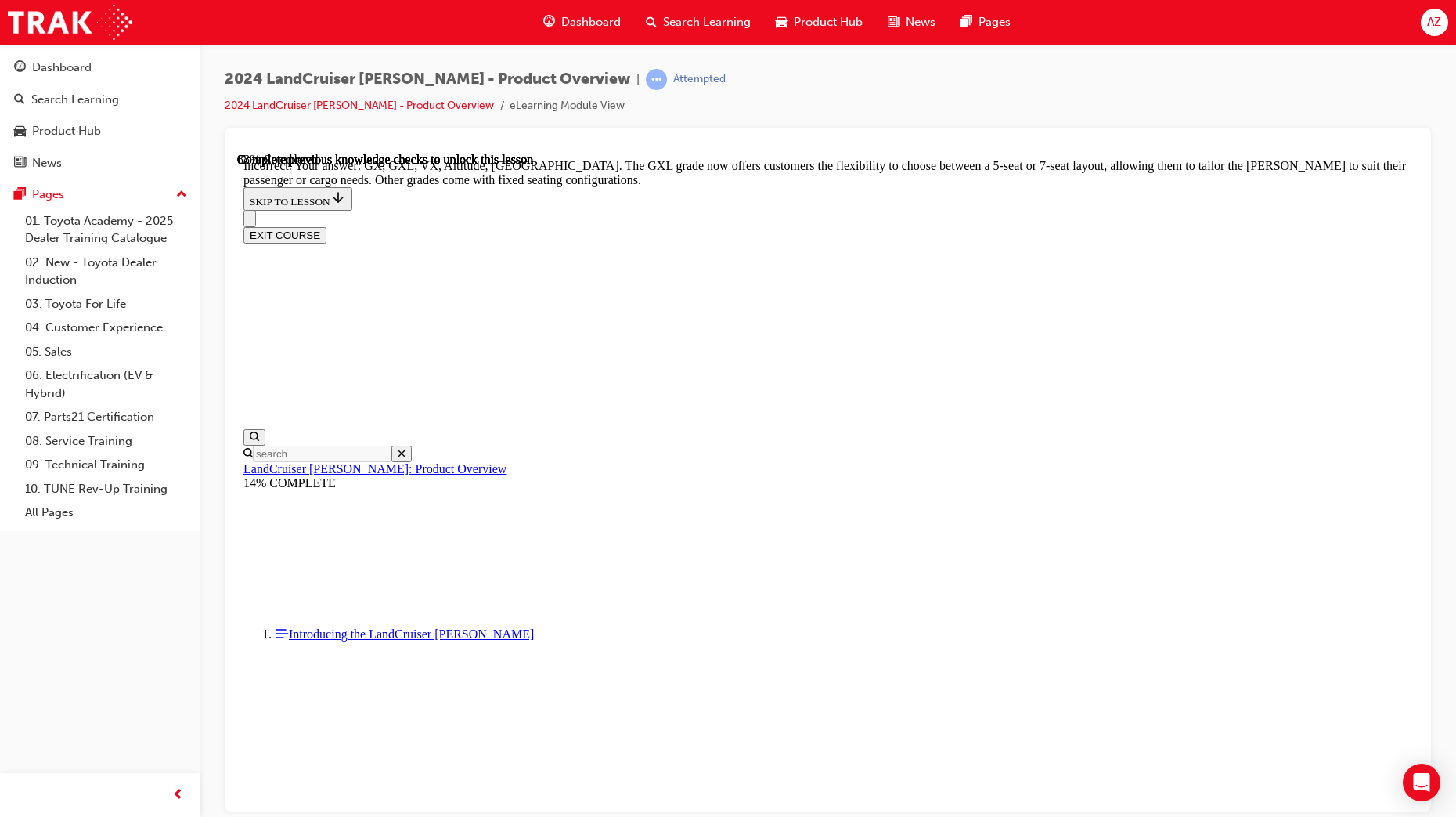
checkbox input "true"
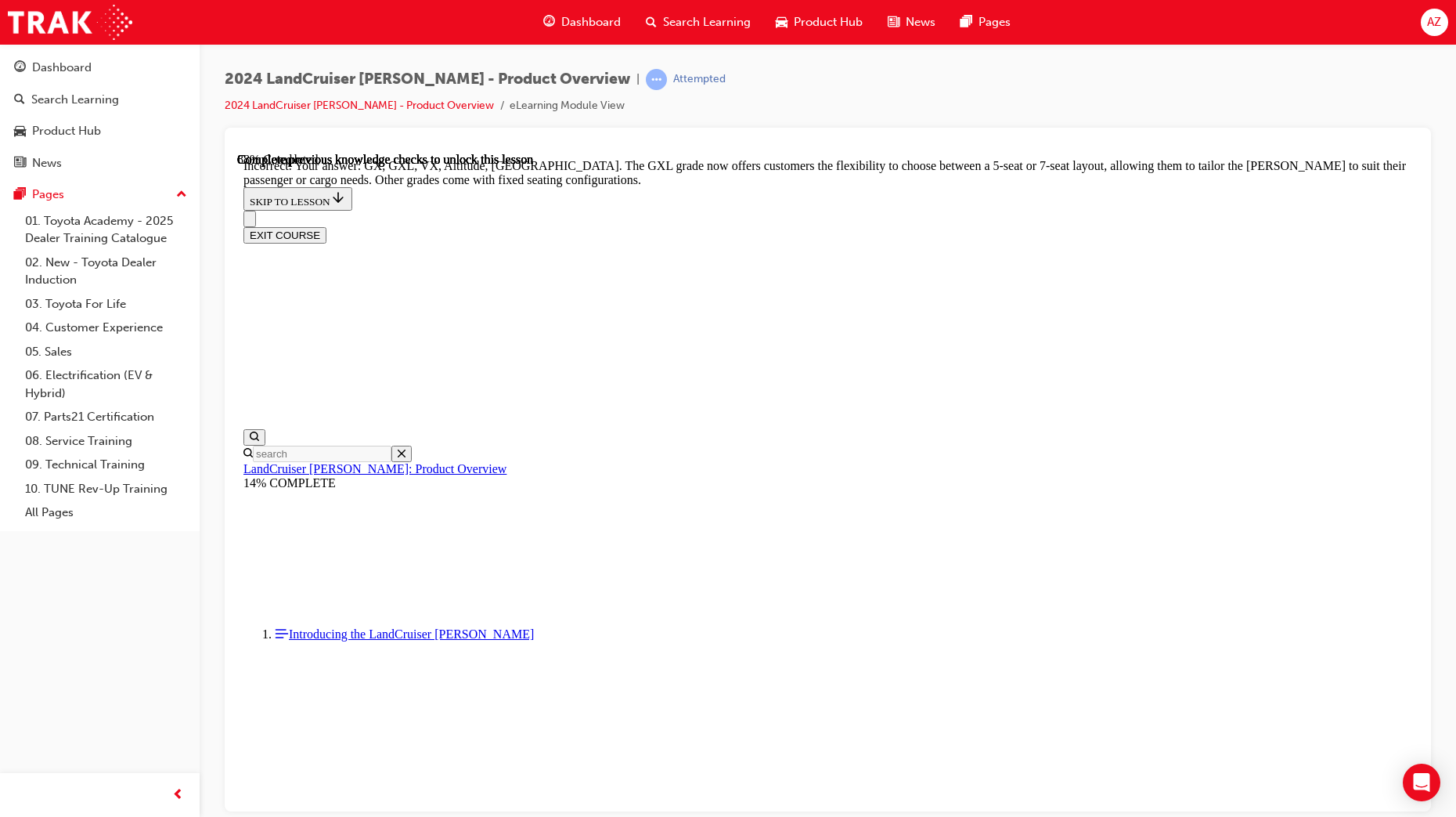
checkbox input "false"
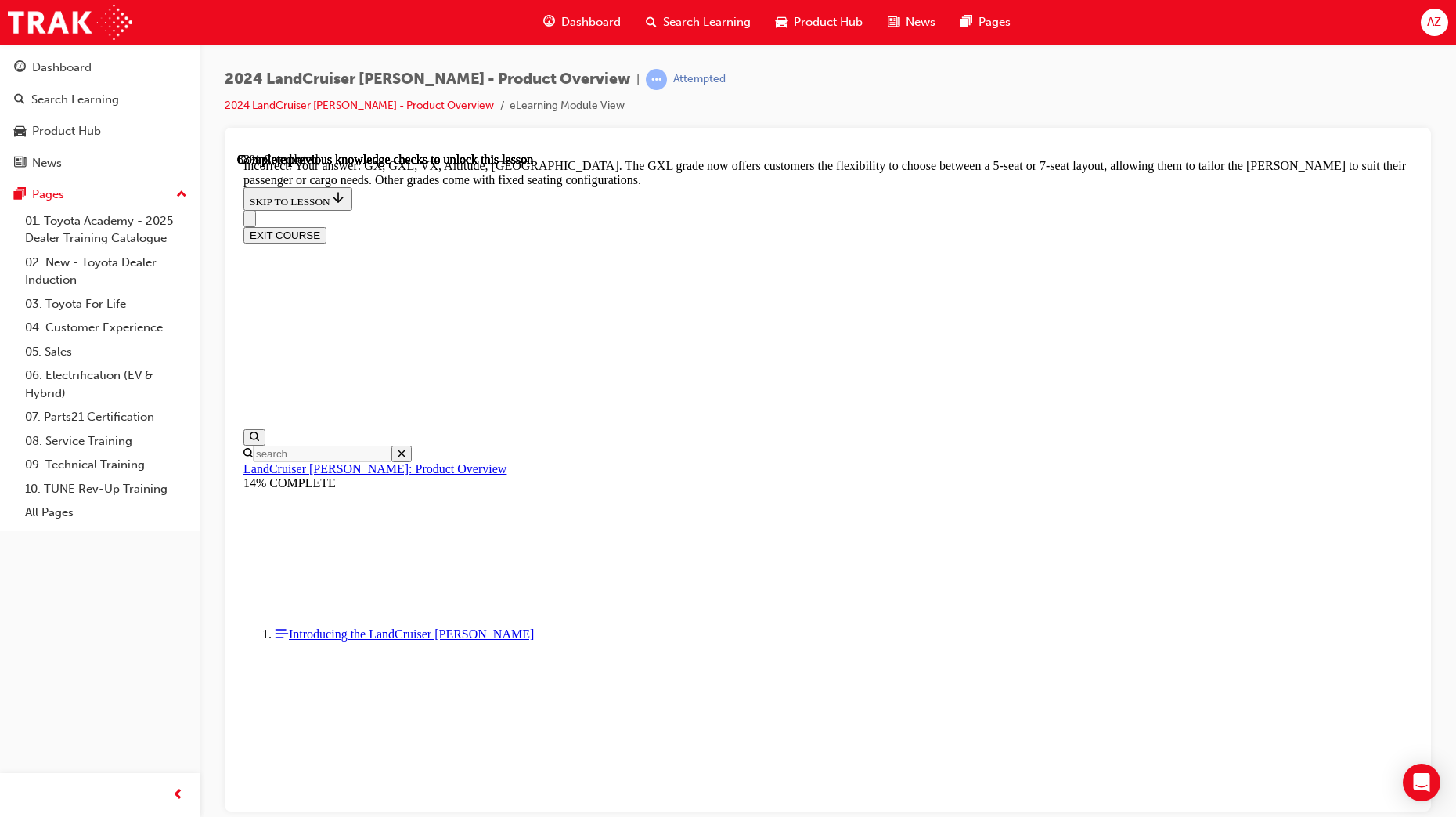
checkbox input "true"
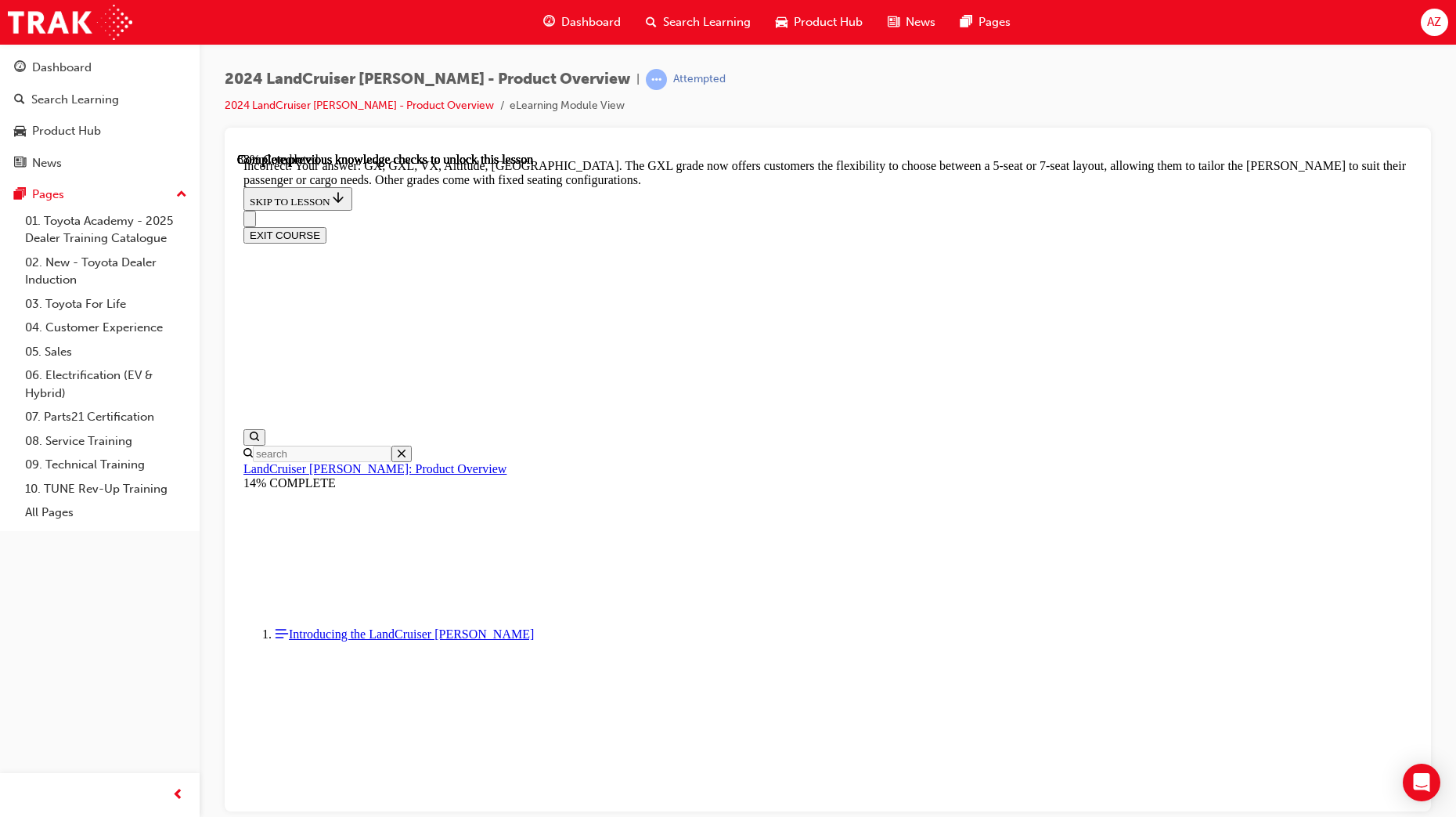
checkbox input "true"
checkbox input "false"
drag, startPoint x: 743, startPoint y: 497, endPoint x: 837, endPoint y: 572, distance: 120.3
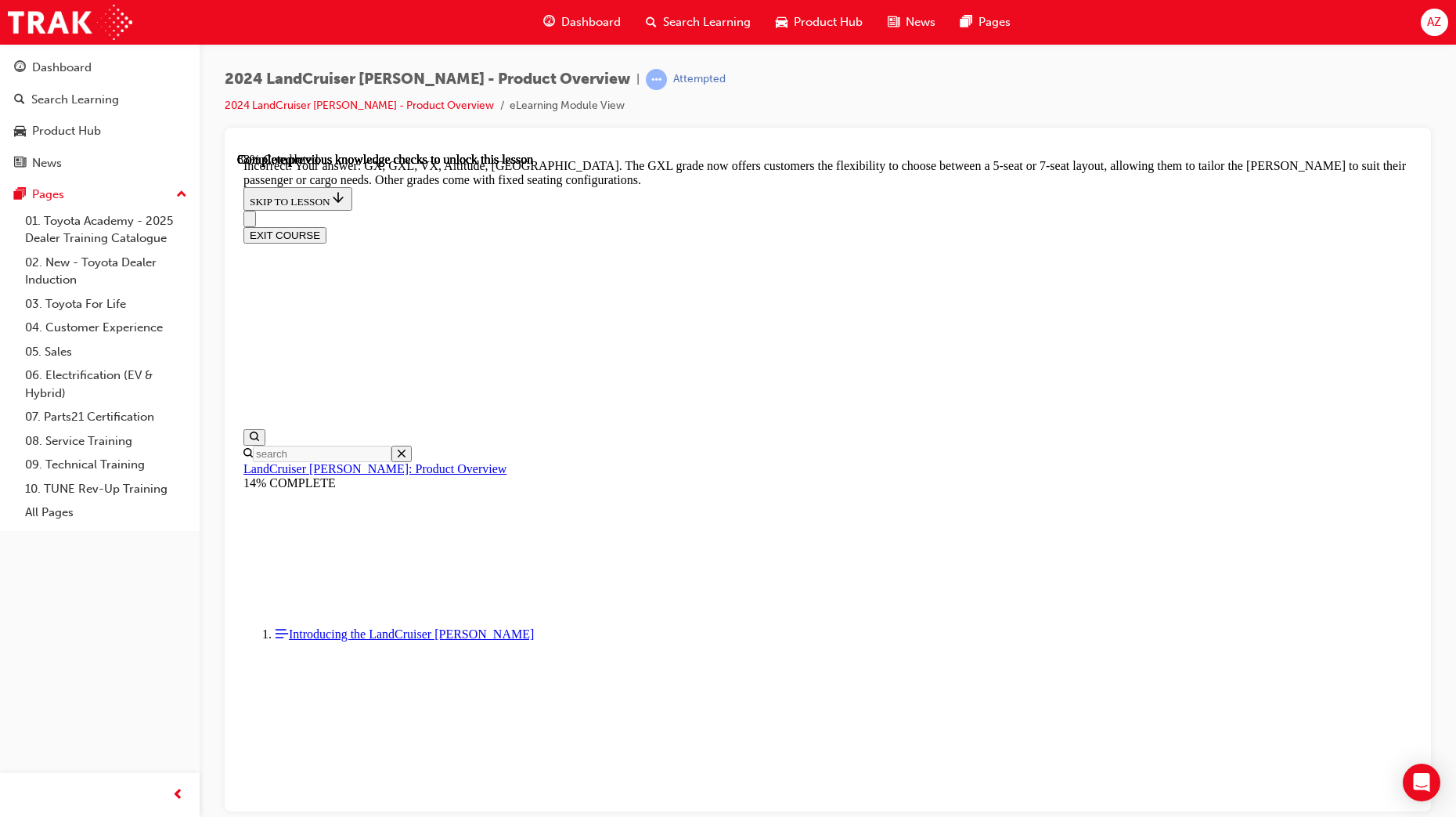
checkbox input "false"
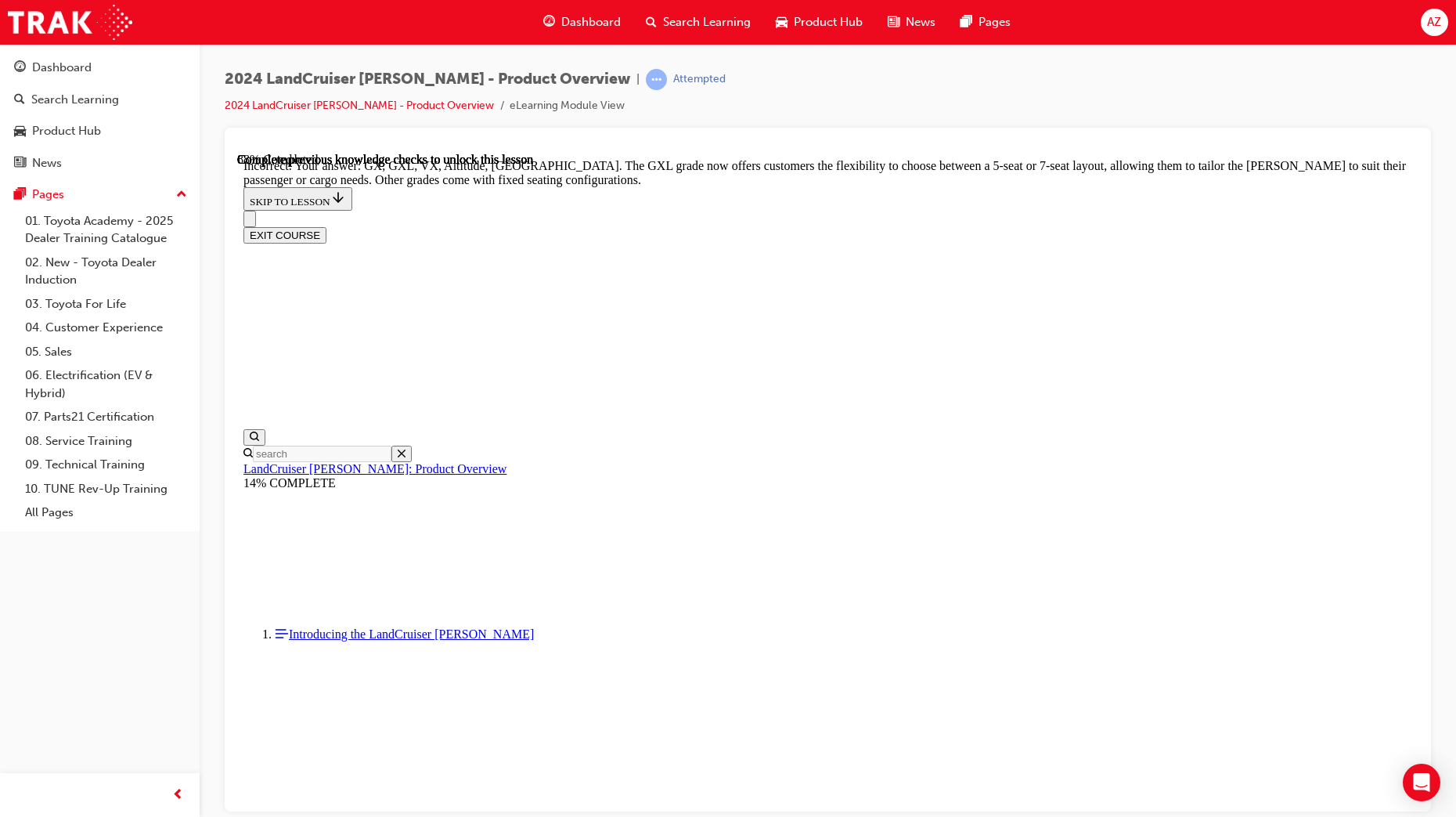
checkbox input "false"
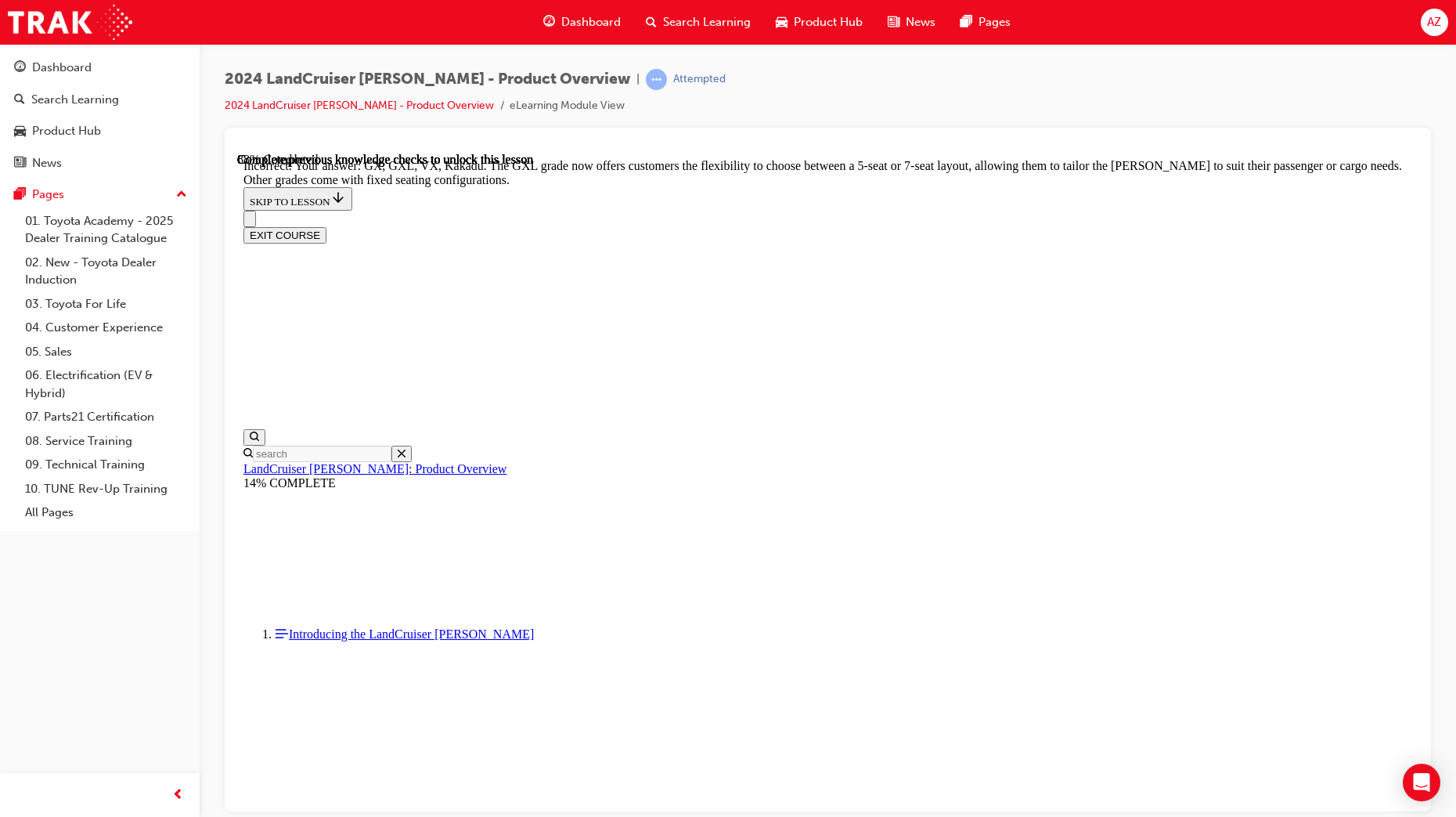
drag, startPoint x: 728, startPoint y: 331, endPoint x: 742, endPoint y: 384, distance: 54.8
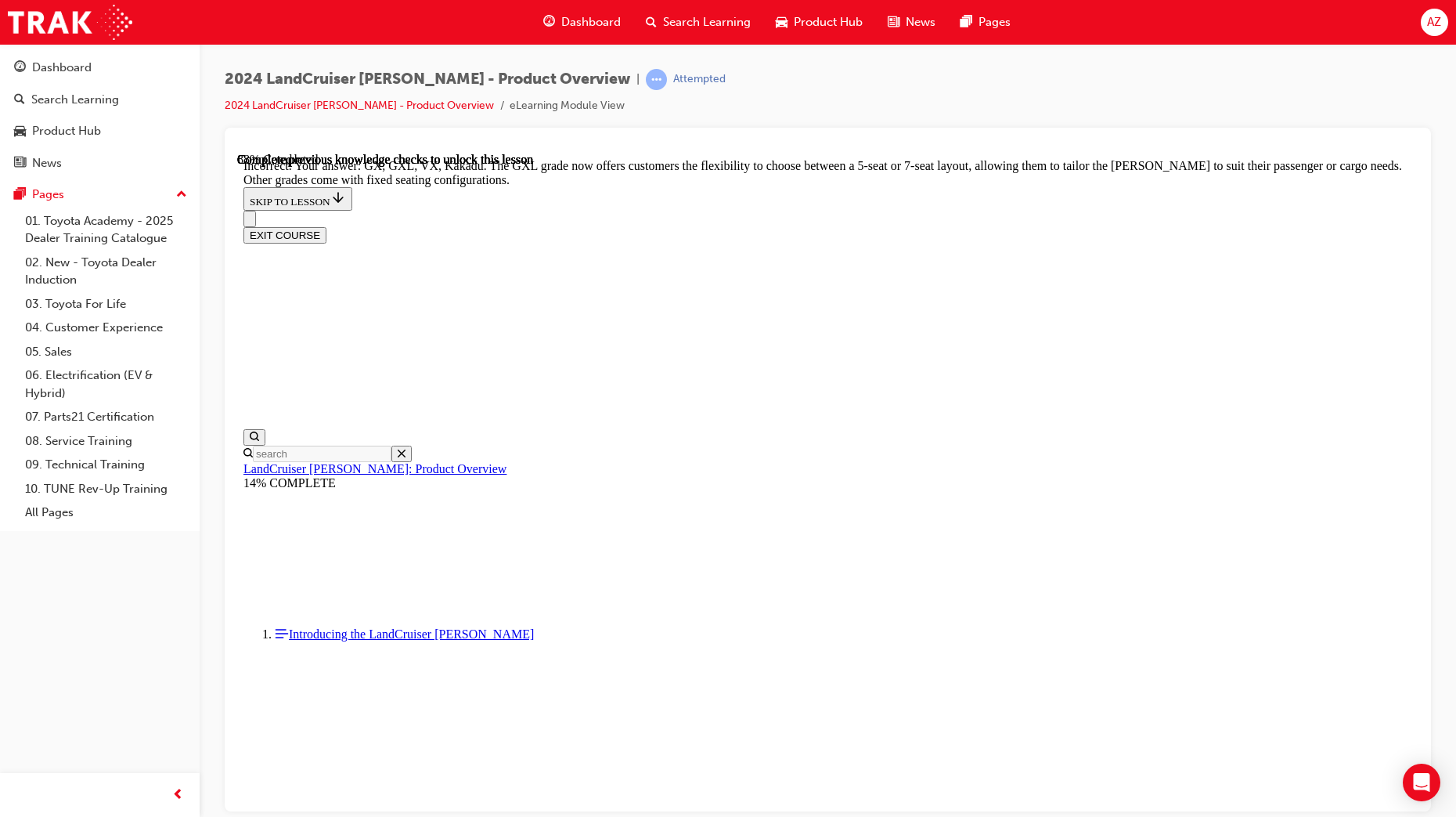
checkbox input "false"
drag, startPoint x: 742, startPoint y: 384, endPoint x: 779, endPoint y: 452, distance: 77.4
checkbox input "false"
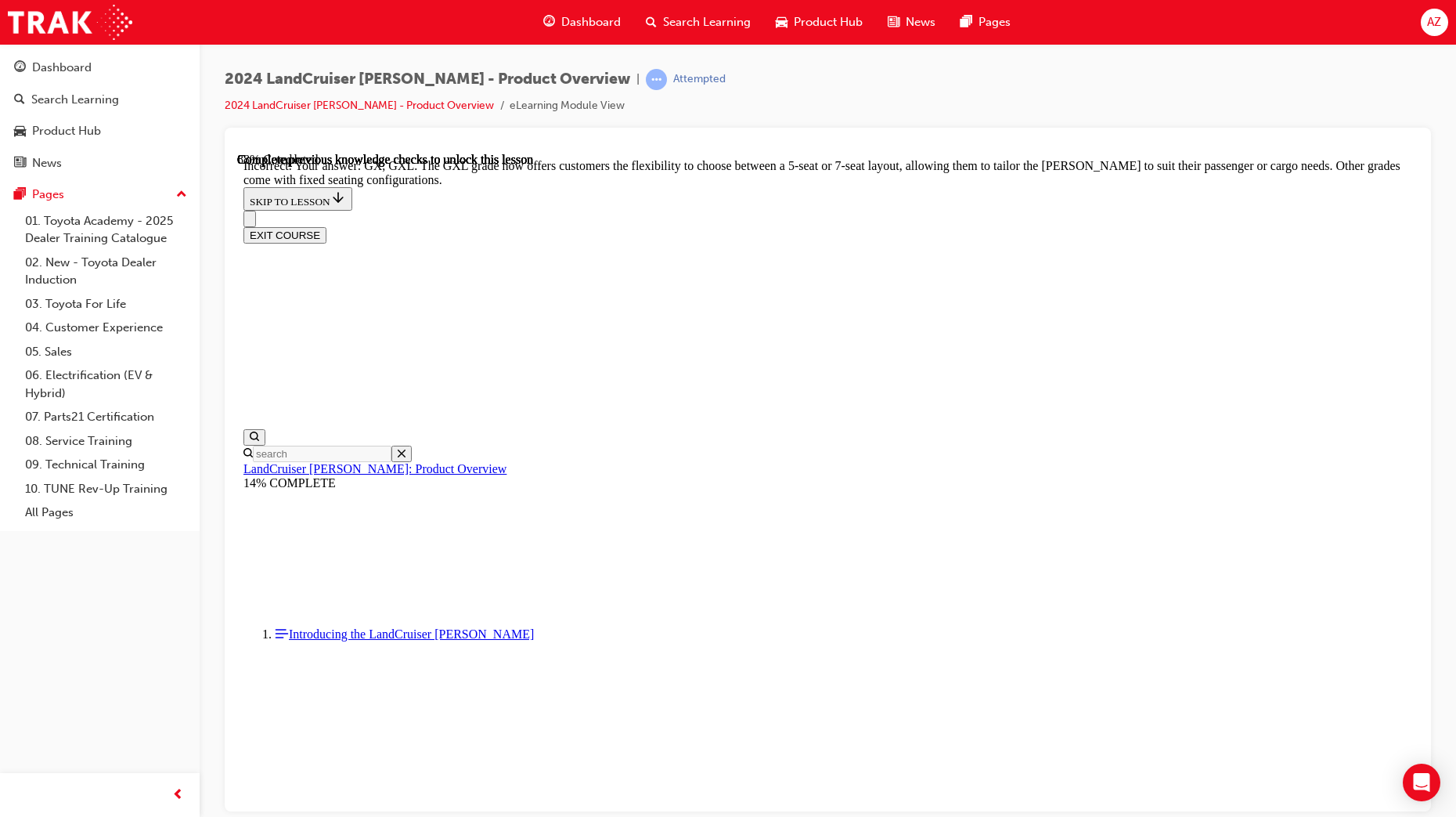
checkbox input "true"
drag, startPoint x: 703, startPoint y: 416, endPoint x: 703, endPoint y: 478, distance: 62.0
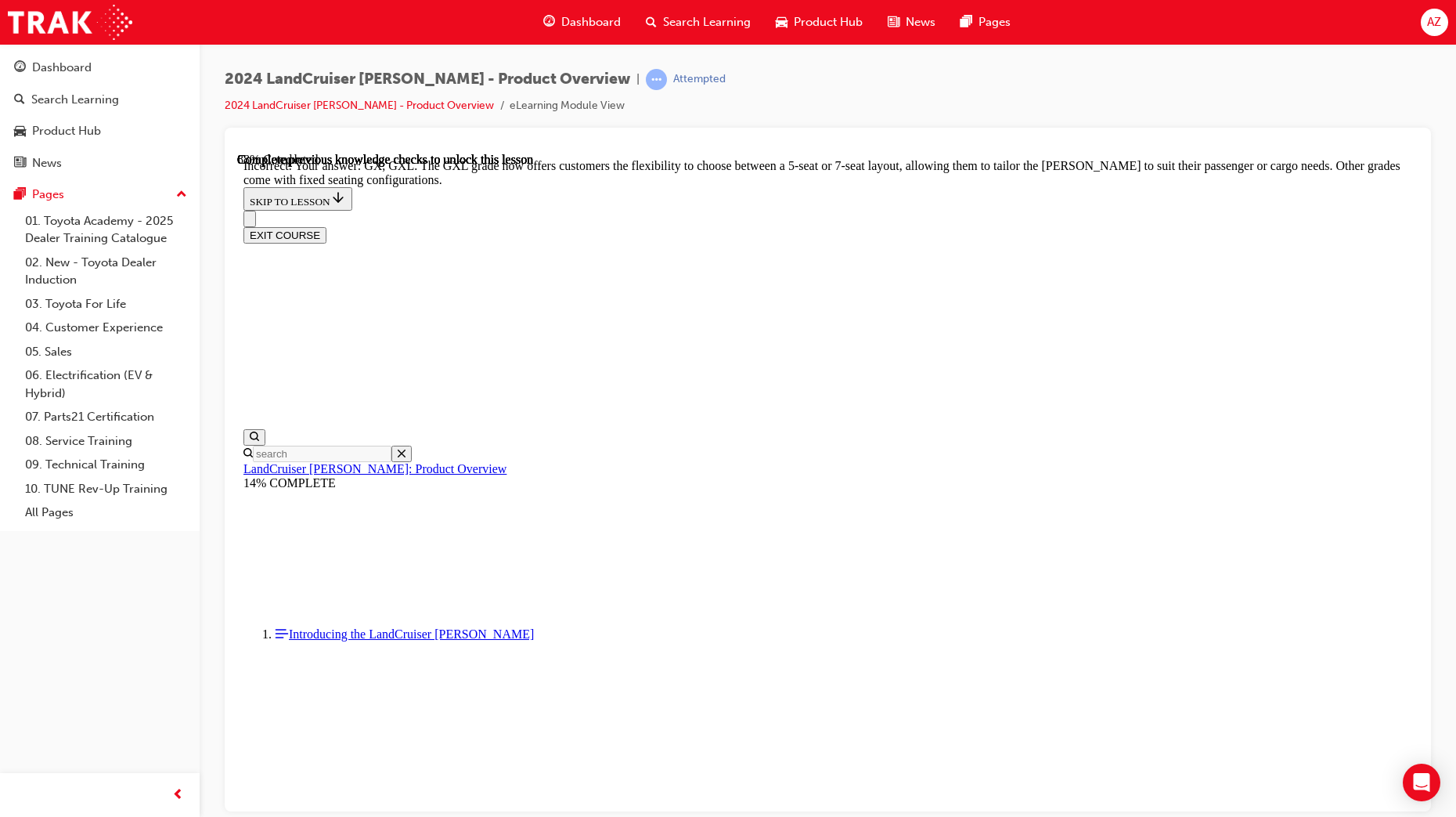
checkbox input "true"
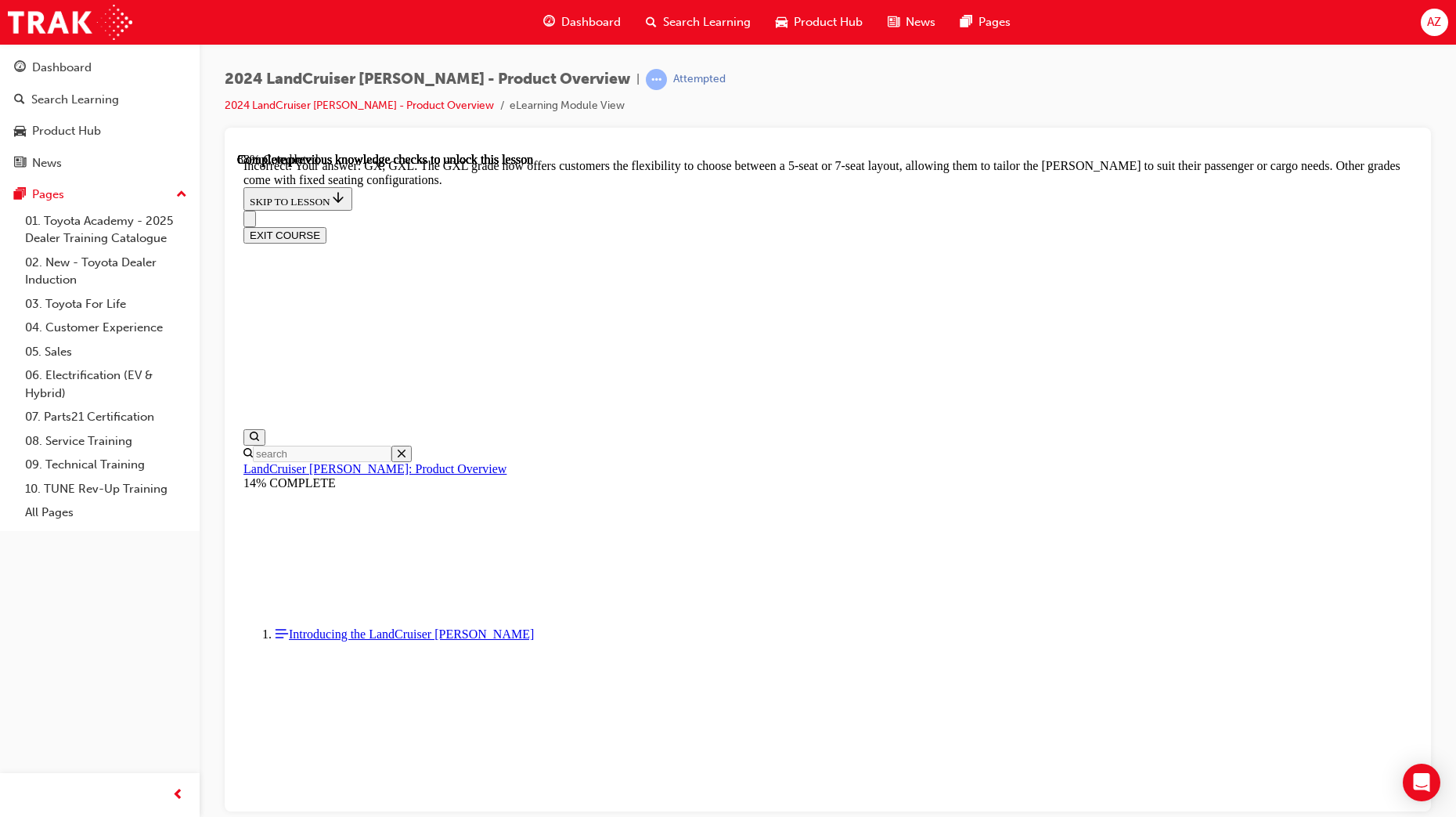
checkbox input "true"
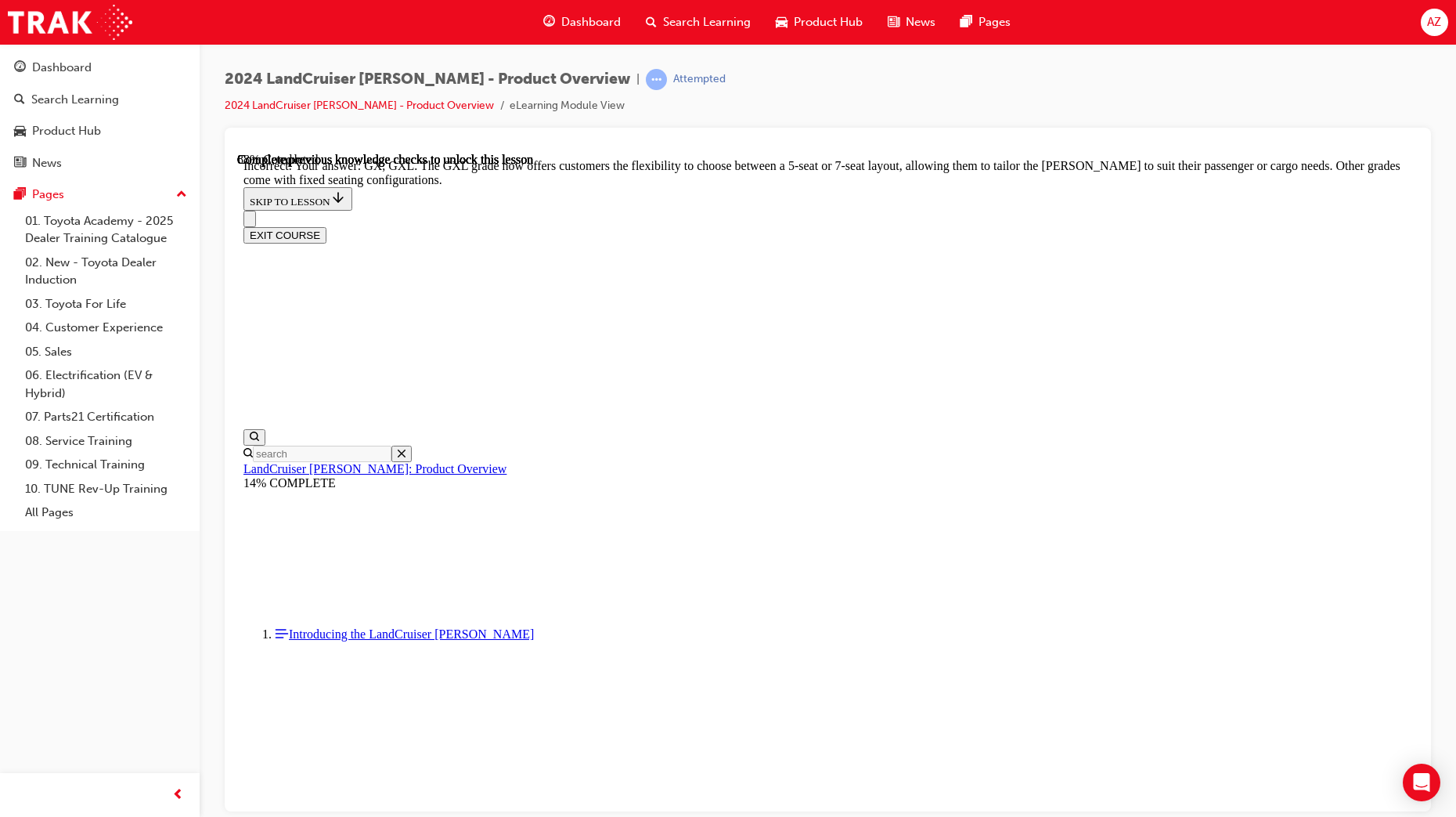
checkbox input "true"
drag, startPoint x: 957, startPoint y: 617, endPoint x: 820, endPoint y: 620, distance: 137.0
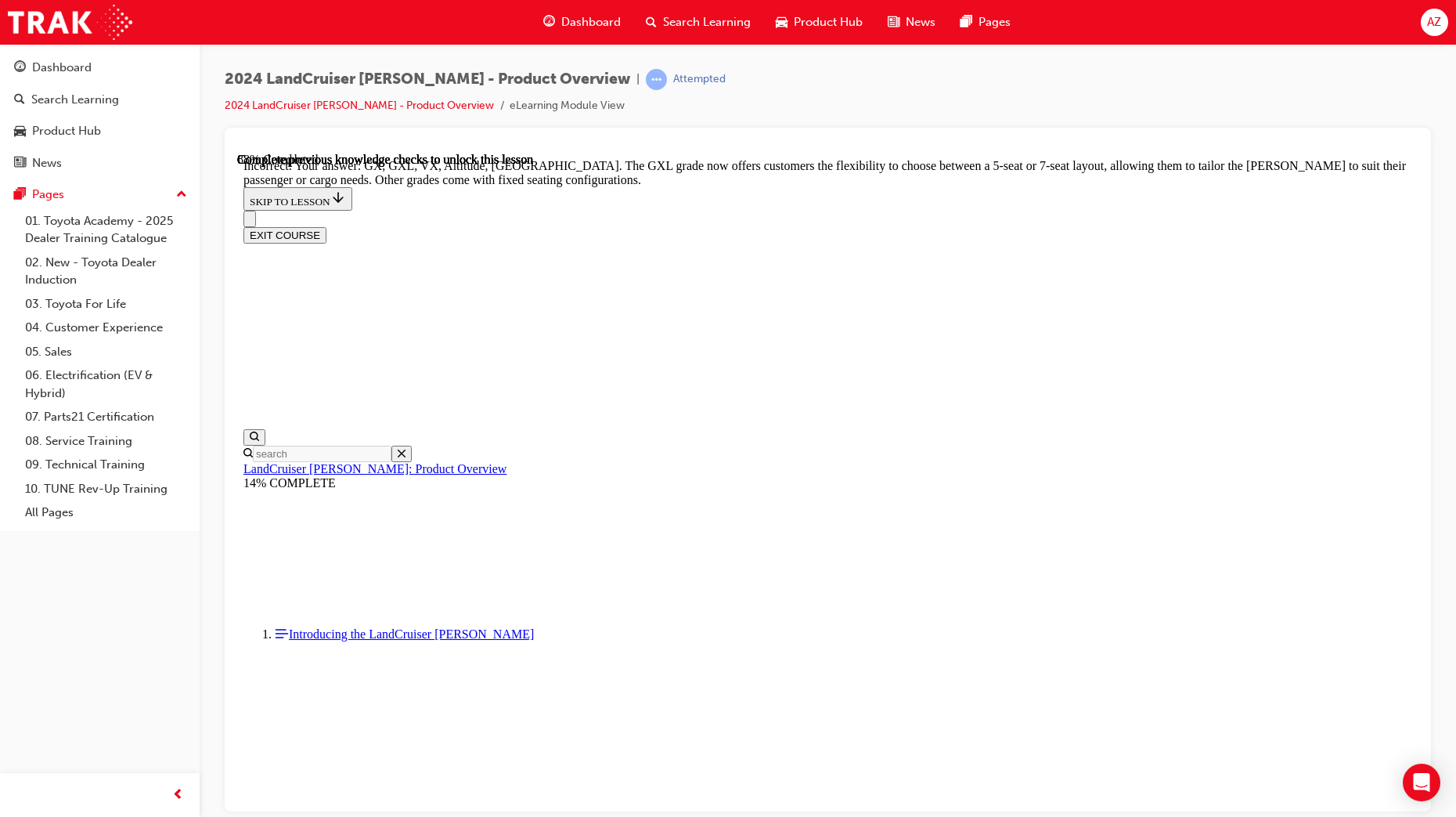
scroll to position [3318, 0]
drag, startPoint x: 768, startPoint y: 423, endPoint x: 768, endPoint y: 460, distance: 37.0
checkbox input "false"
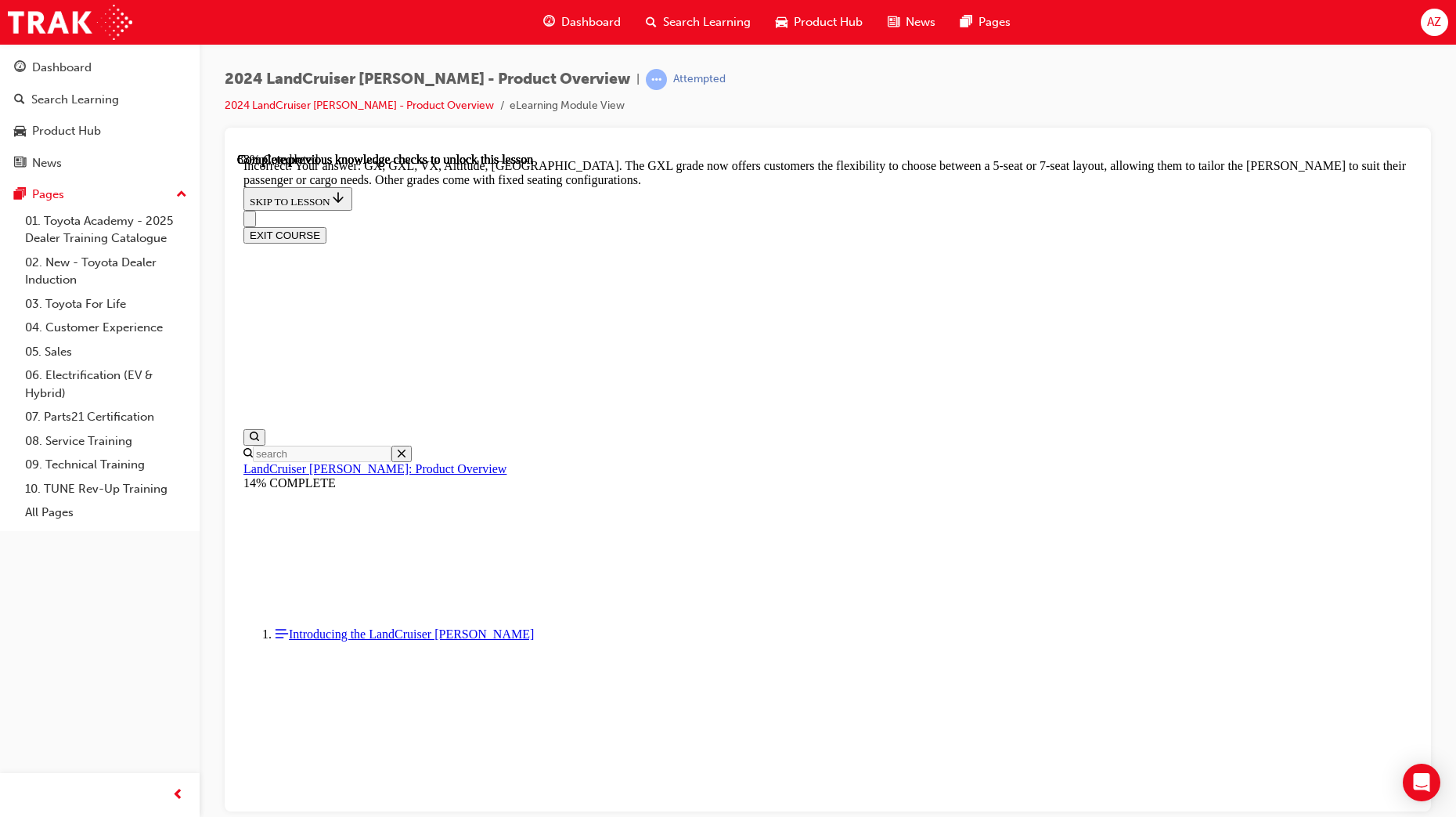
drag, startPoint x: 748, startPoint y: 484, endPoint x: 713, endPoint y: 512, distance: 44.8
checkbox input "false"
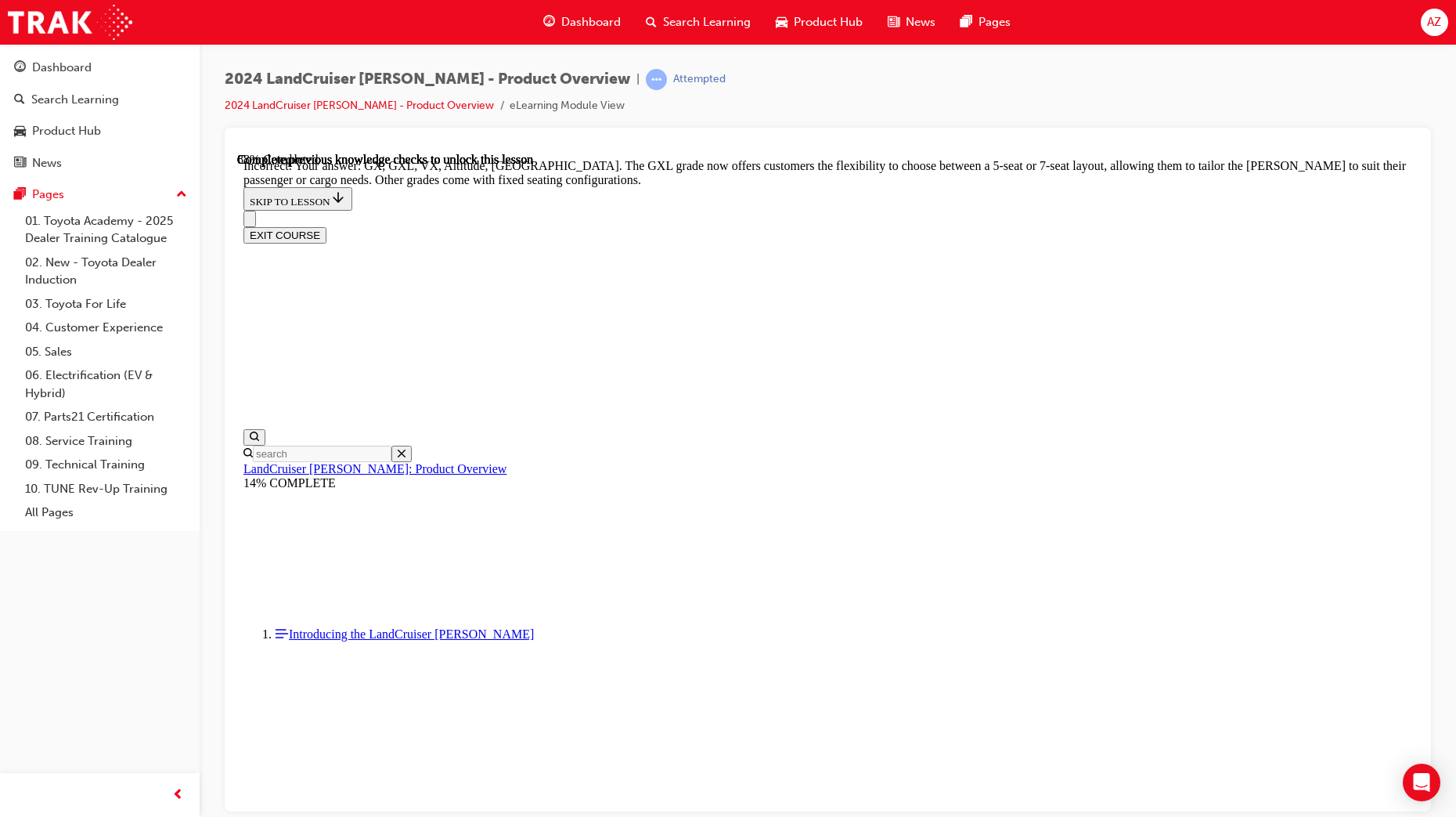
checkbox input "false"
drag, startPoint x: 926, startPoint y: 719, endPoint x: 751, endPoint y: 707, distance: 175.4
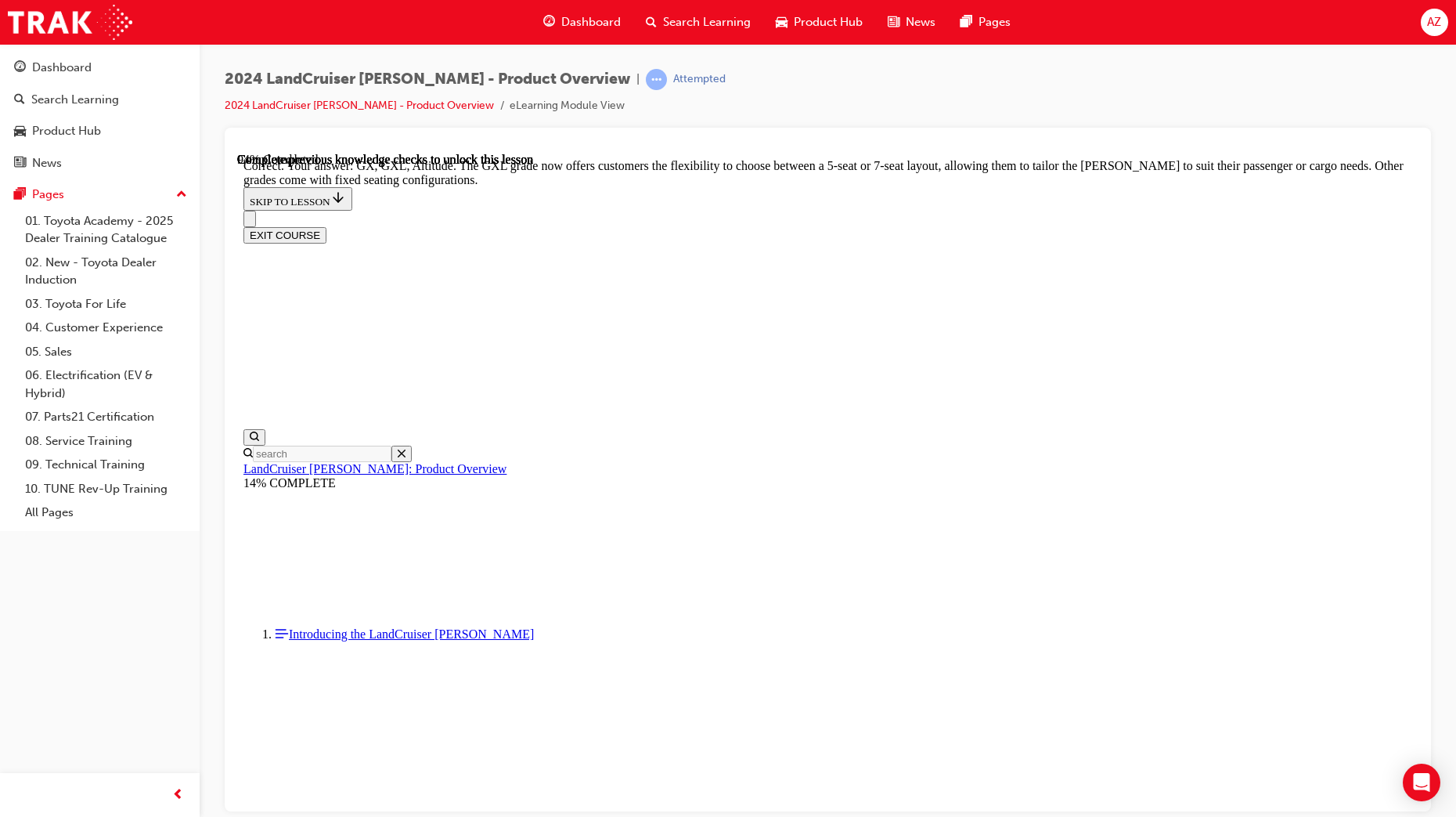
scroll to position [3672, 0]
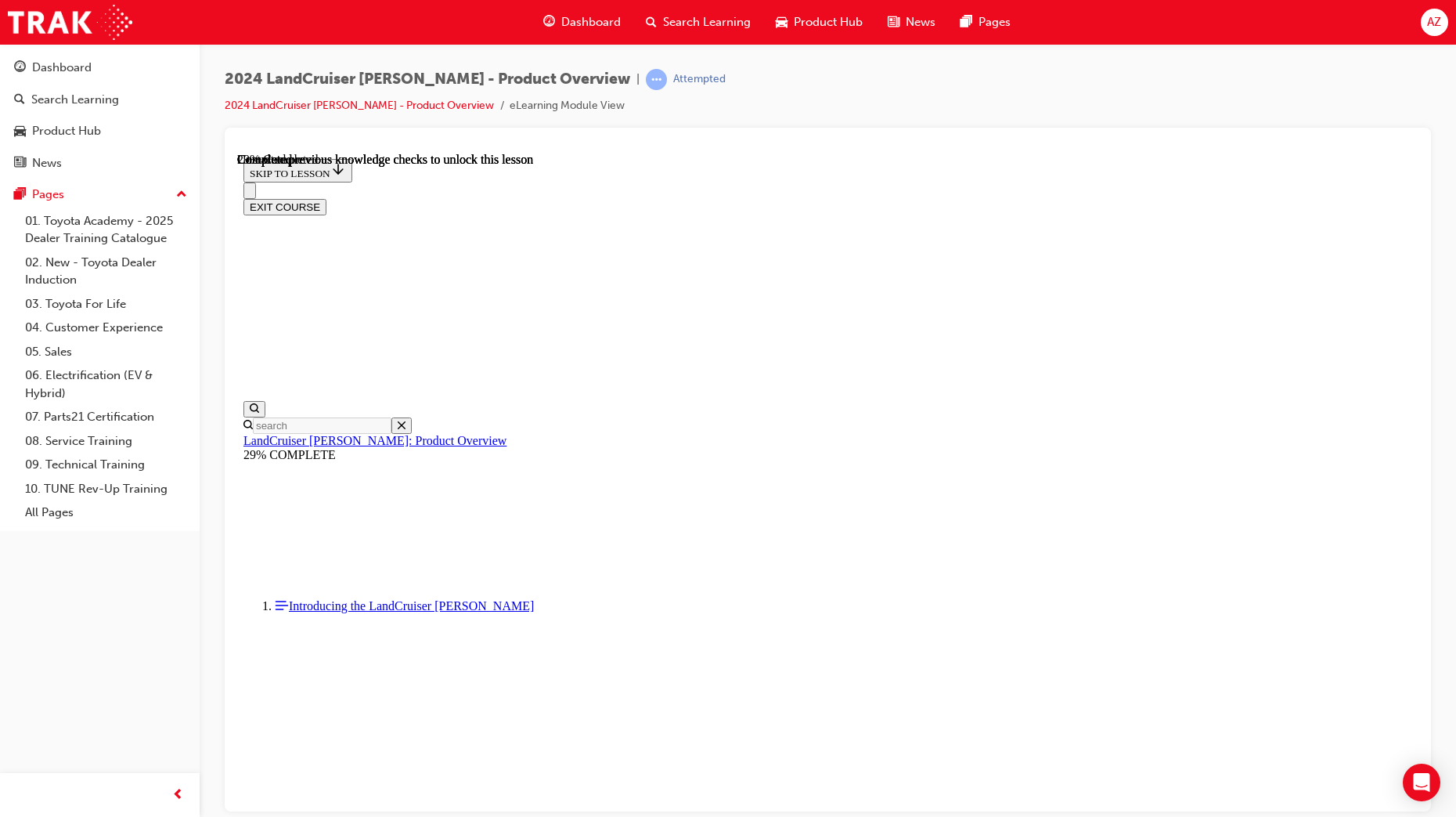
scroll to position [1078, 0]
